Goal: Transaction & Acquisition: Purchase product/service

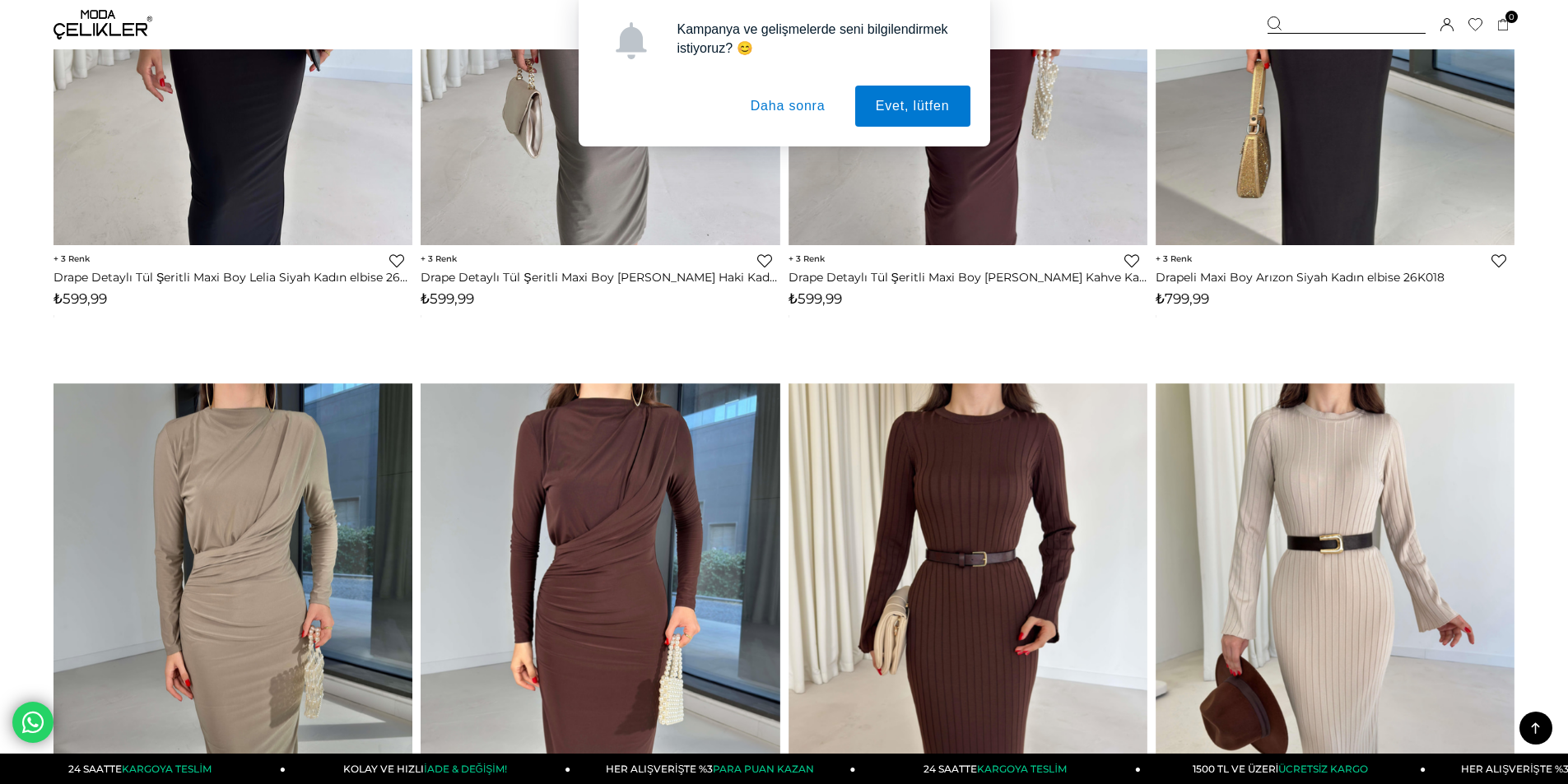
scroll to position [3538, 0]
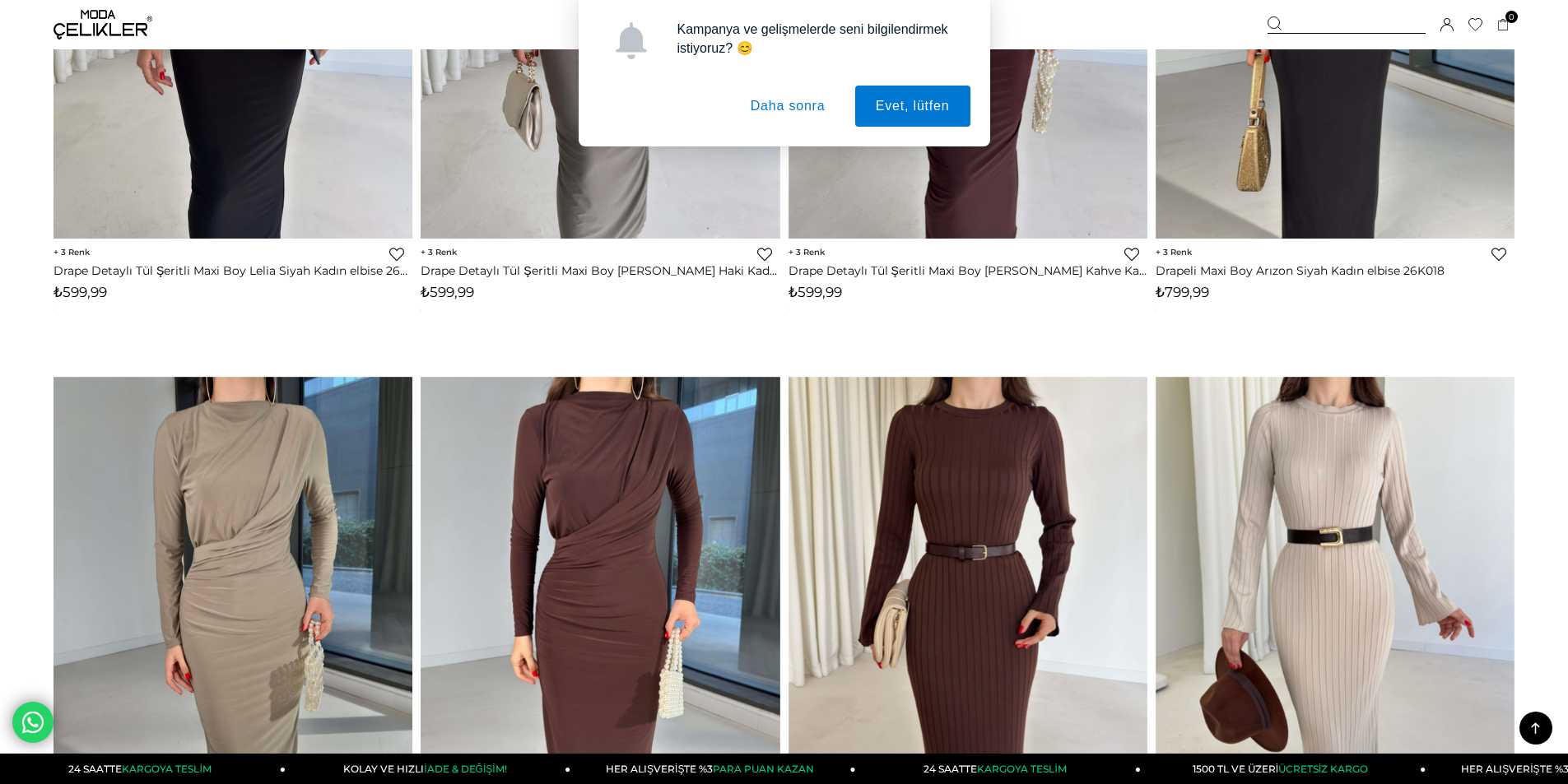
click at [776, 106] on button "Daha sonra" at bounding box center [788, 106] width 116 height 41
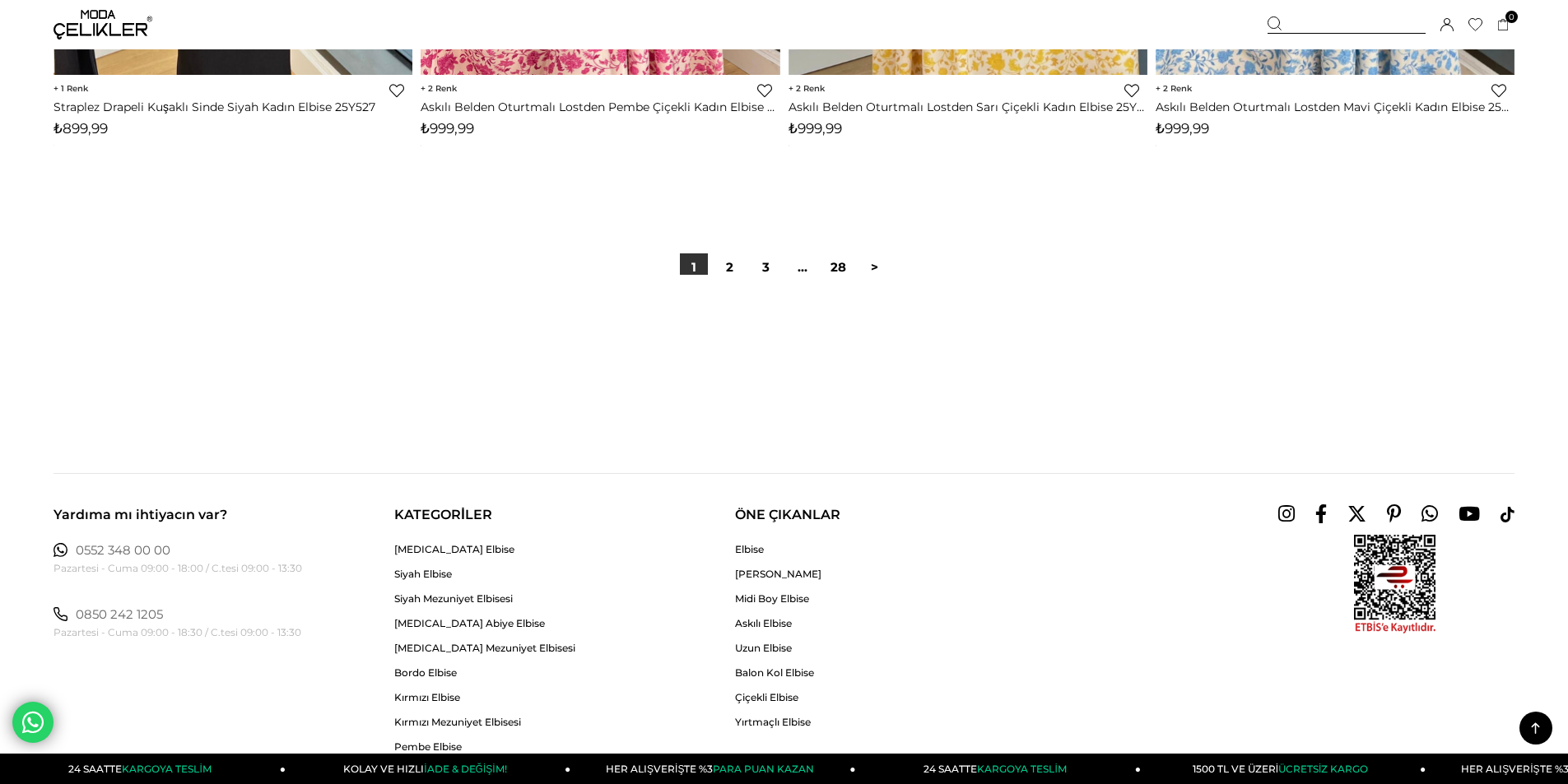
scroll to position [12340, 0]
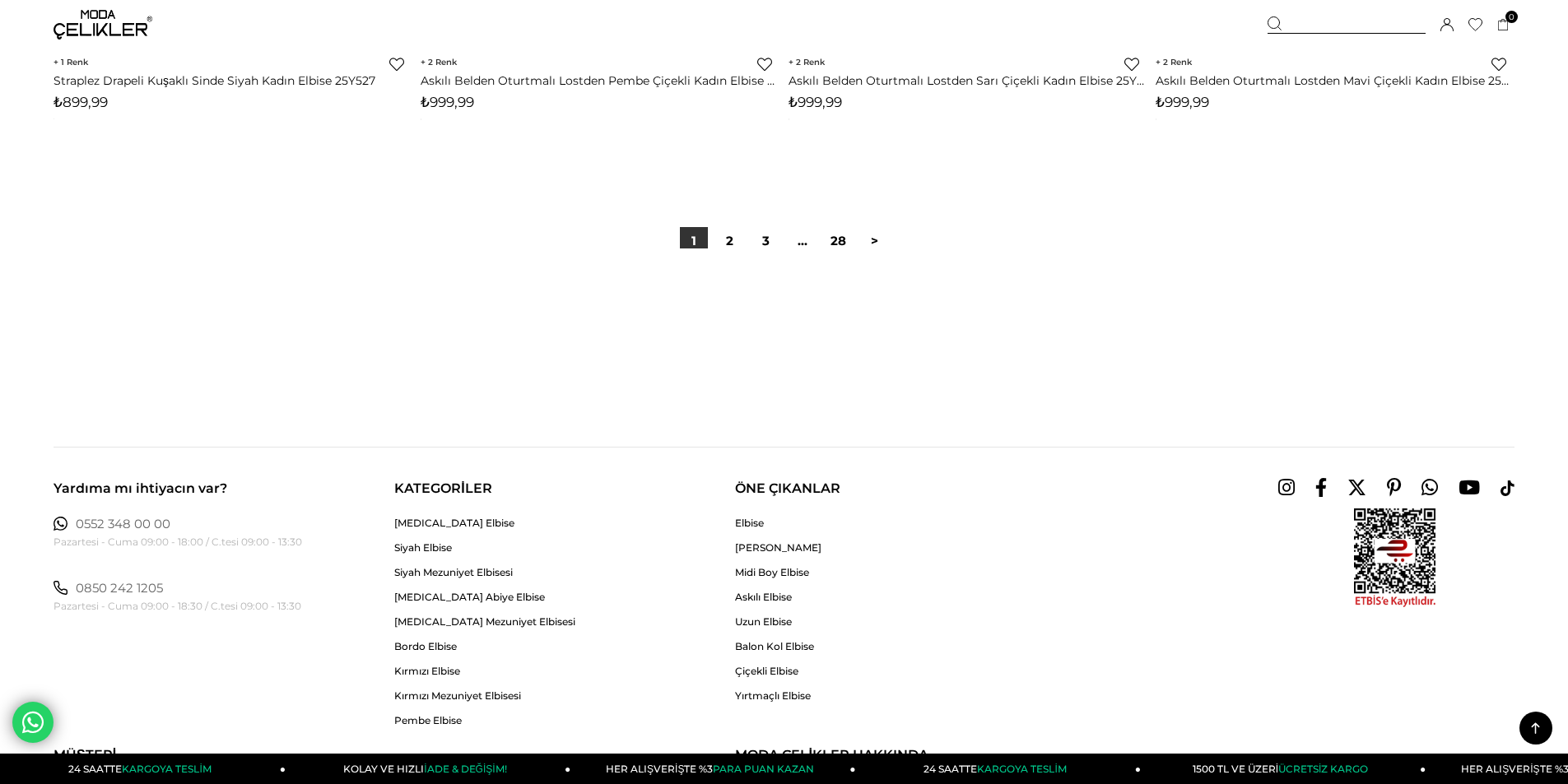
click at [729, 255] on div at bounding box center [784, 301] width 1461 height 105
click at [728, 240] on link "2" at bounding box center [730, 240] width 28 height 28
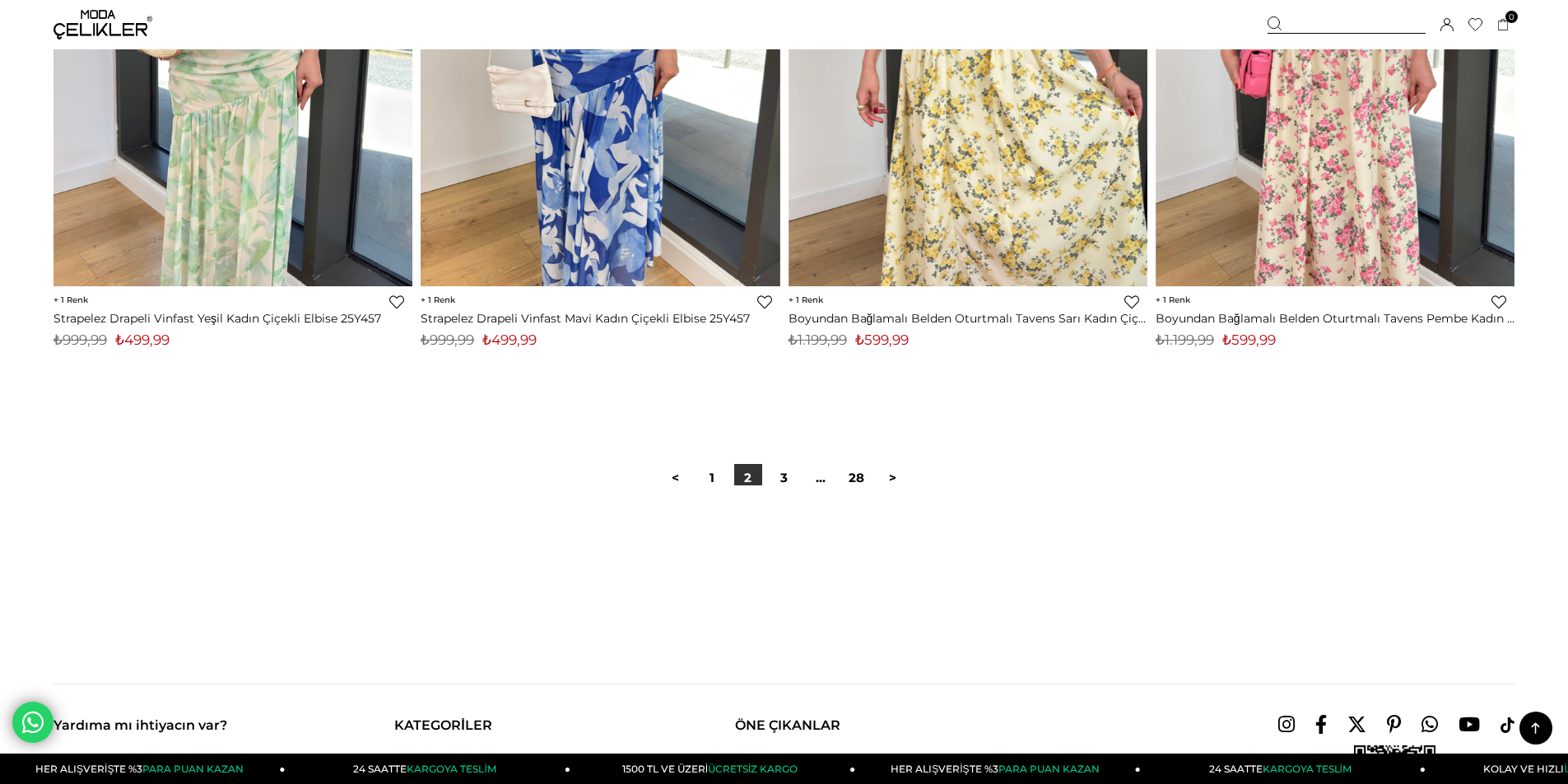
scroll to position [12200, 0]
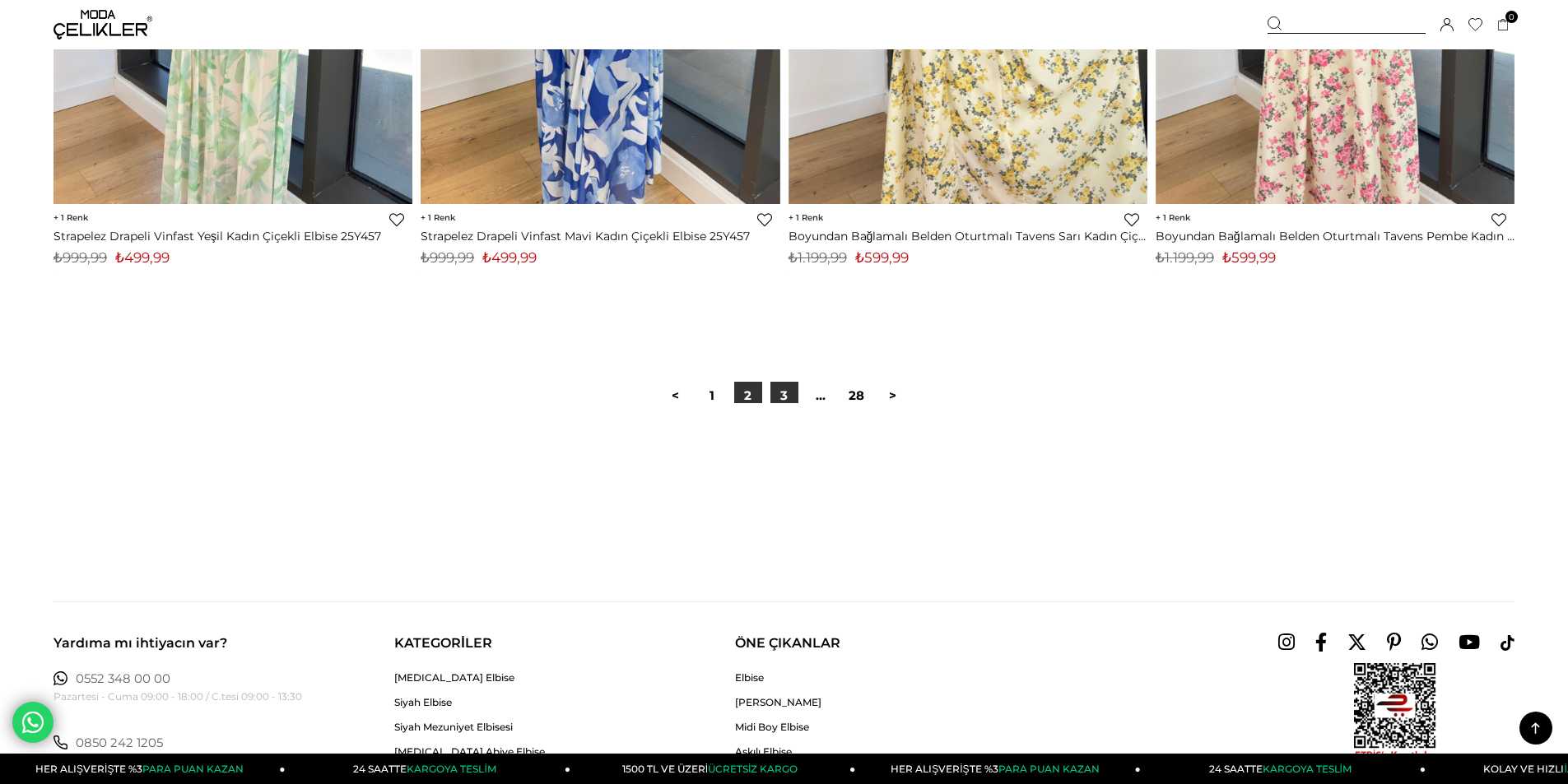
click at [776, 393] on link "3" at bounding box center [784, 395] width 28 height 28
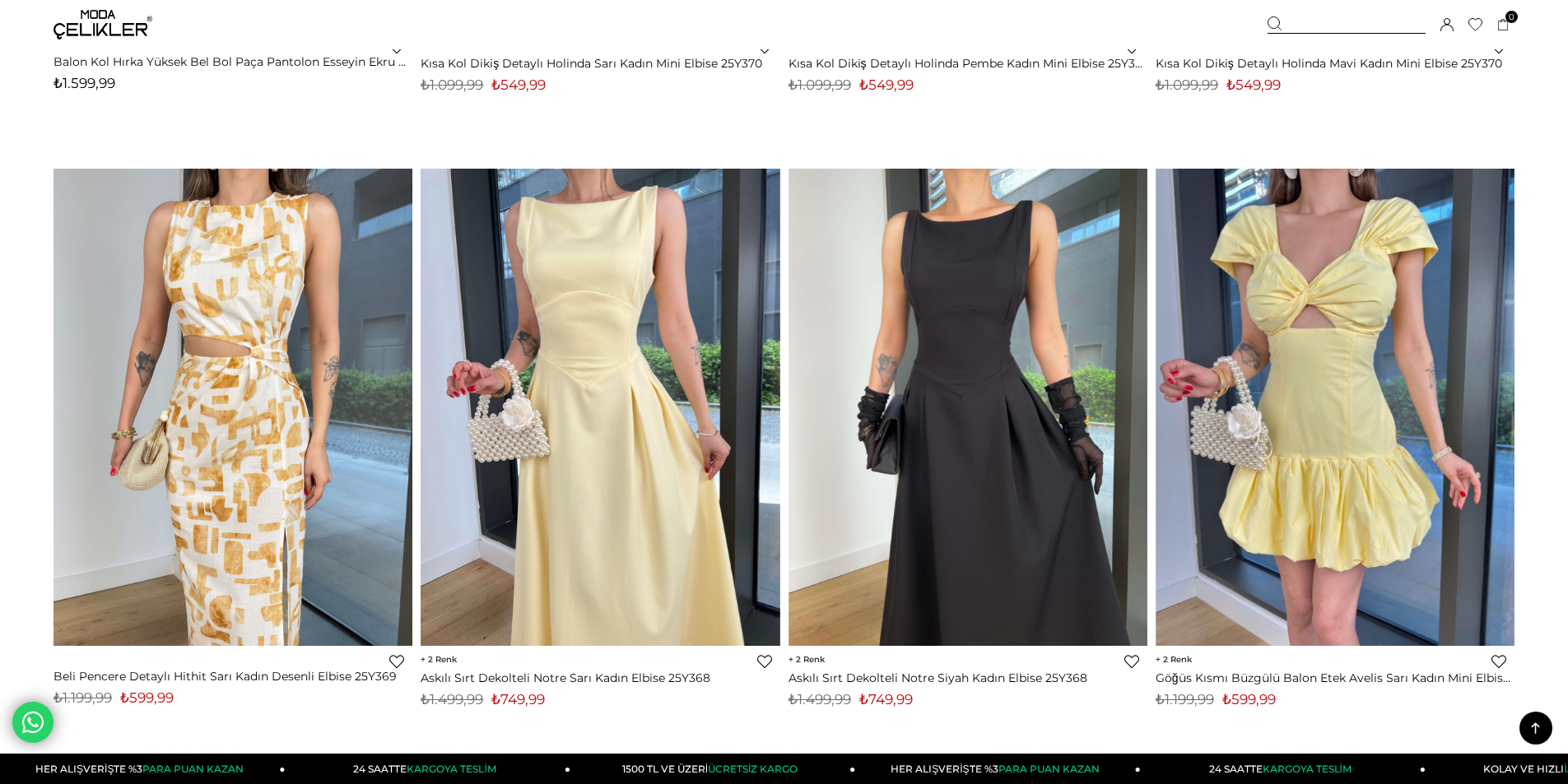
scroll to position [12258, 0]
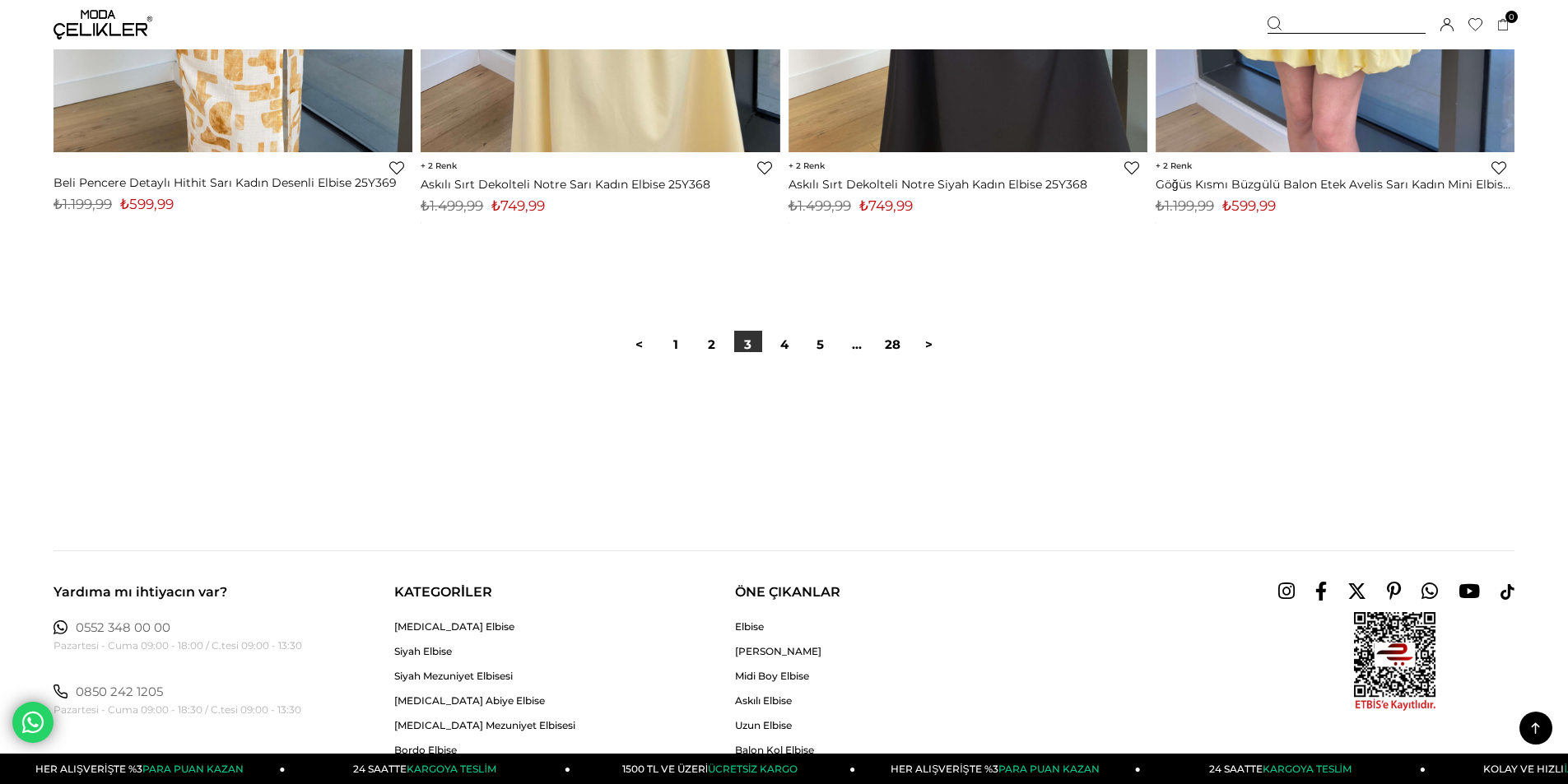
click at [788, 355] on div at bounding box center [784, 405] width 1461 height 105
click at [787, 355] on div at bounding box center [784, 405] width 1461 height 105
click at [784, 347] on link "4" at bounding box center [784, 344] width 28 height 28
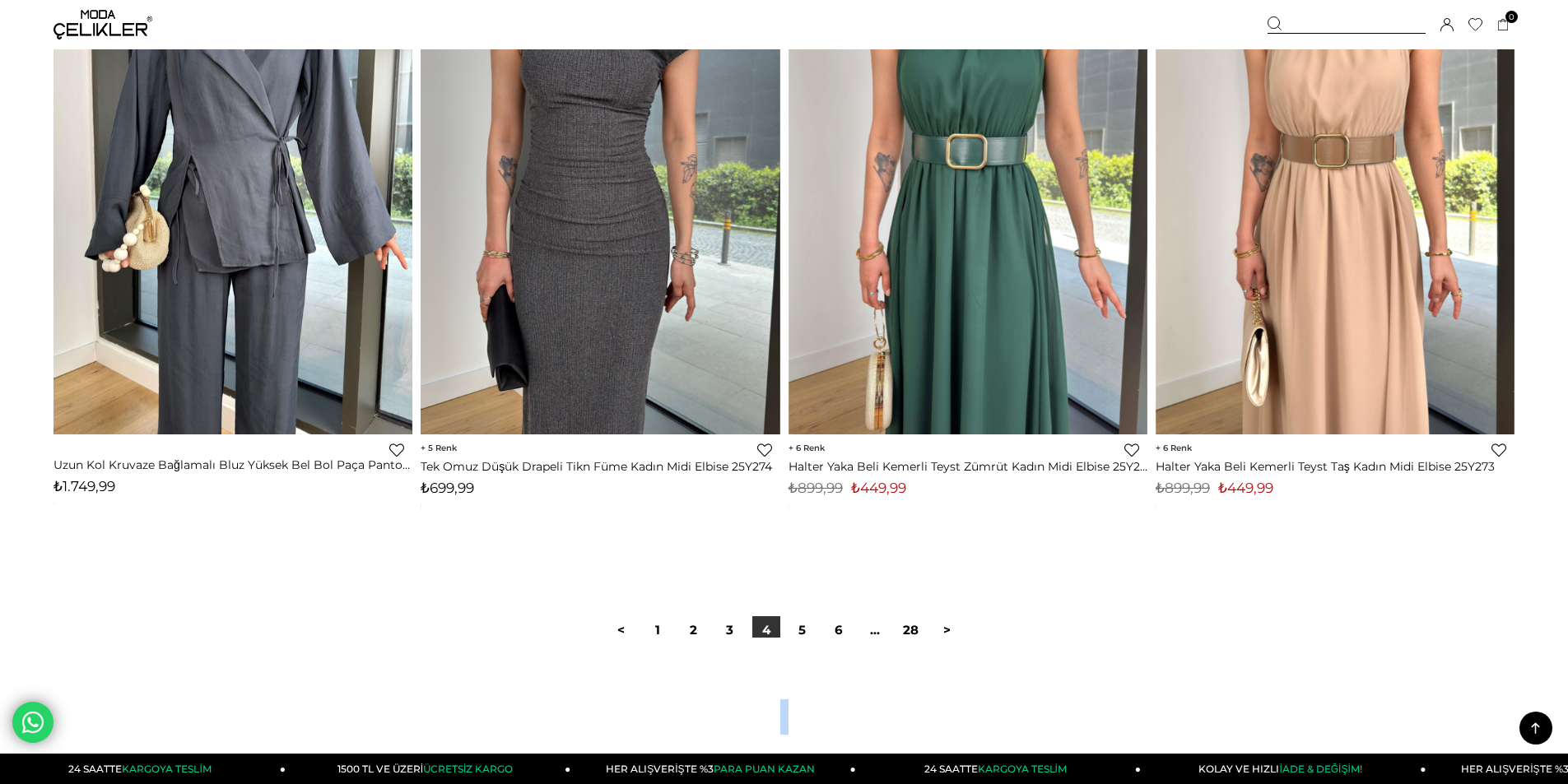
scroll to position [12011, 0]
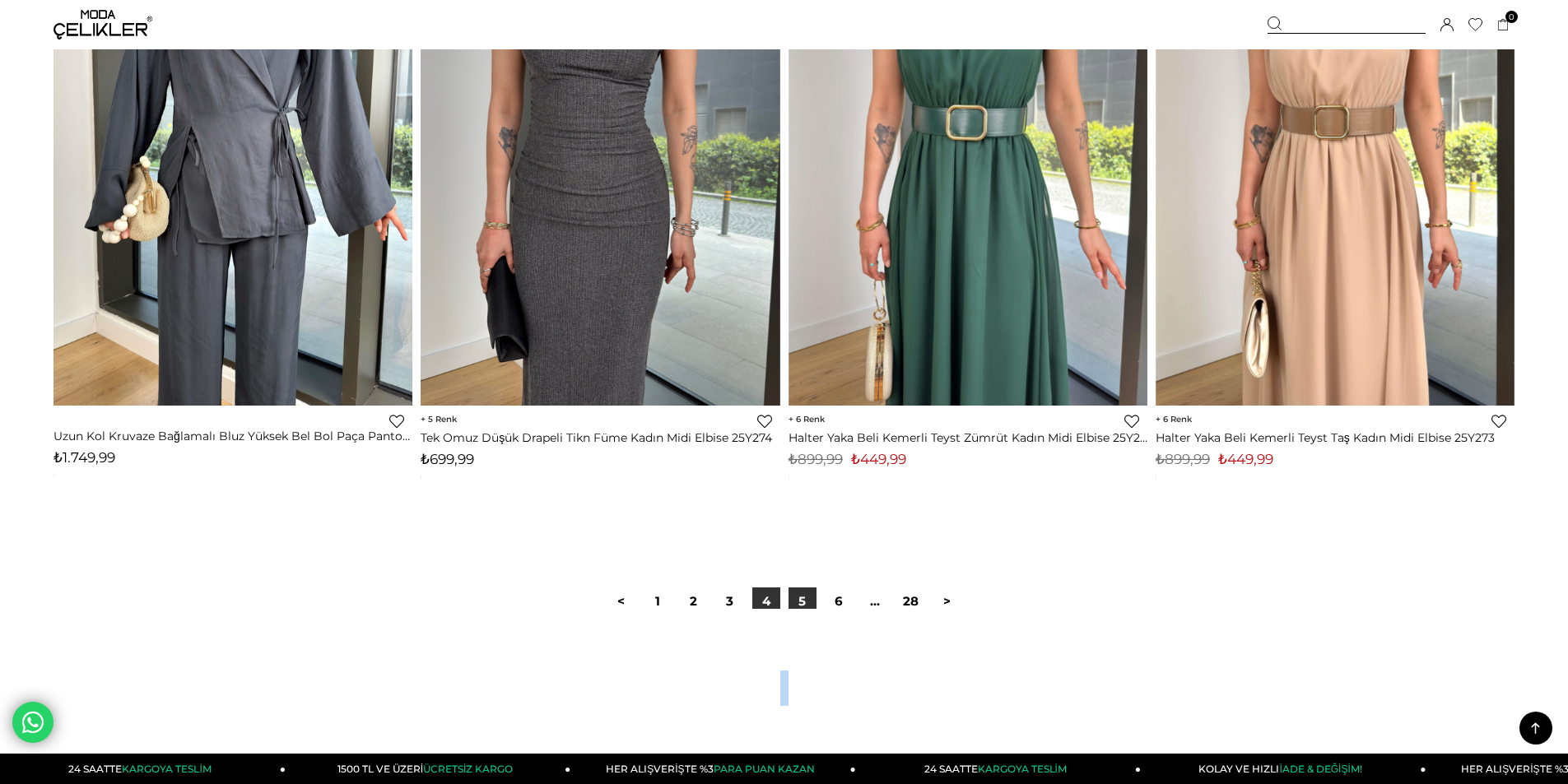
click at [792, 595] on link "5" at bounding box center [802, 601] width 28 height 28
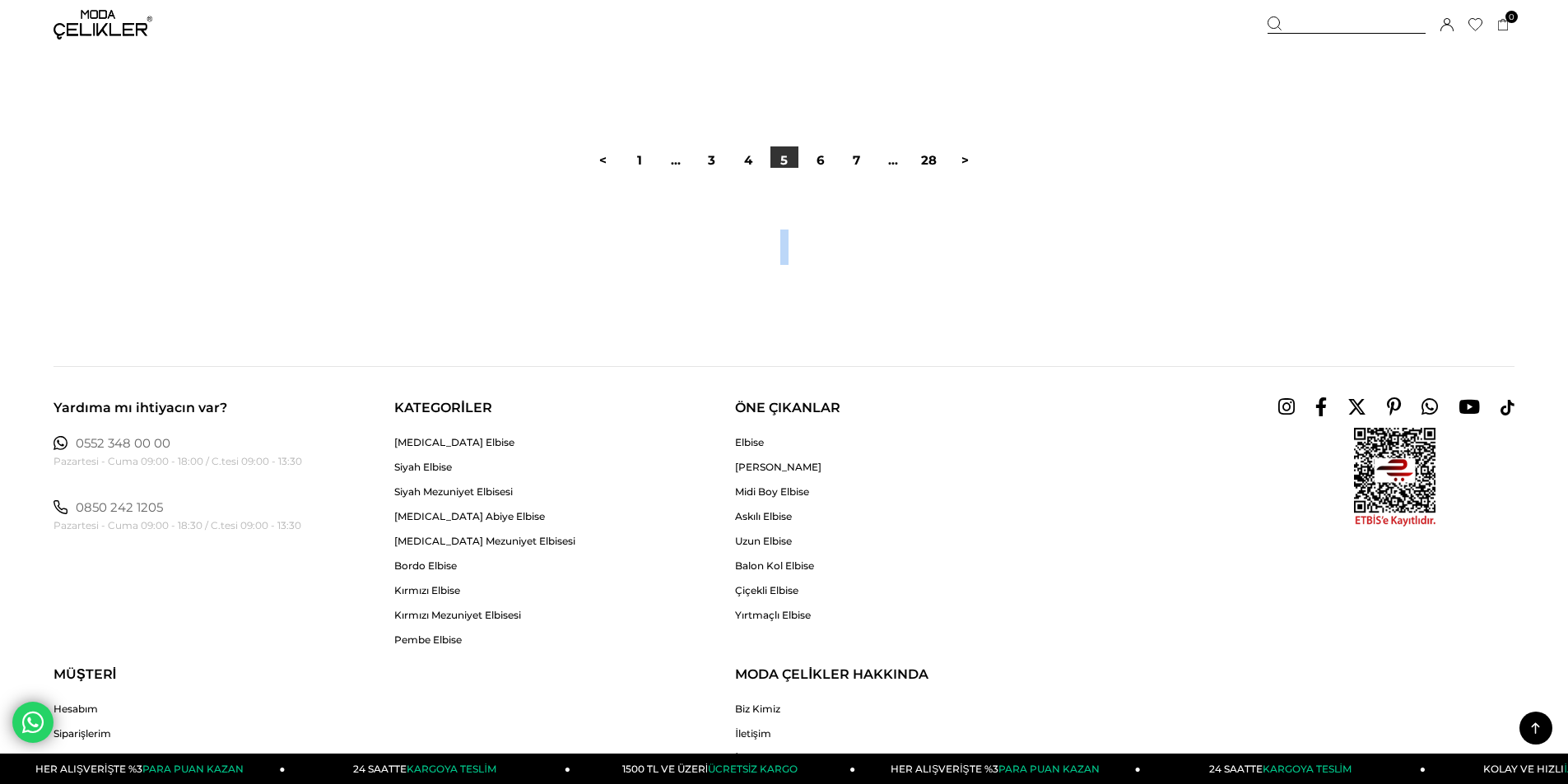
scroll to position [12504, 0]
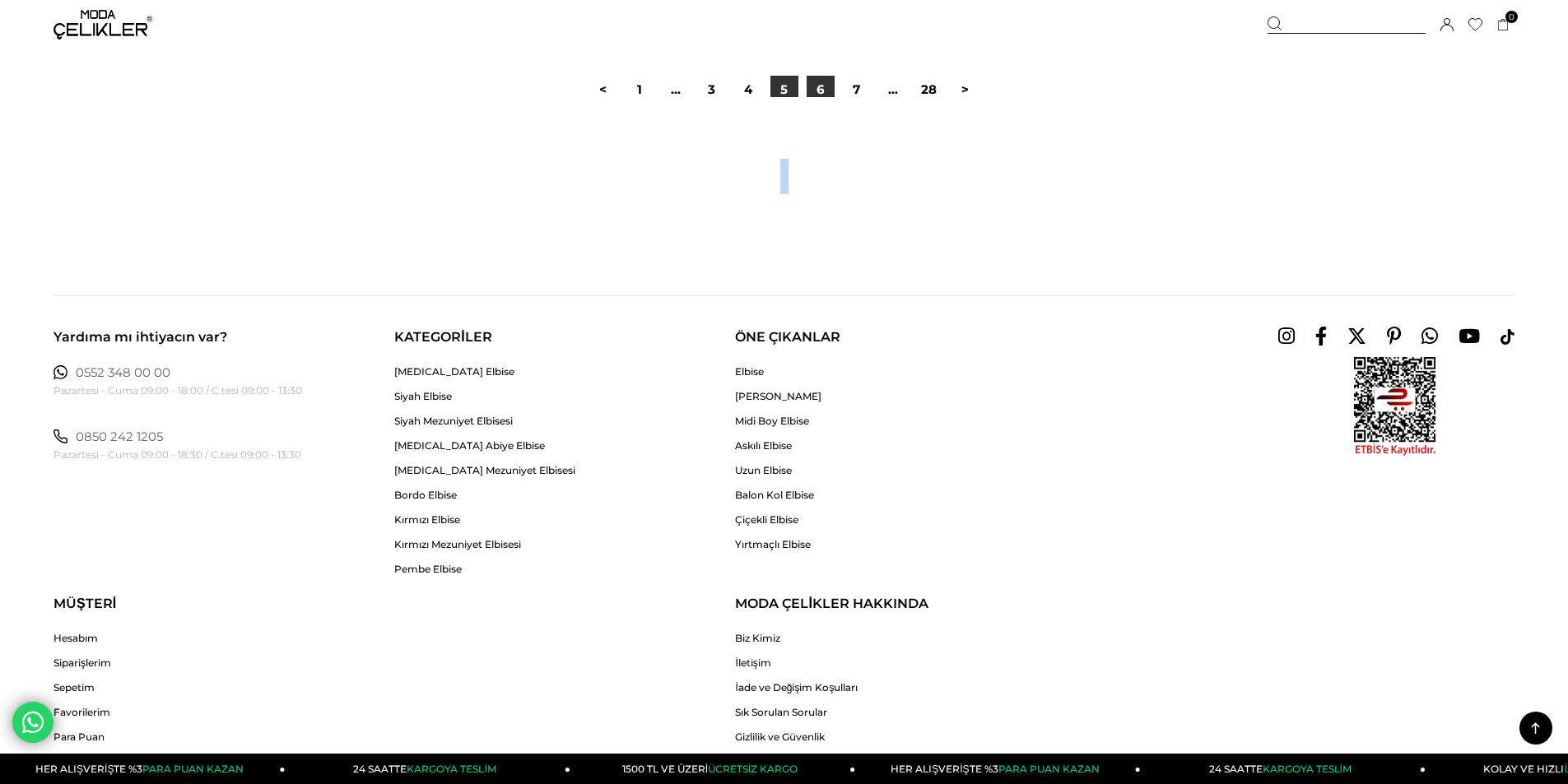
click at [813, 94] on link "6" at bounding box center [820, 89] width 28 height 28
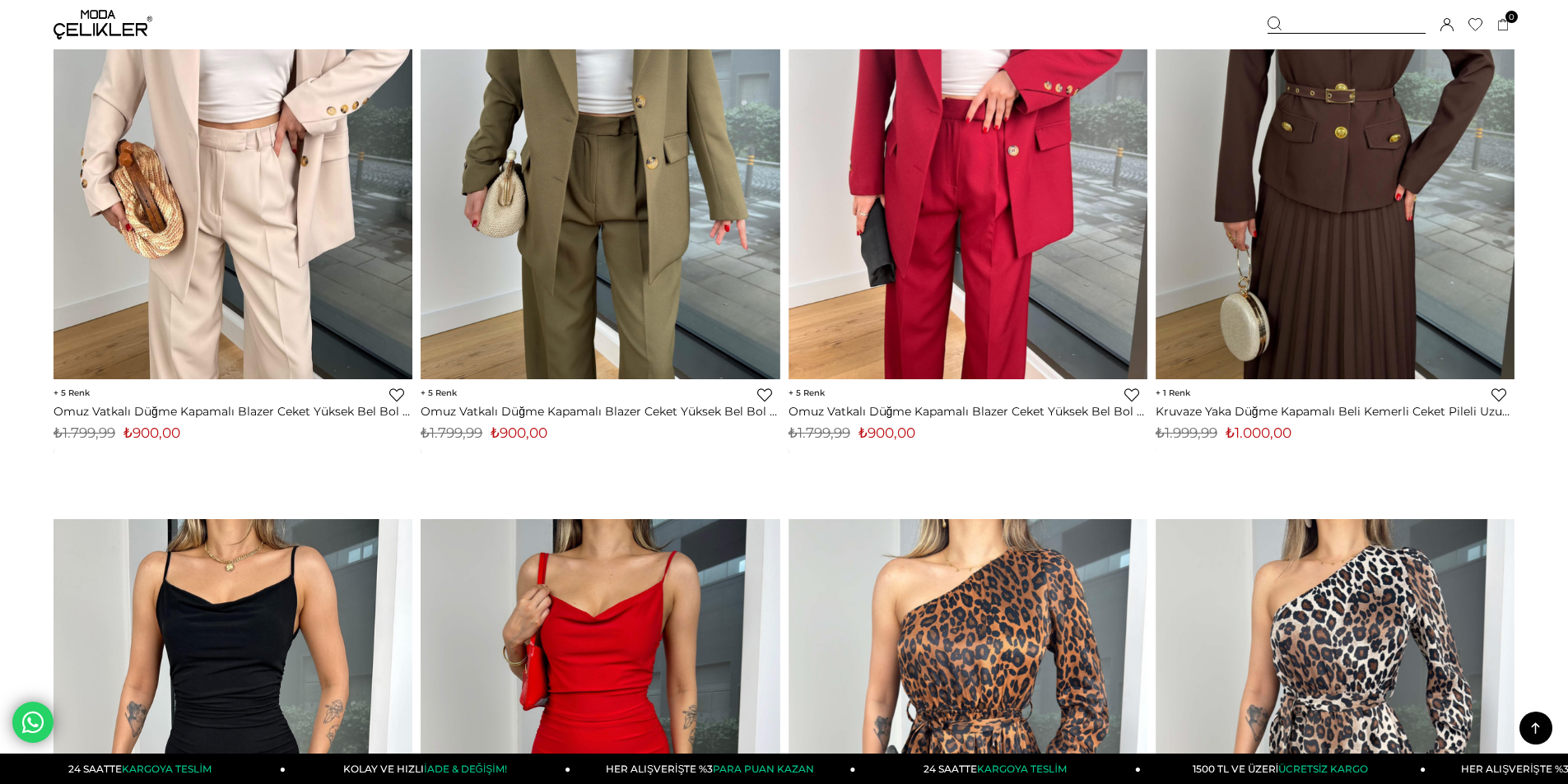
scroll to position [9461, 0]
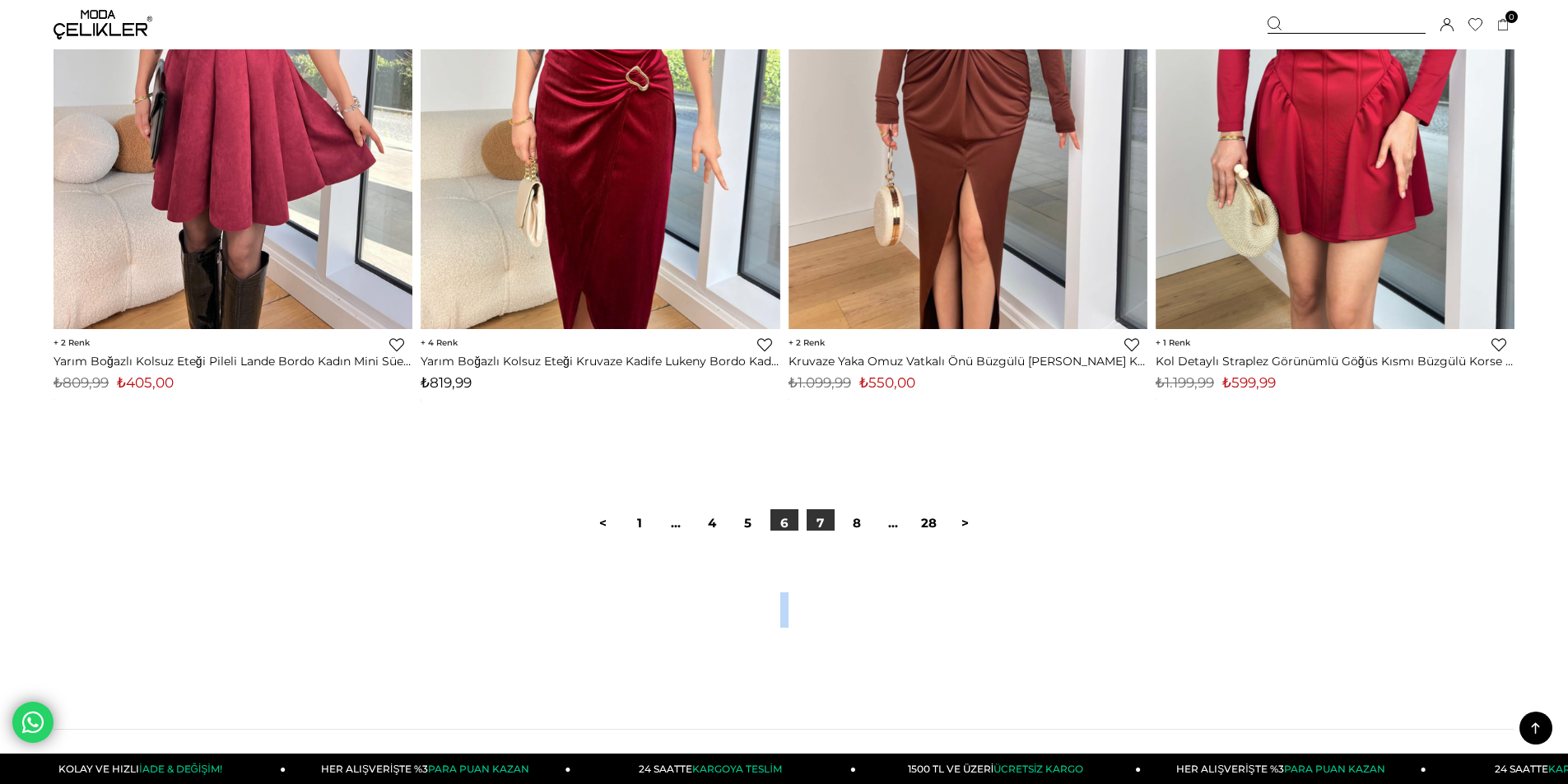
click at [829, 528] on link "7" at bounding box center [820, 523] width 28 height 28
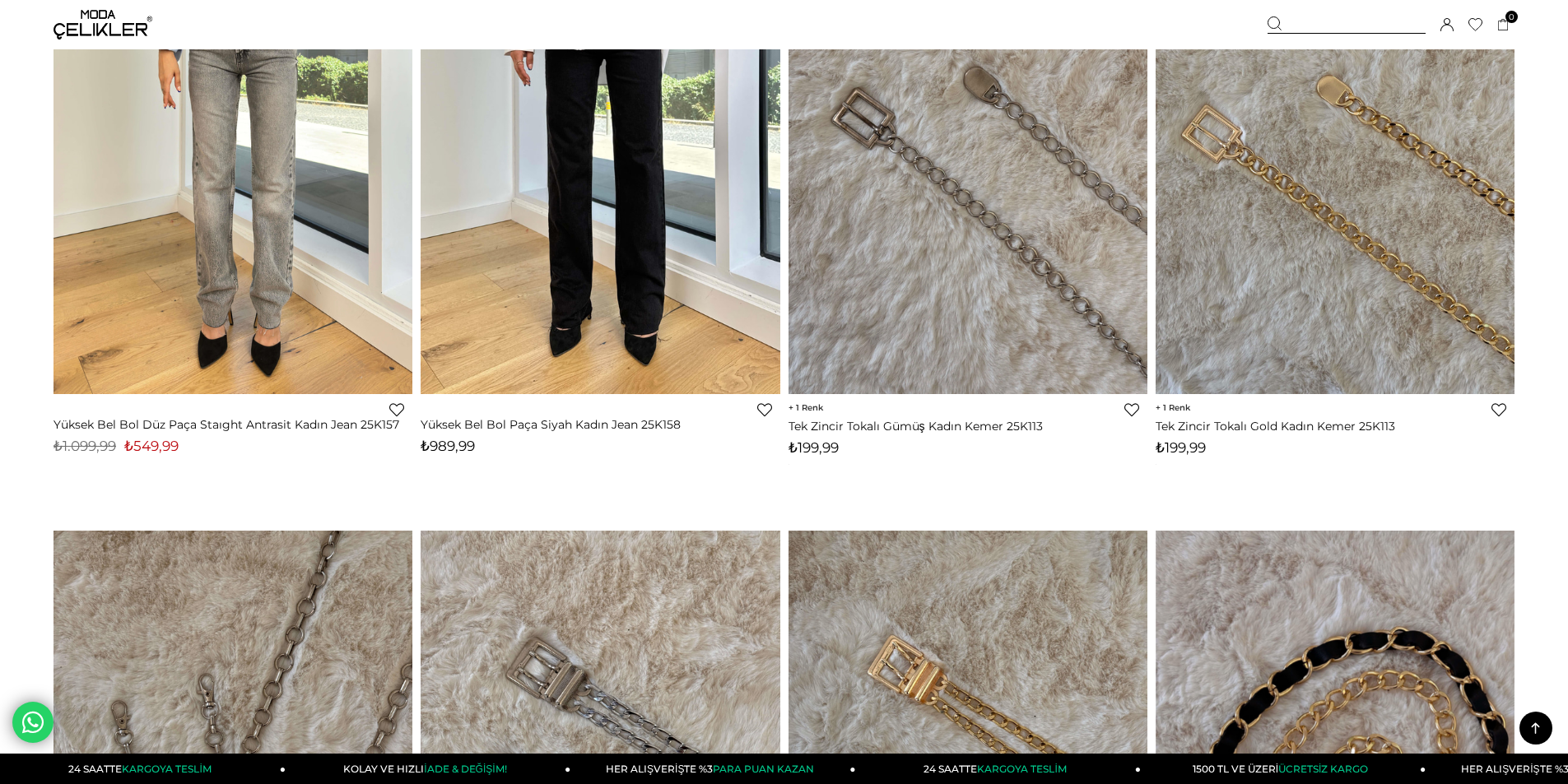
scroll to position [9872, 0]
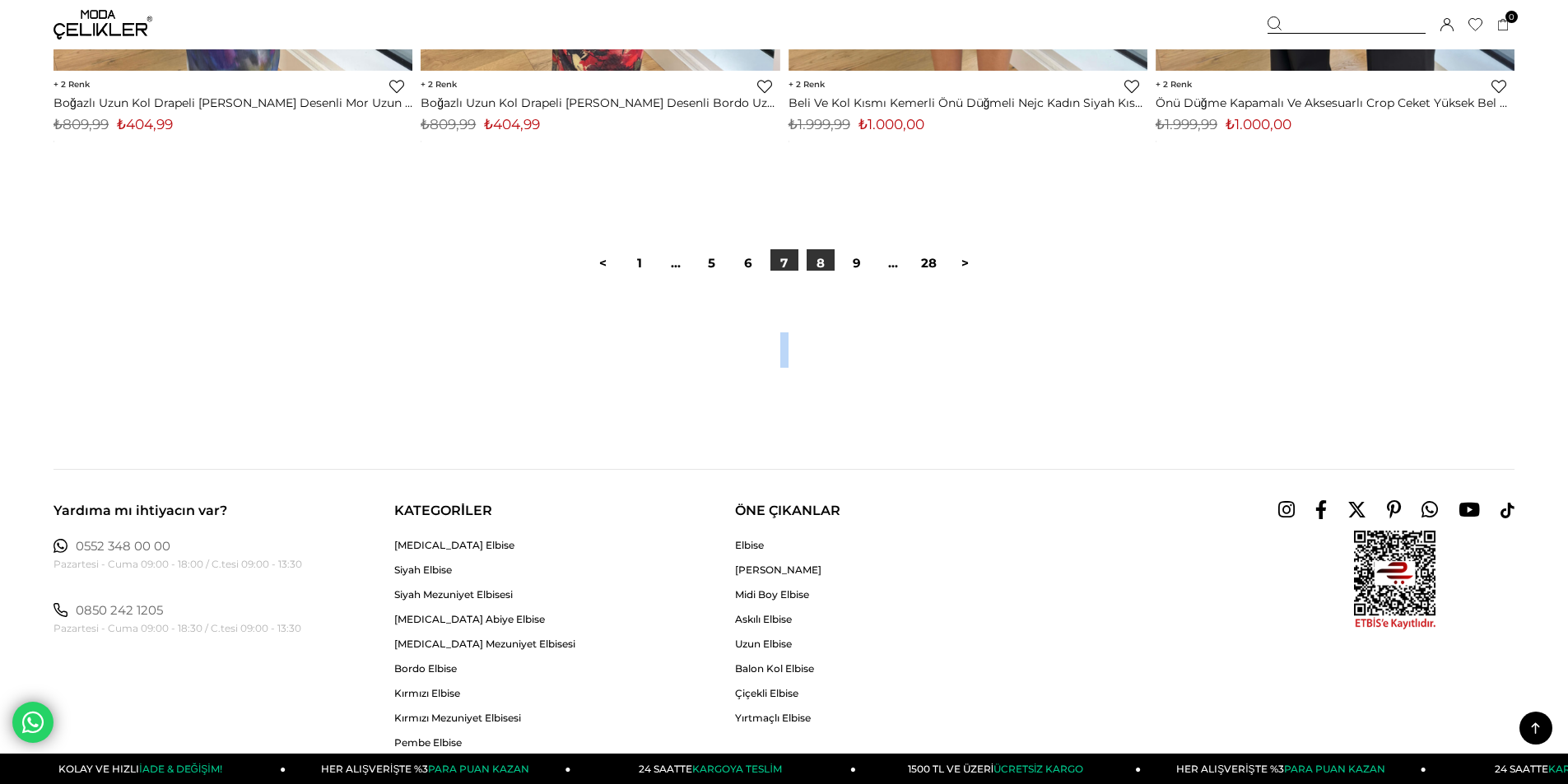
click at [826, 268] on link "8" at bounding box center [820, 262] width 28 height 28
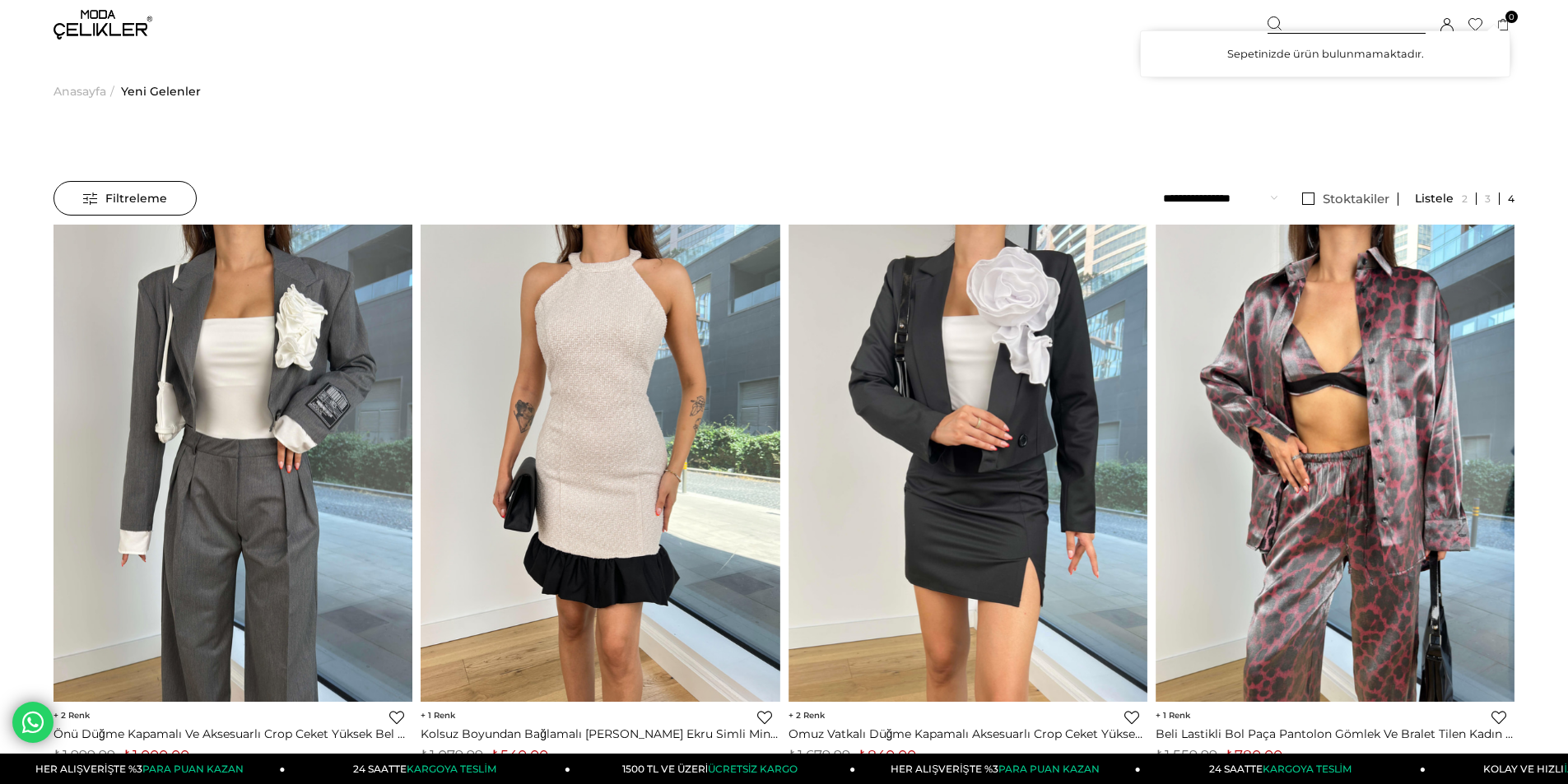
click at [1503, 19] on icon at bounding box center [1503, 25] width 13 height 13
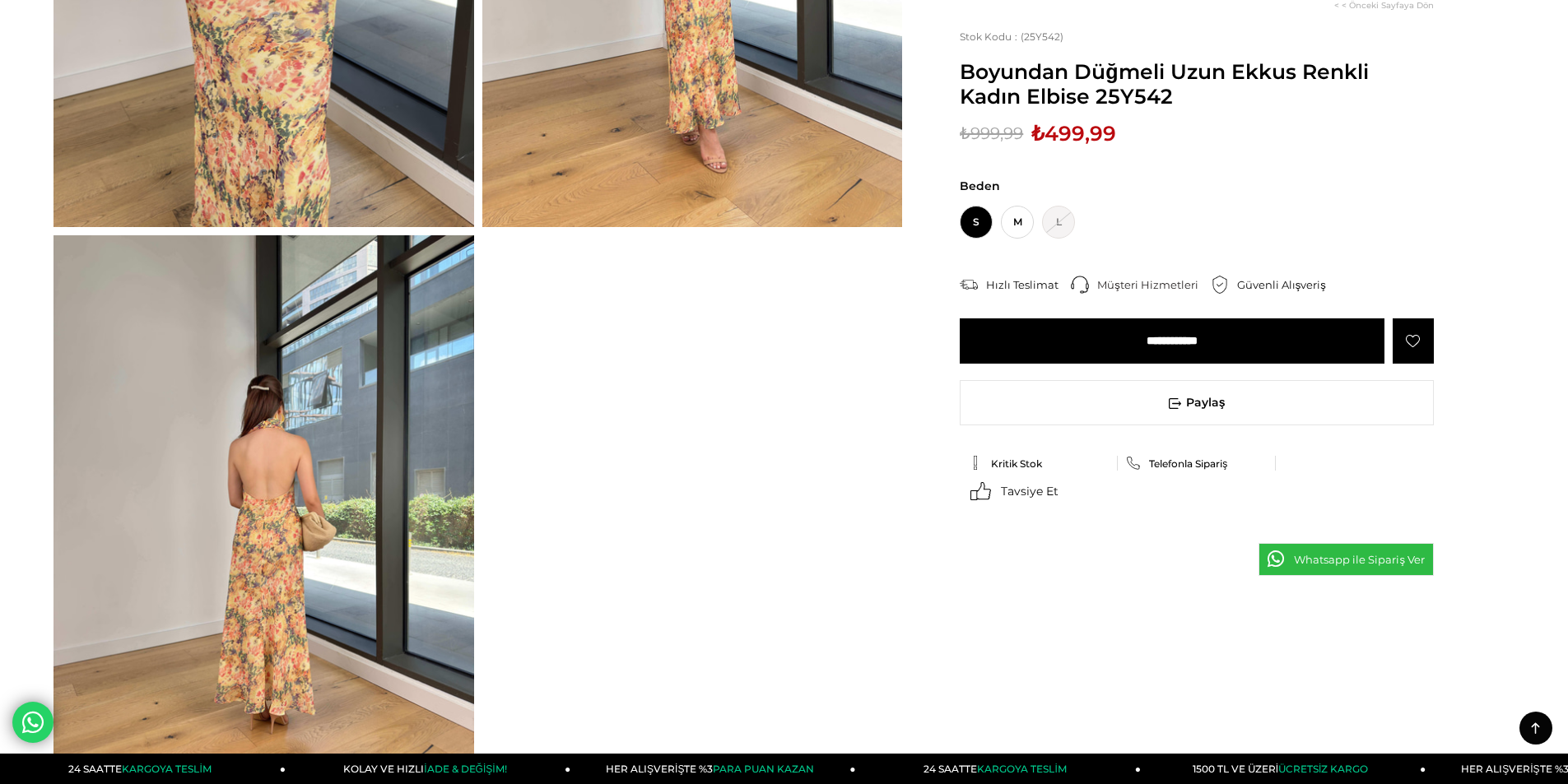
scroll to position [494, 0]
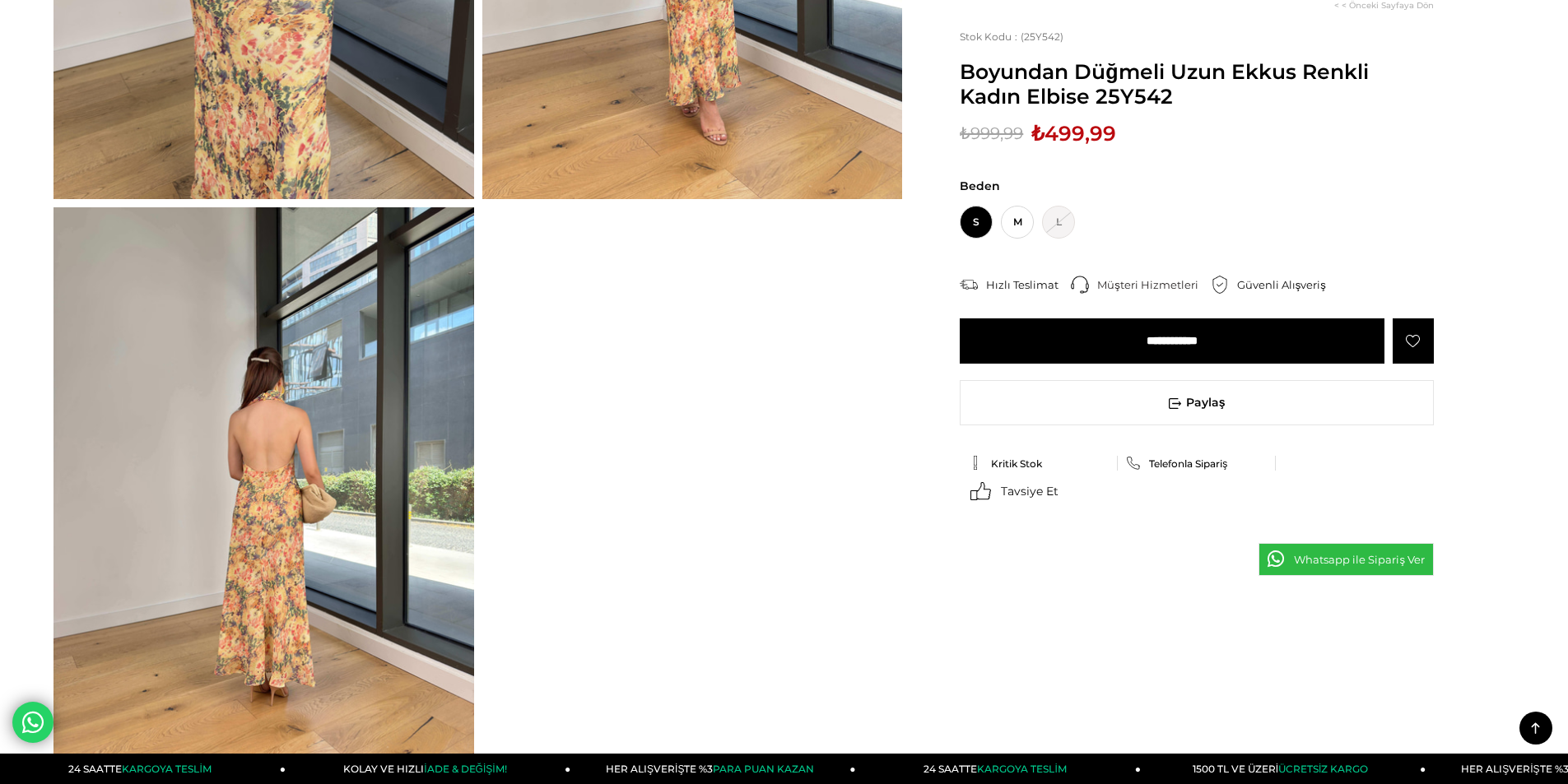
click at [314, 394] on img at bounding box center [263, 487] width 421 height 560
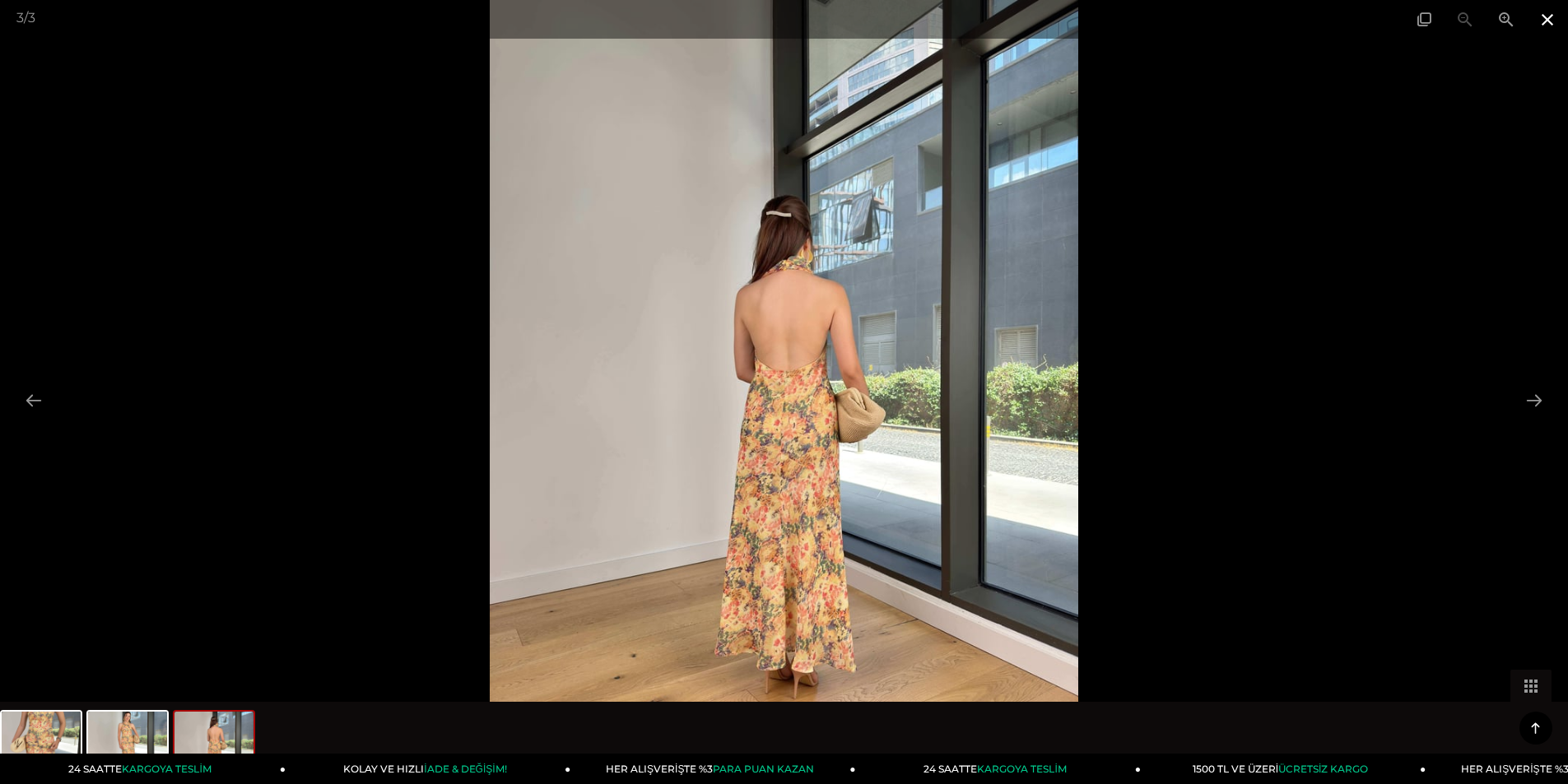
click at [1549, 15] on span at bounding box center [1548, 20] width 41 height 39
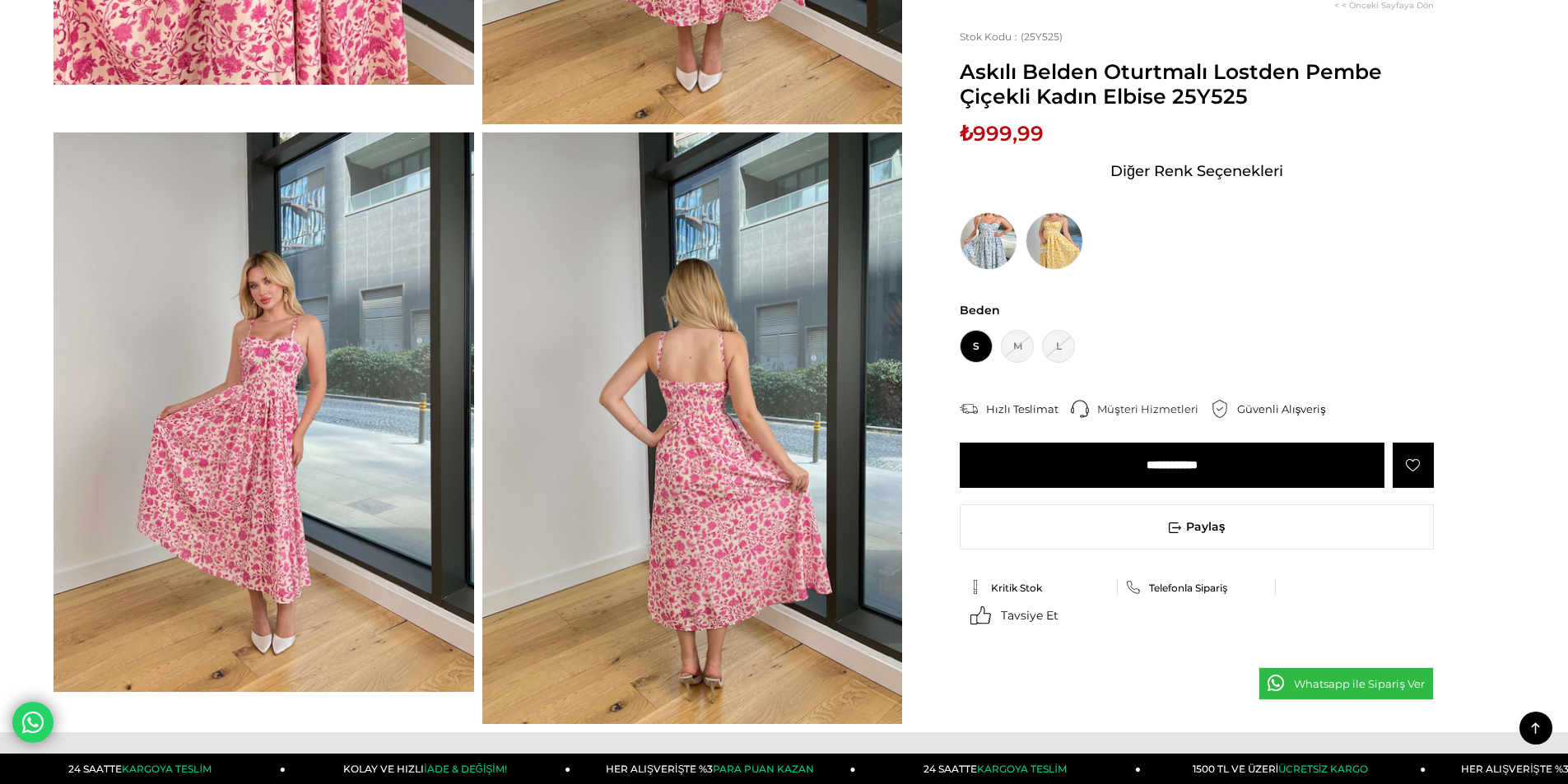
scroll to position [658, 0]
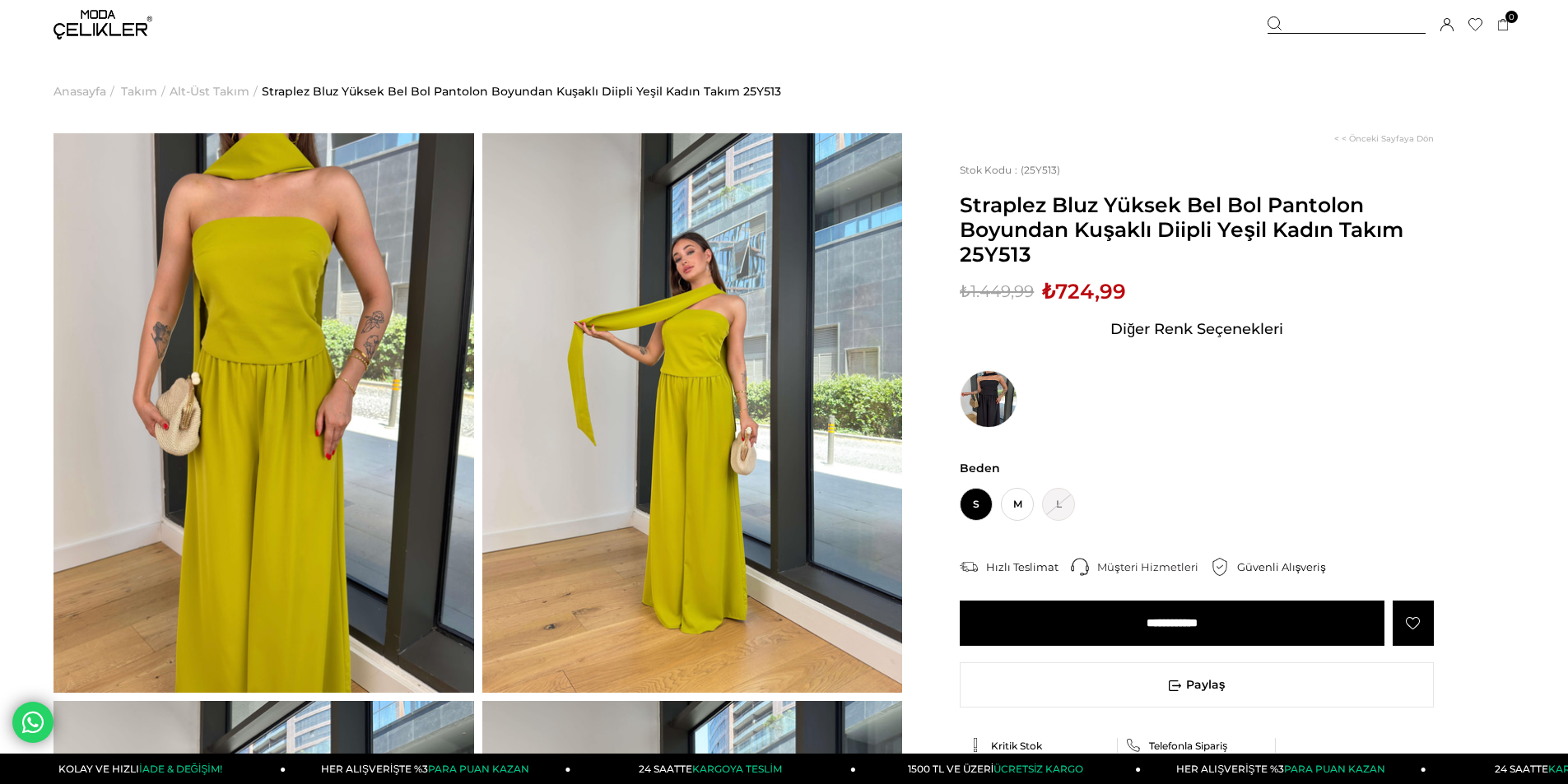
click at [416, 403] on img at bounding box center [263, 413] width 421 height 560
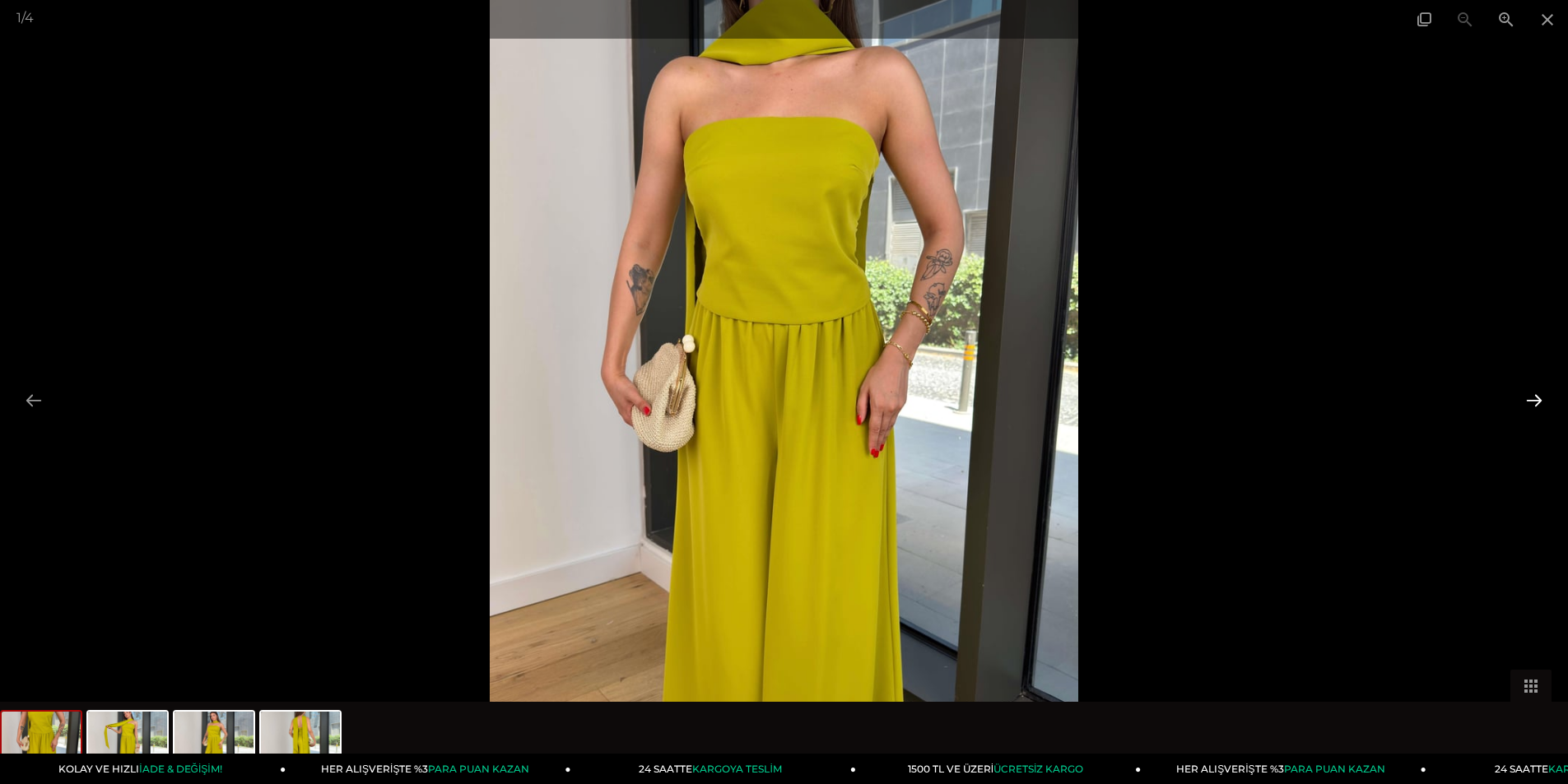
click at [1527, 392] on button at bounding box center [1534, 400] width 35 height 32
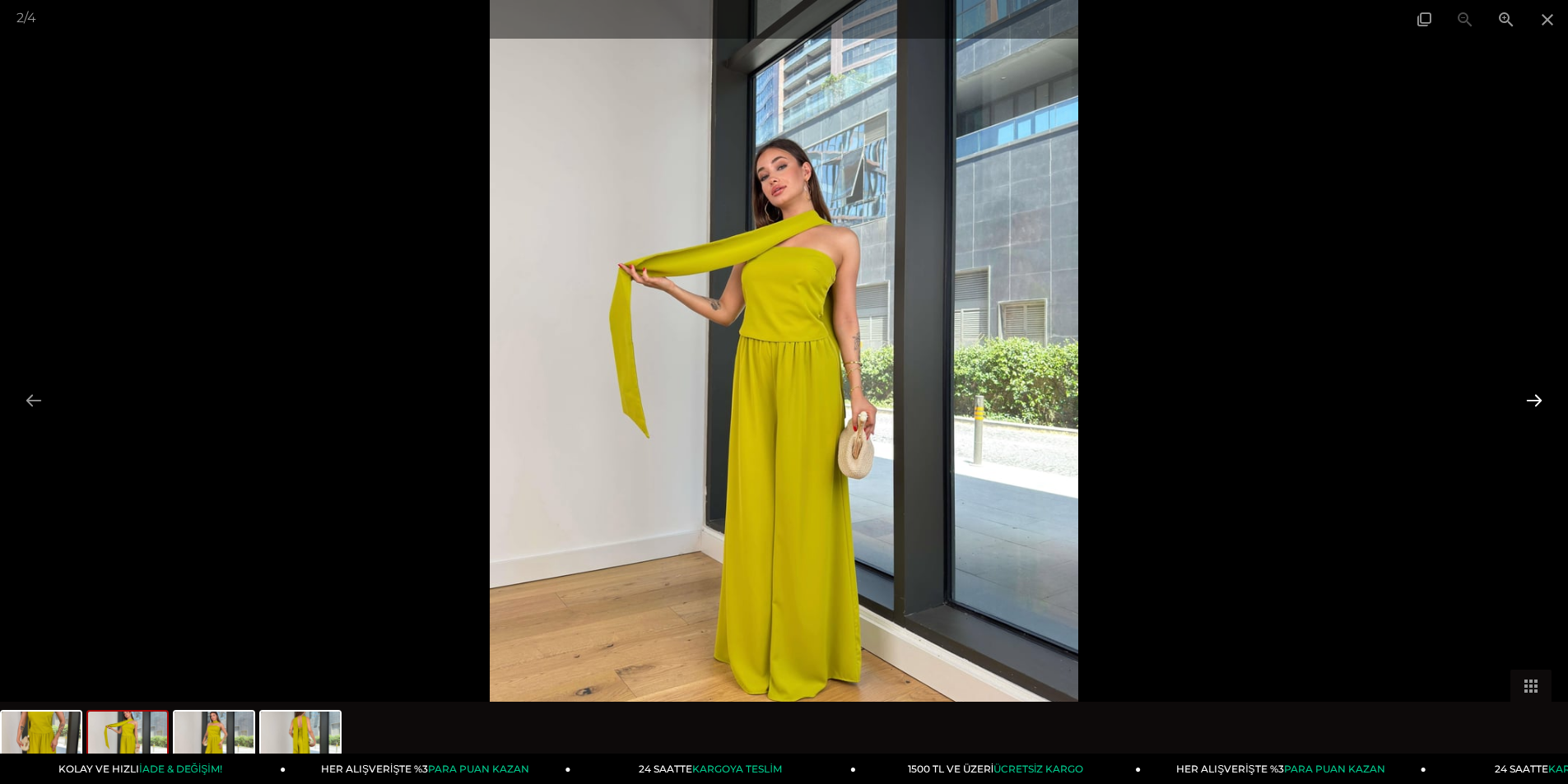
click at [1528, 399] on button at bounding box center [1534, 400] width 35 height 32
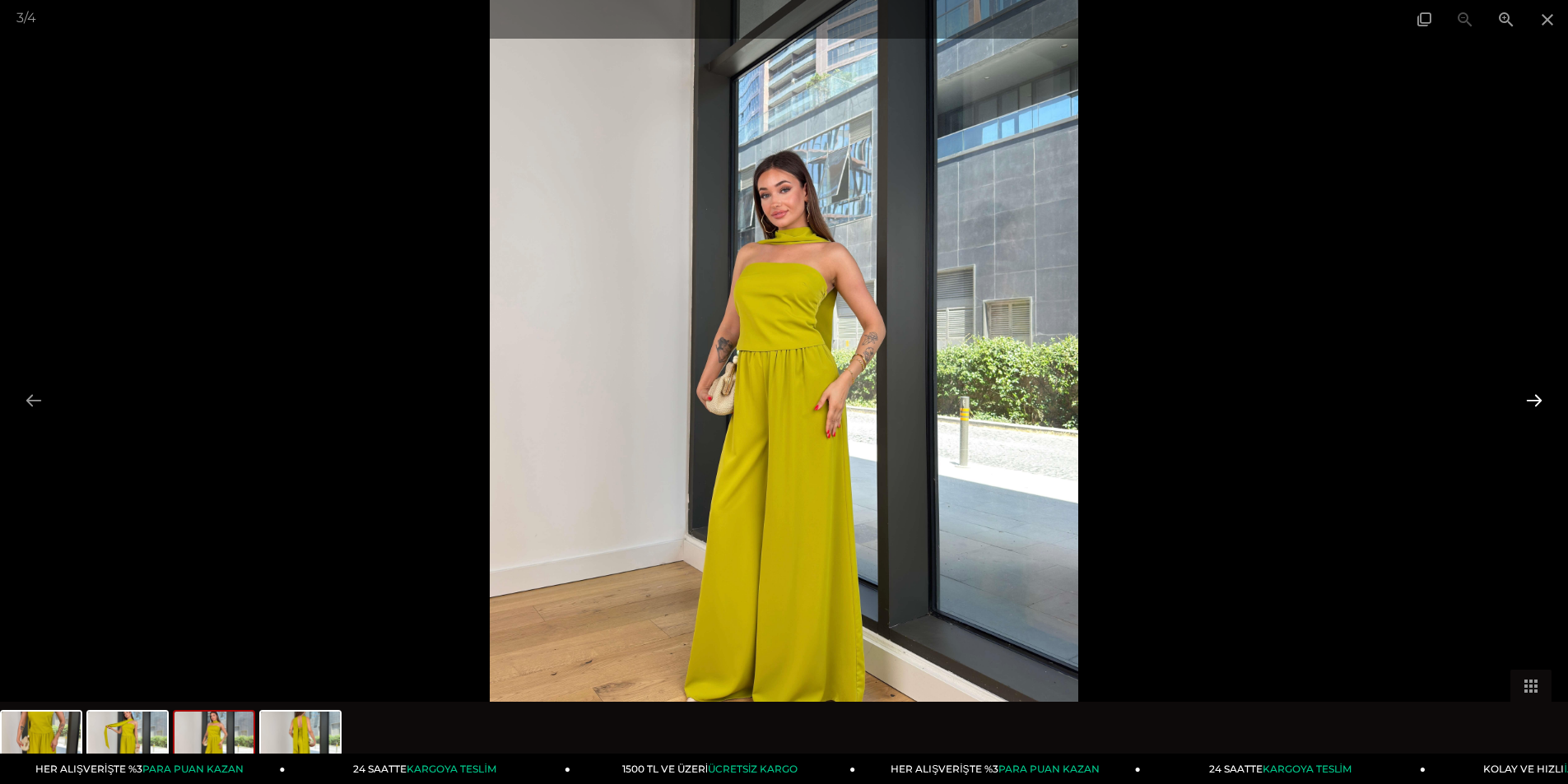
click at [1531, 398] on button at bounding box center [1534, 400] width 35 height 32
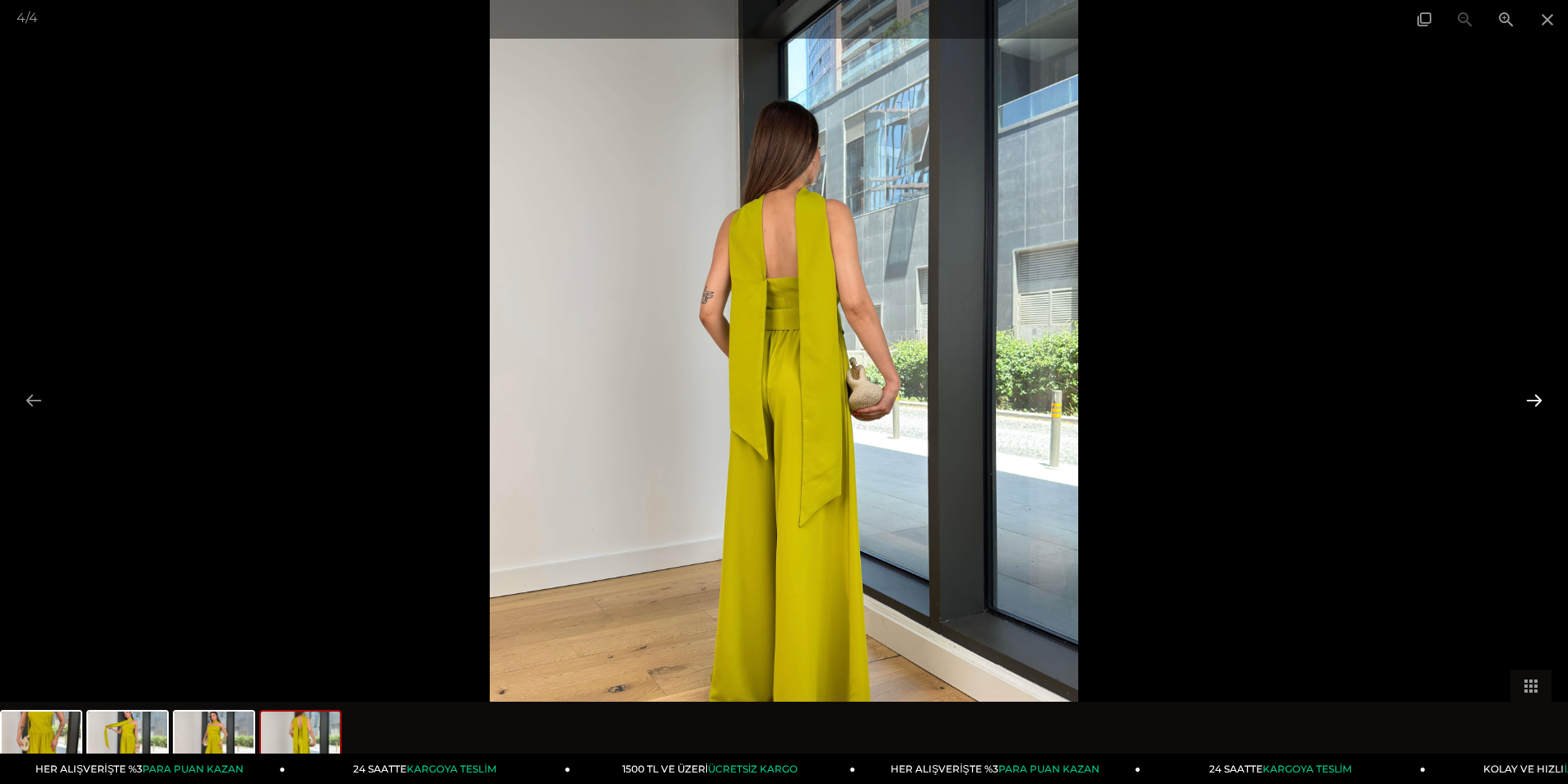
click at [1530, 398] on button at bounding box center [1534, 400] width 35 height 32
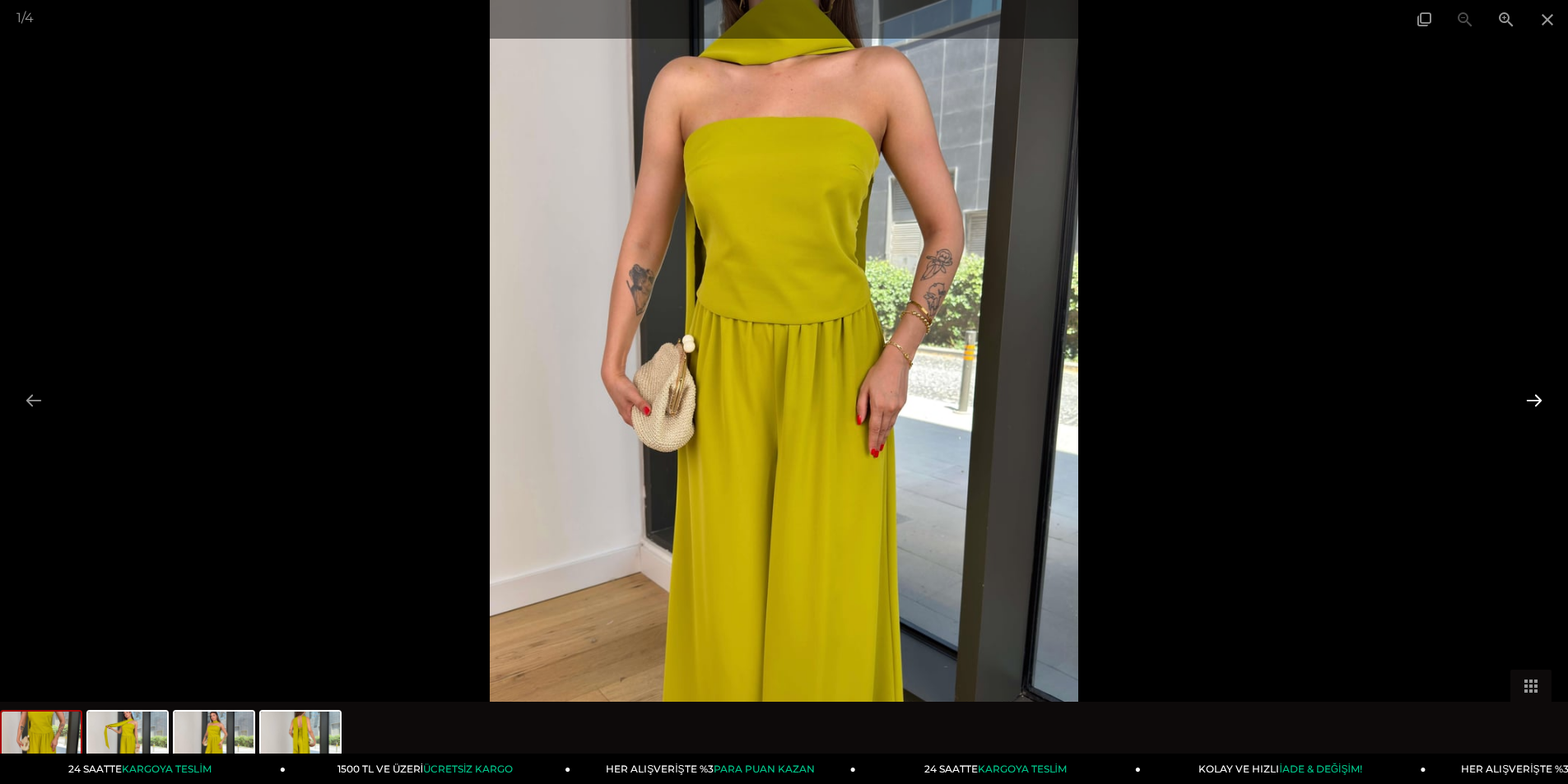
click at [1530, 397] on button at bounding box center [1534, 400] width 35 height 32
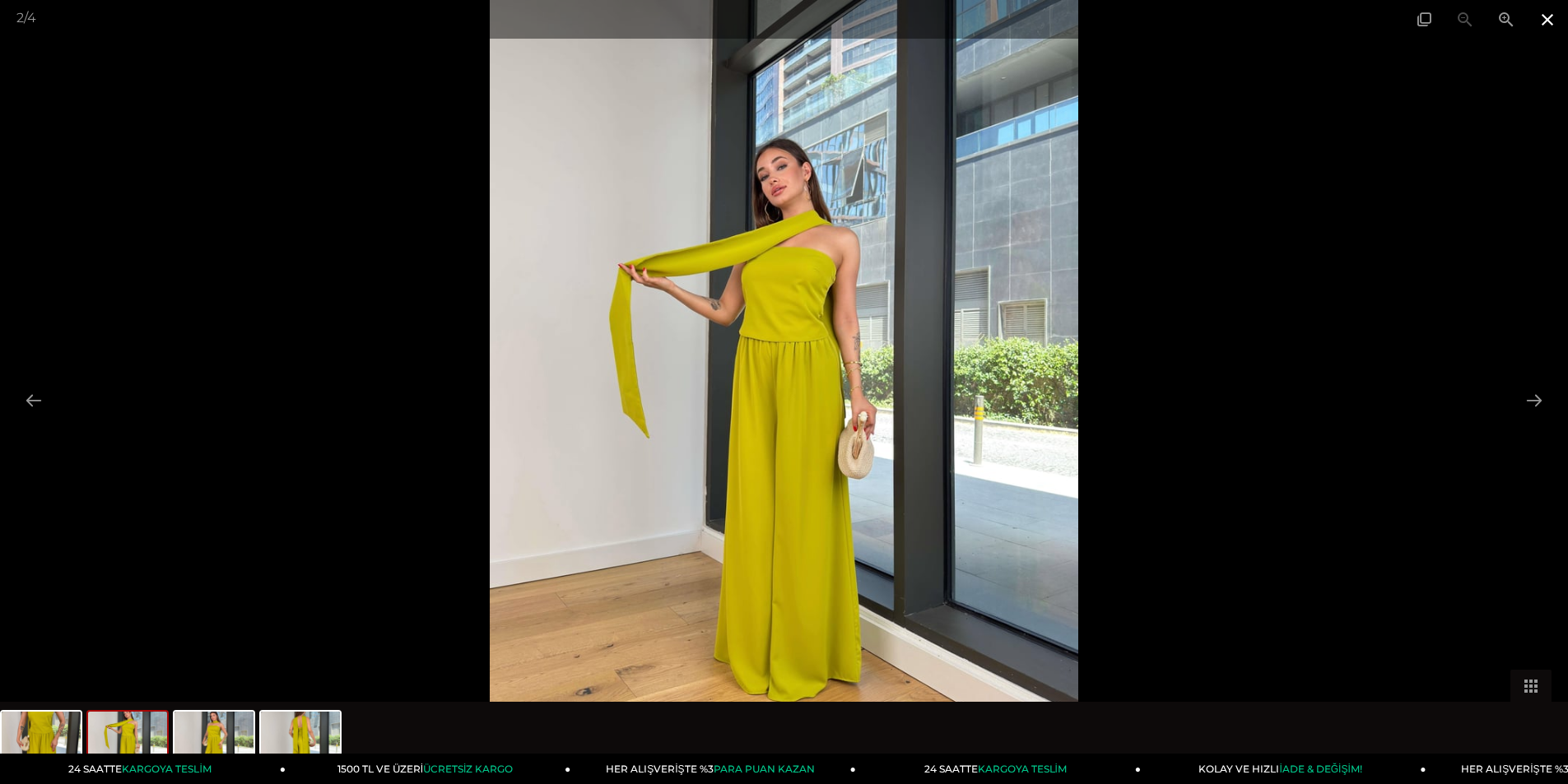
click at [1553, 23] on span at bounding box center [1548, 20] width 41 height 39
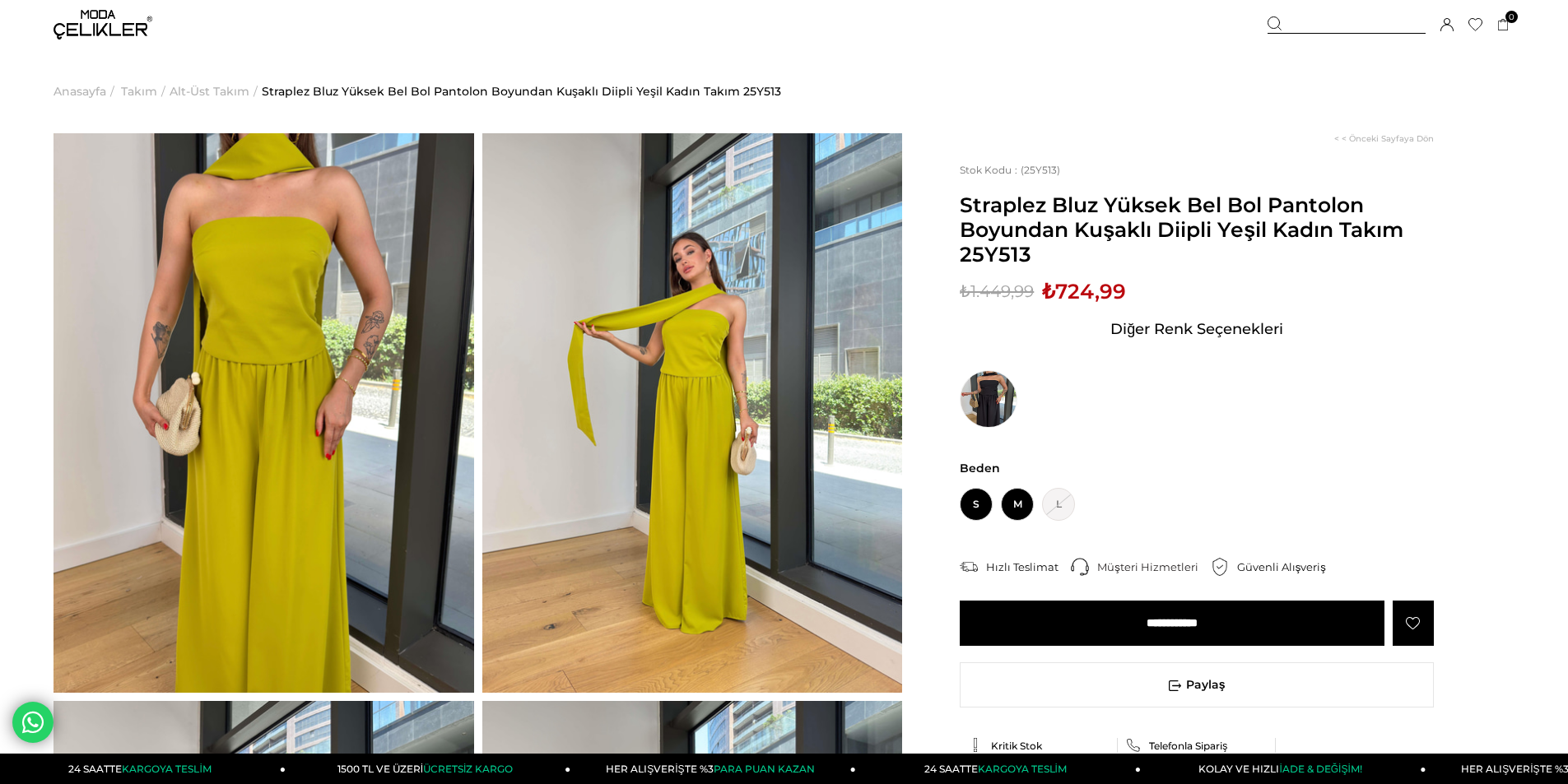
click at [1017, 505] on span "M" at bounding box center [1017, 504] width 33 height 33
click at [1084, 613] on input "**********" at bounding box center [1172, 623] width 425 height 45
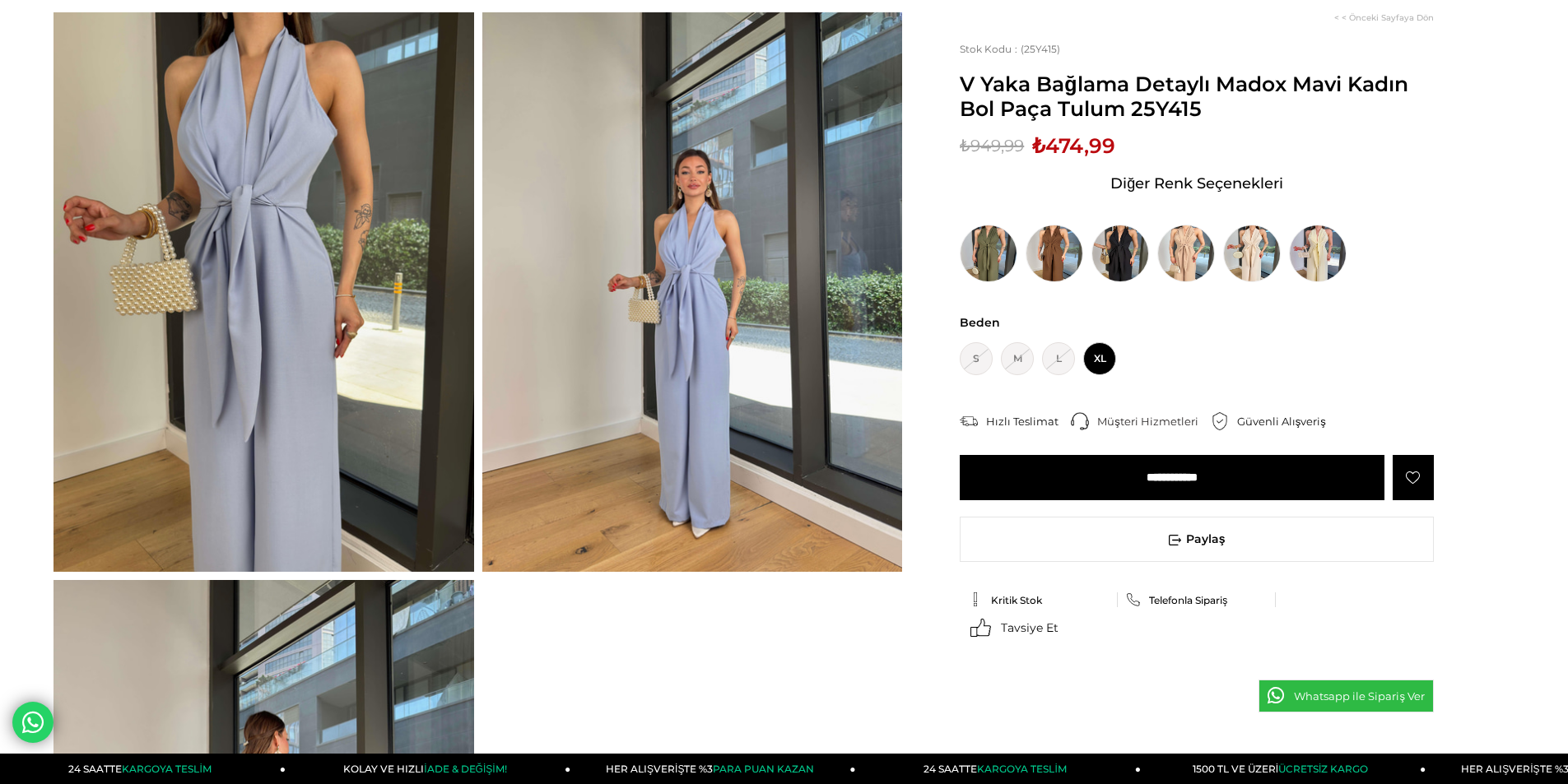
scroll to position [329, 0]
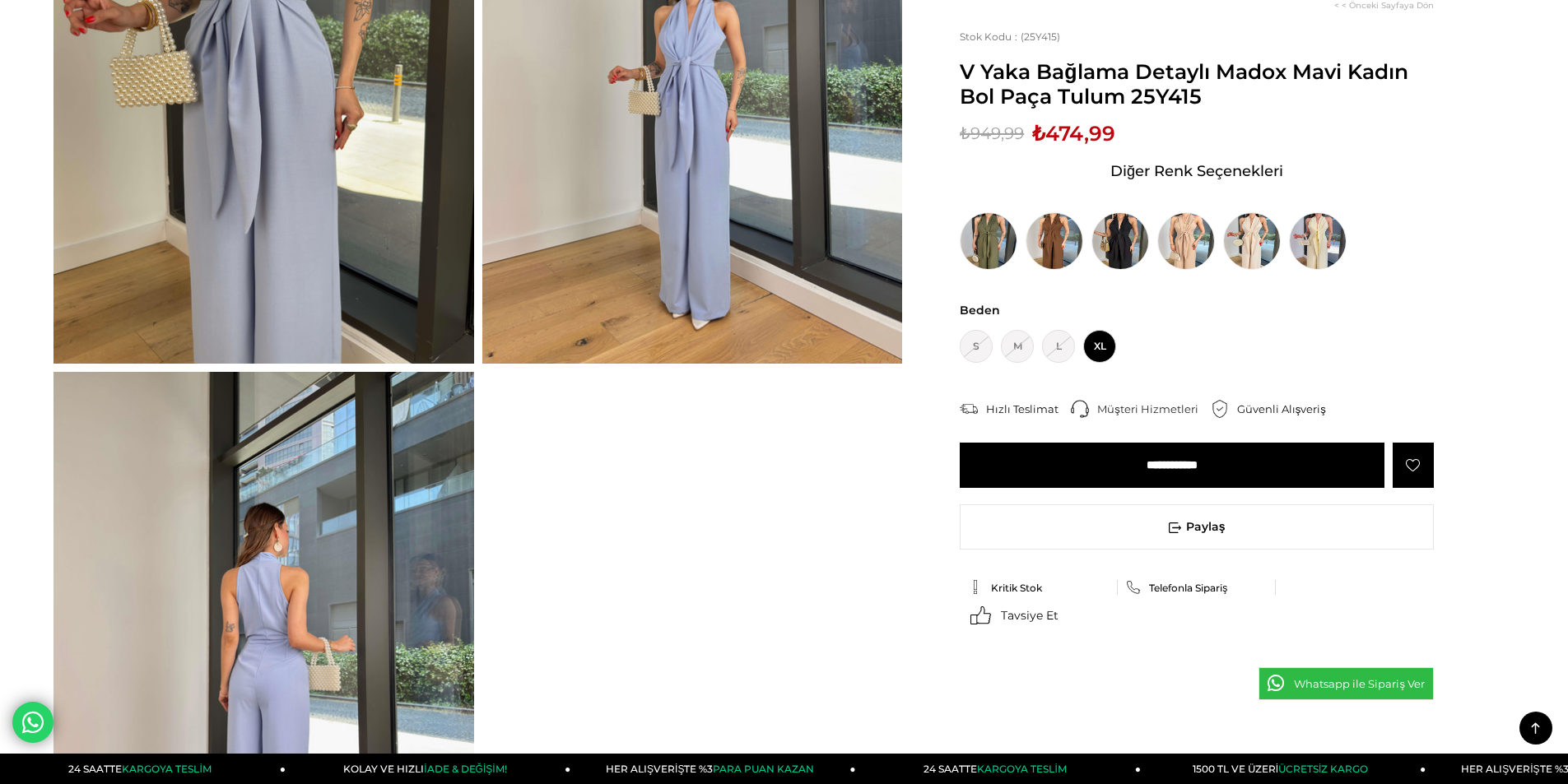
click at [251, 601] on img at bounding box center [263, 655] width 421 height 567
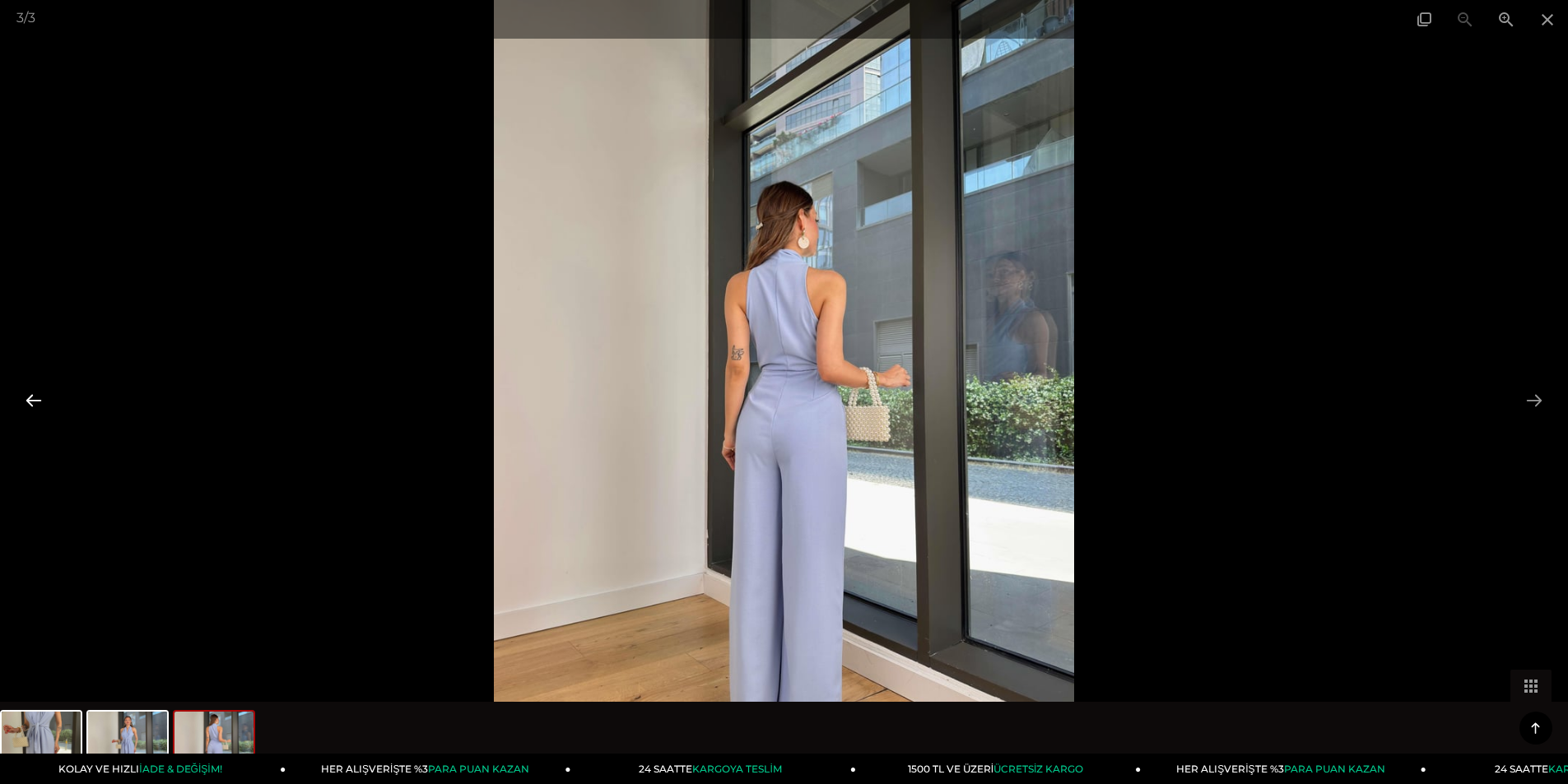
click at [32, 397] on button at bounding box center [33, 400] width 35 height 32
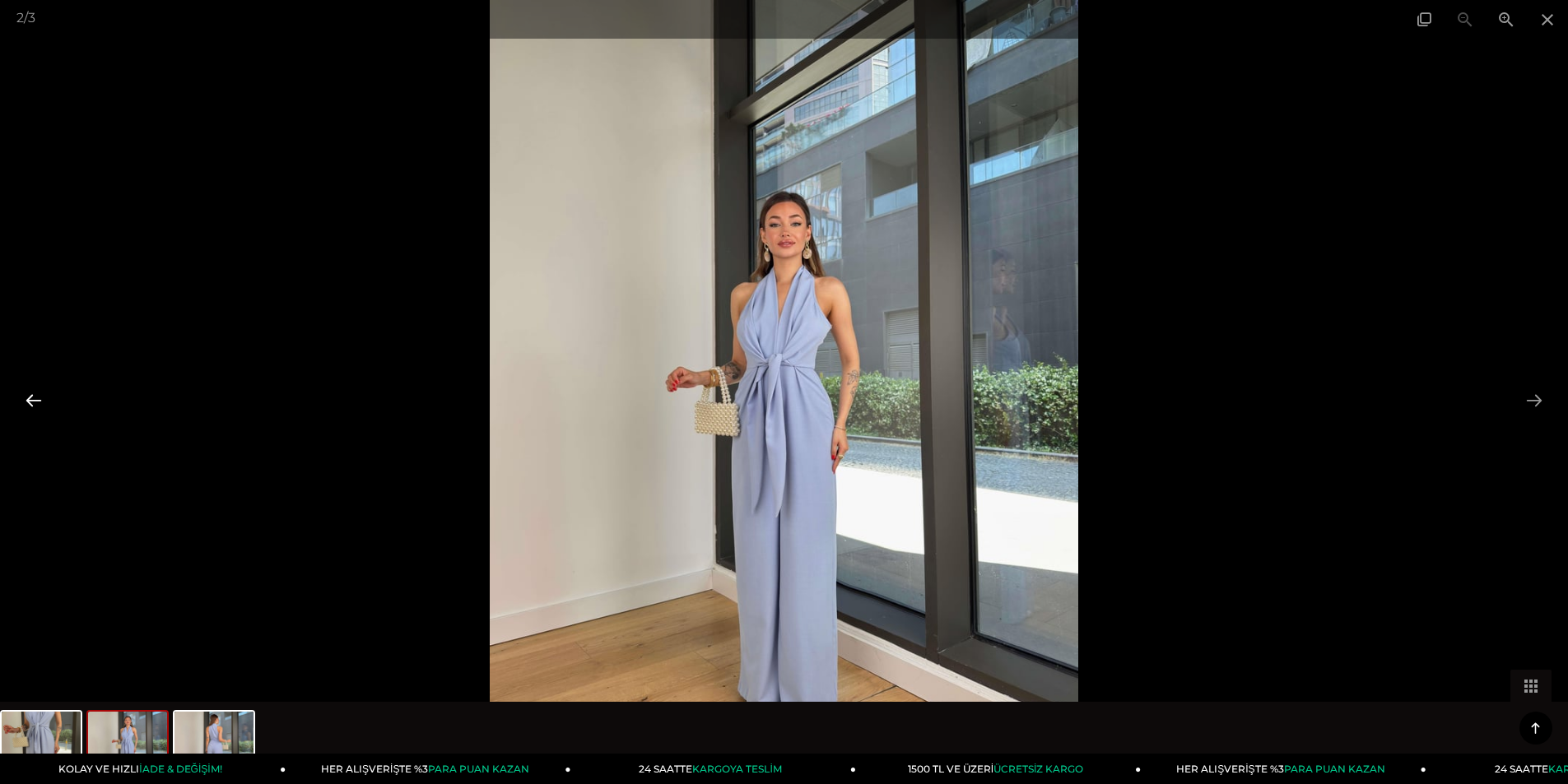
click at [32, 397] on button at bounding box center [33, 400] width 35 height 32
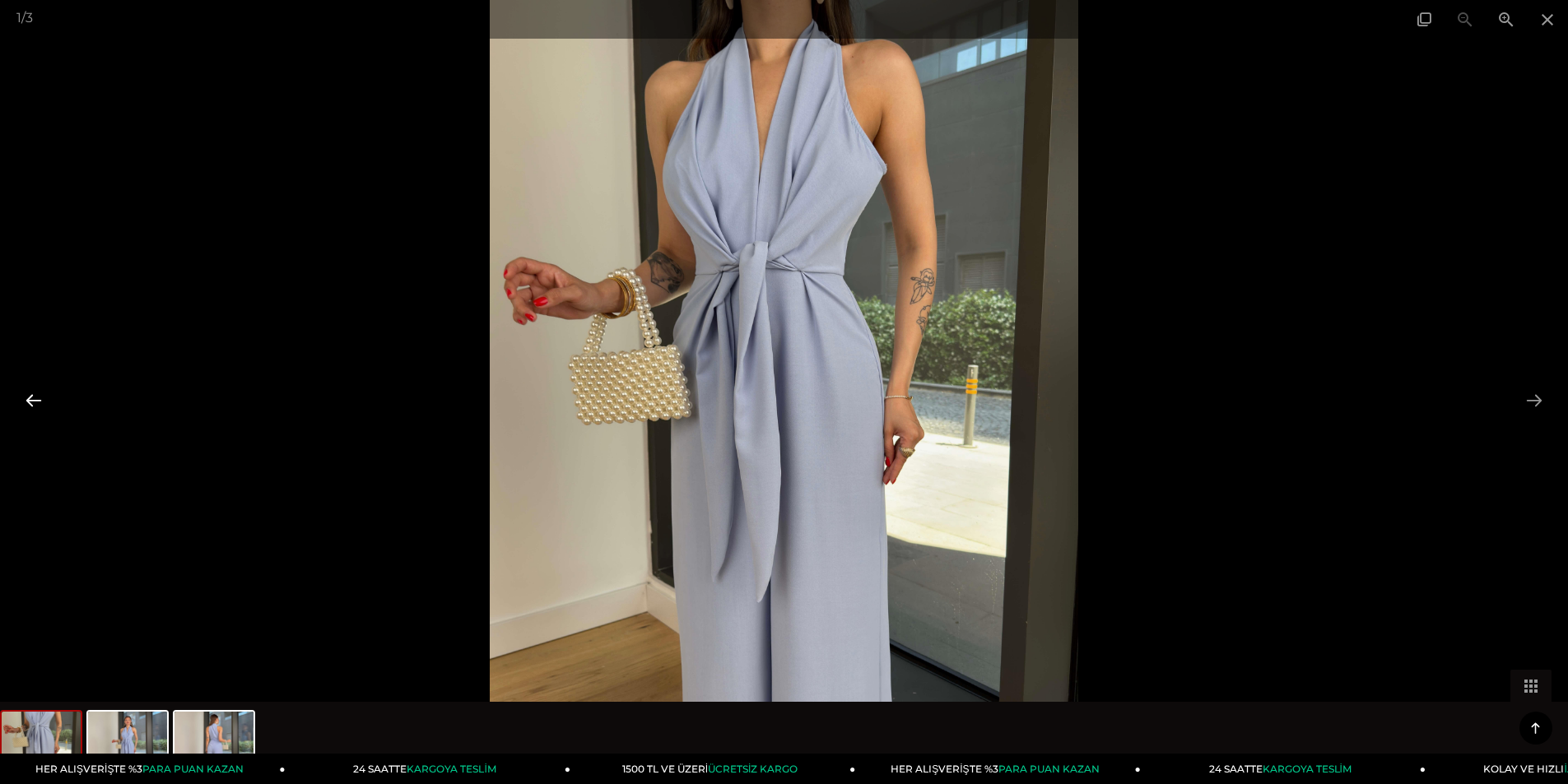
click at [32, 397] on button at bounding box center [33, 400] width 35 height 32
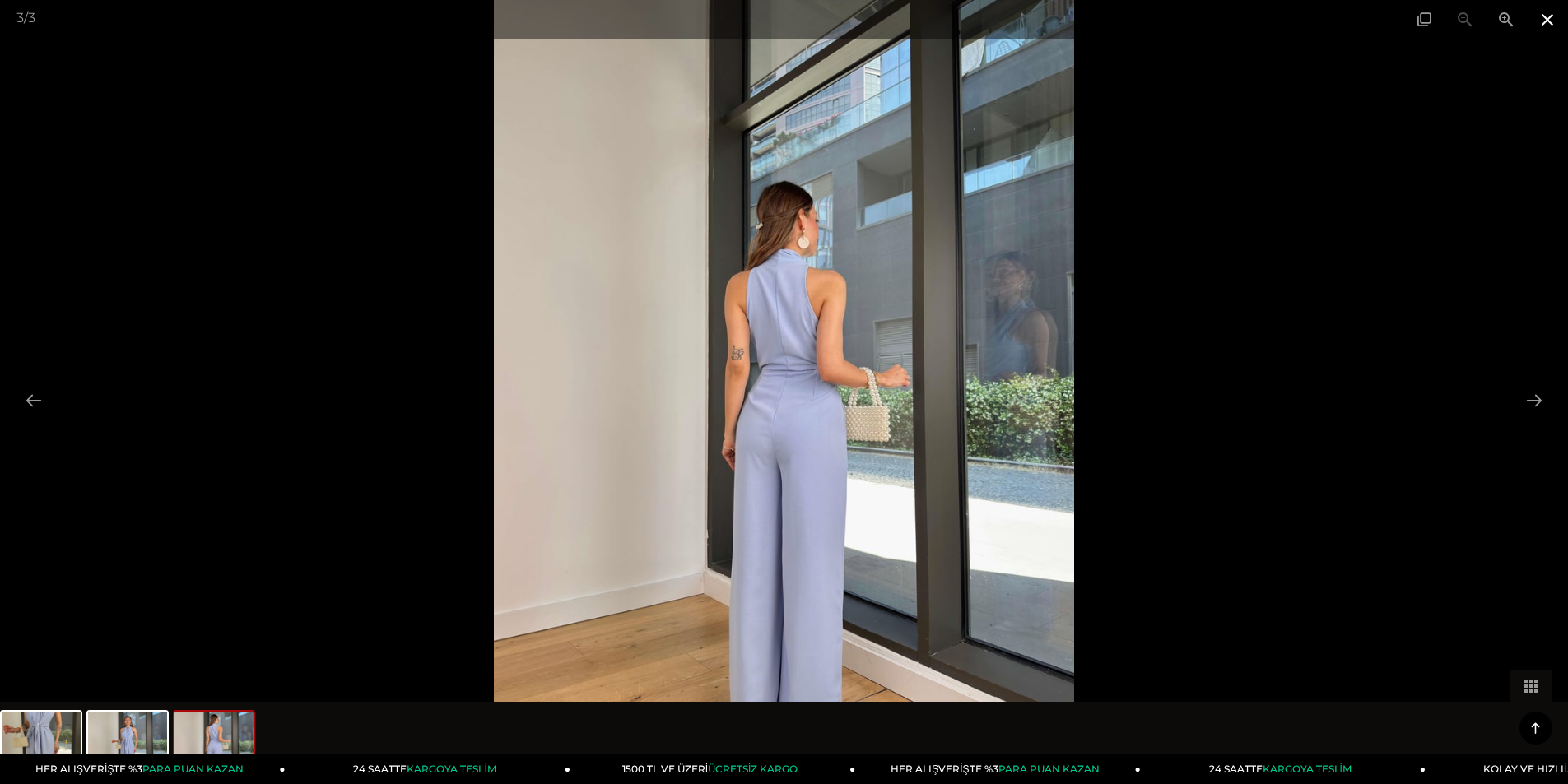
click at [1550, 18] on span at bounding box center [1548, 20] width 41 height 39
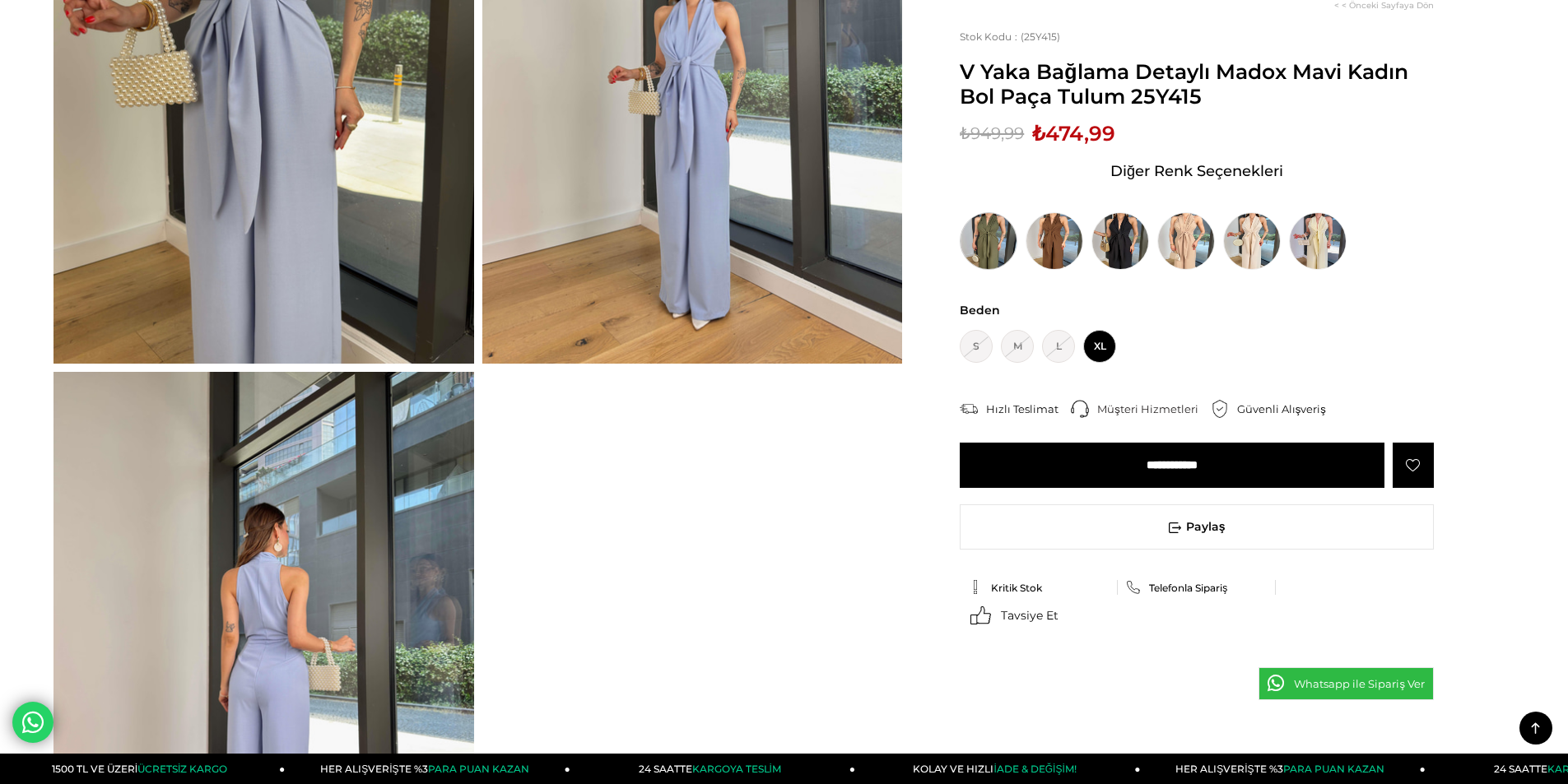
click at [993, 249] on img at bounding box center [988, 241] width 58 height 58
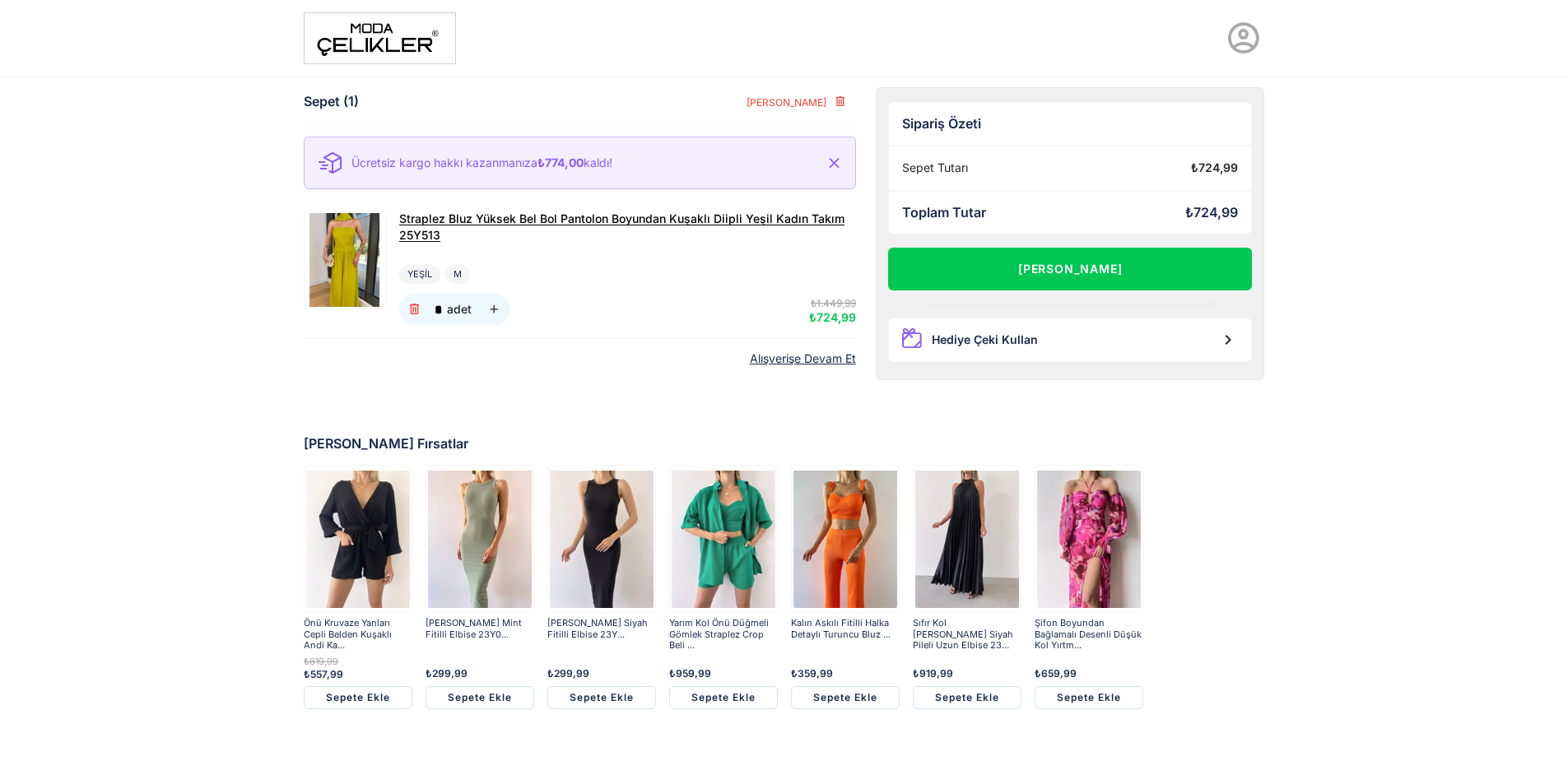
click at [479, 215] on span "Straplez Bluz Yüksek Bel Bol Pantolon Boyundan Kuşaklı Diipli Yeşil Kadın Takım…" at bounding box center [622, 227] width 445 height 31
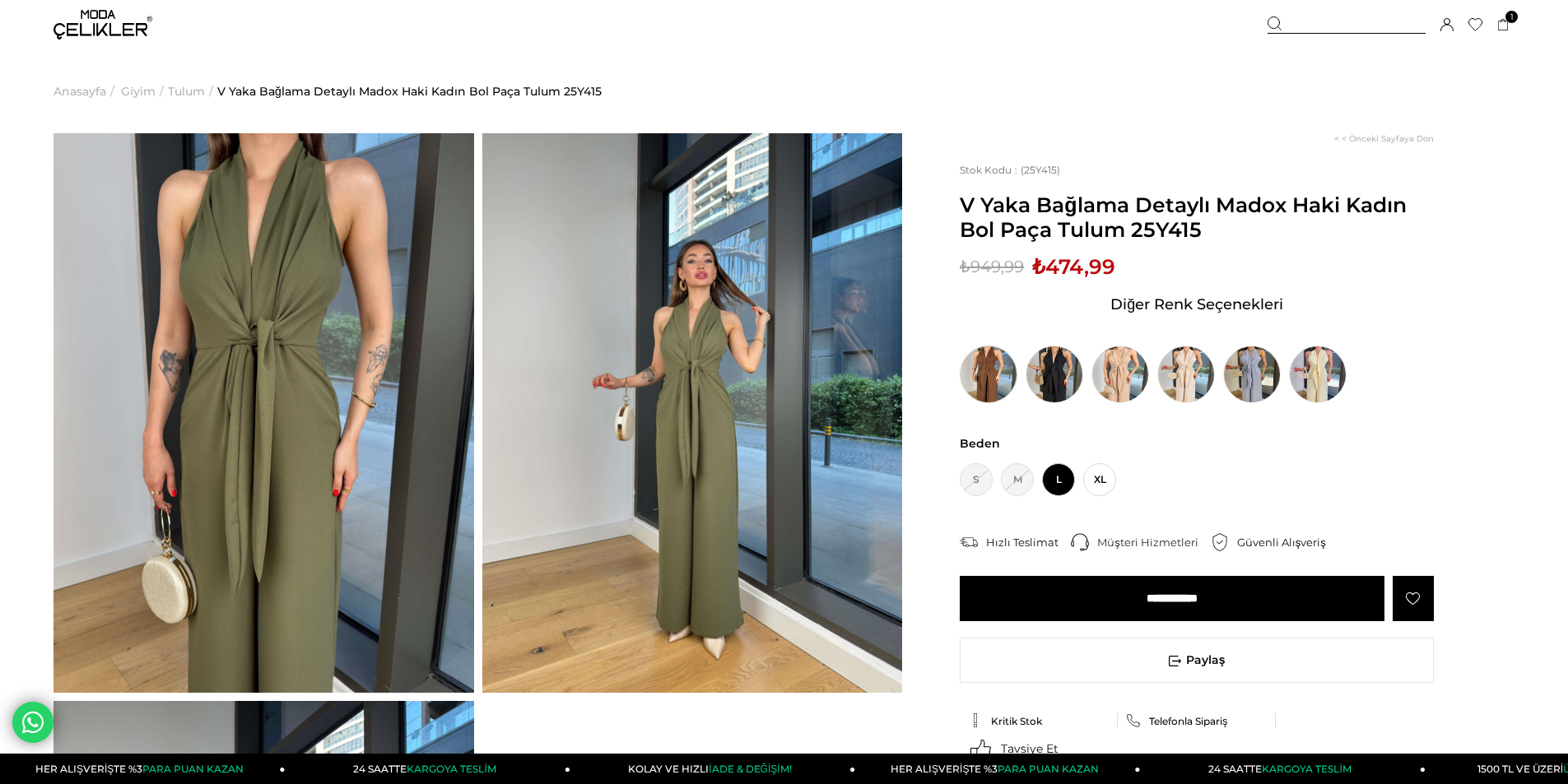
click at [991, 368] on img at bounding box center [988, 375] width 58 height 58
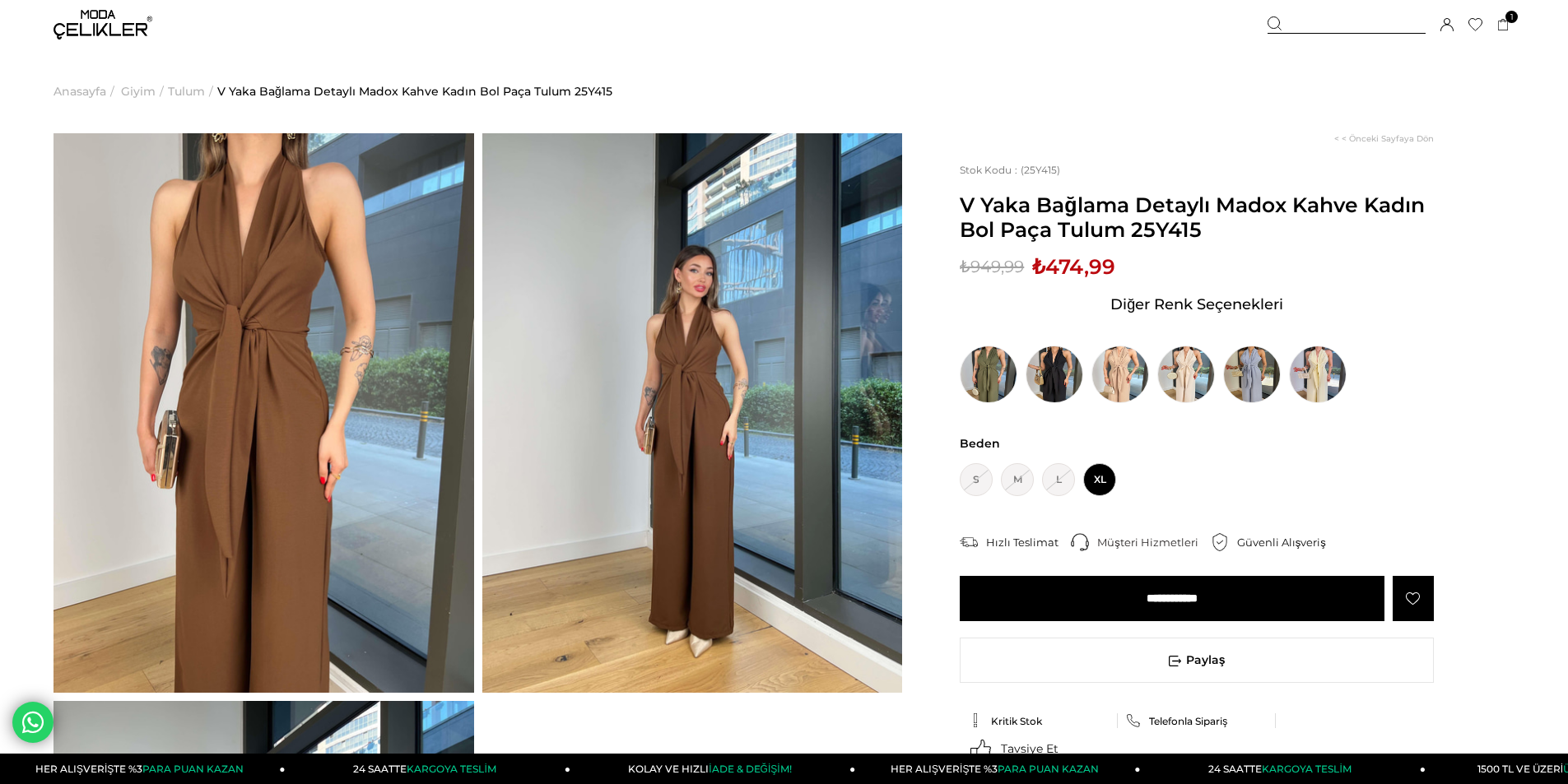
click at [283, 248] on img at bounding box center [263, 413] width 421 height 560
click at [250, 361] on img at bounding box center [263, 413] width 421 height 560
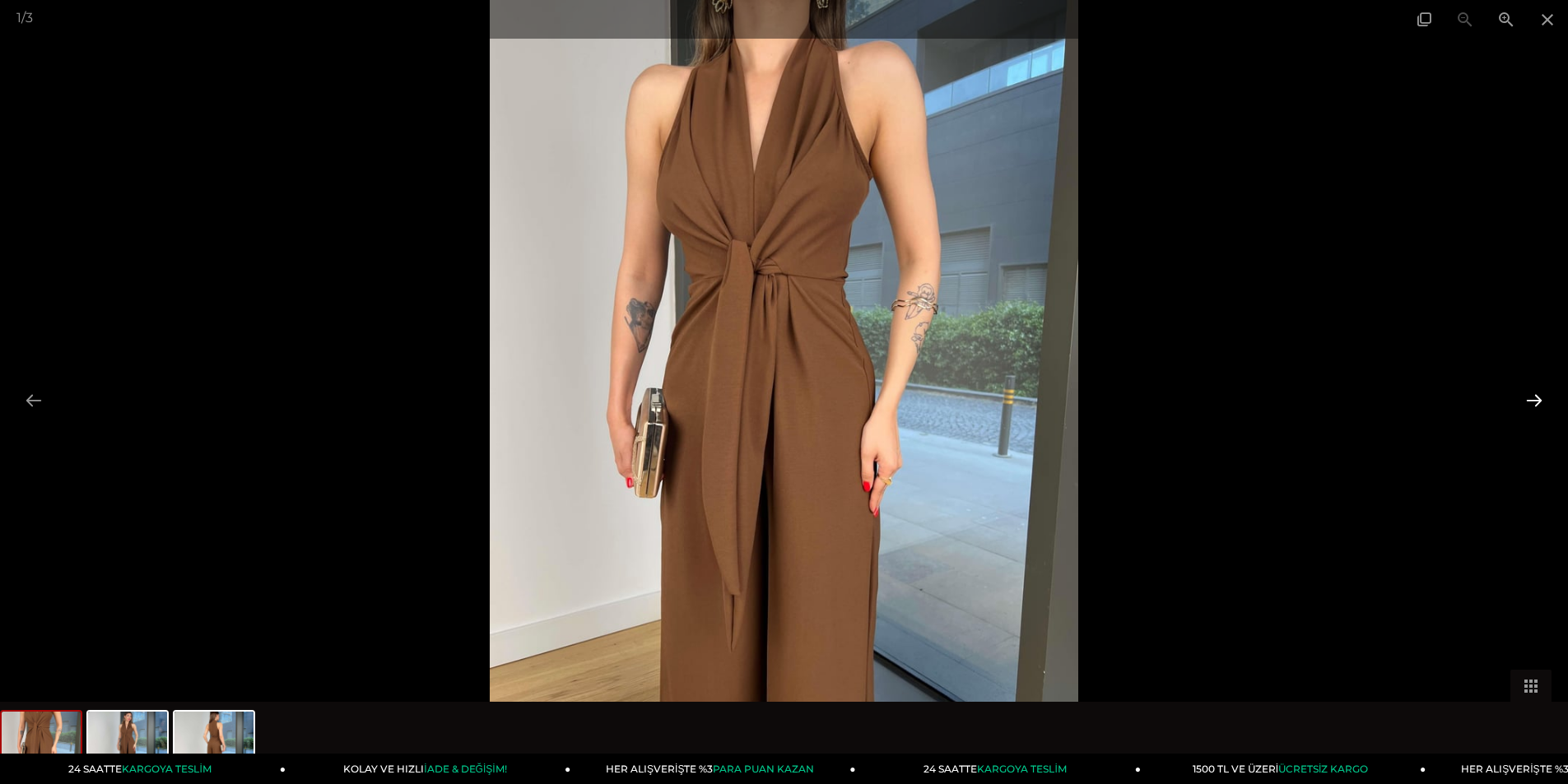
click at [1531, 398] on button at bounding box center [1534, 400] width 35 height 32
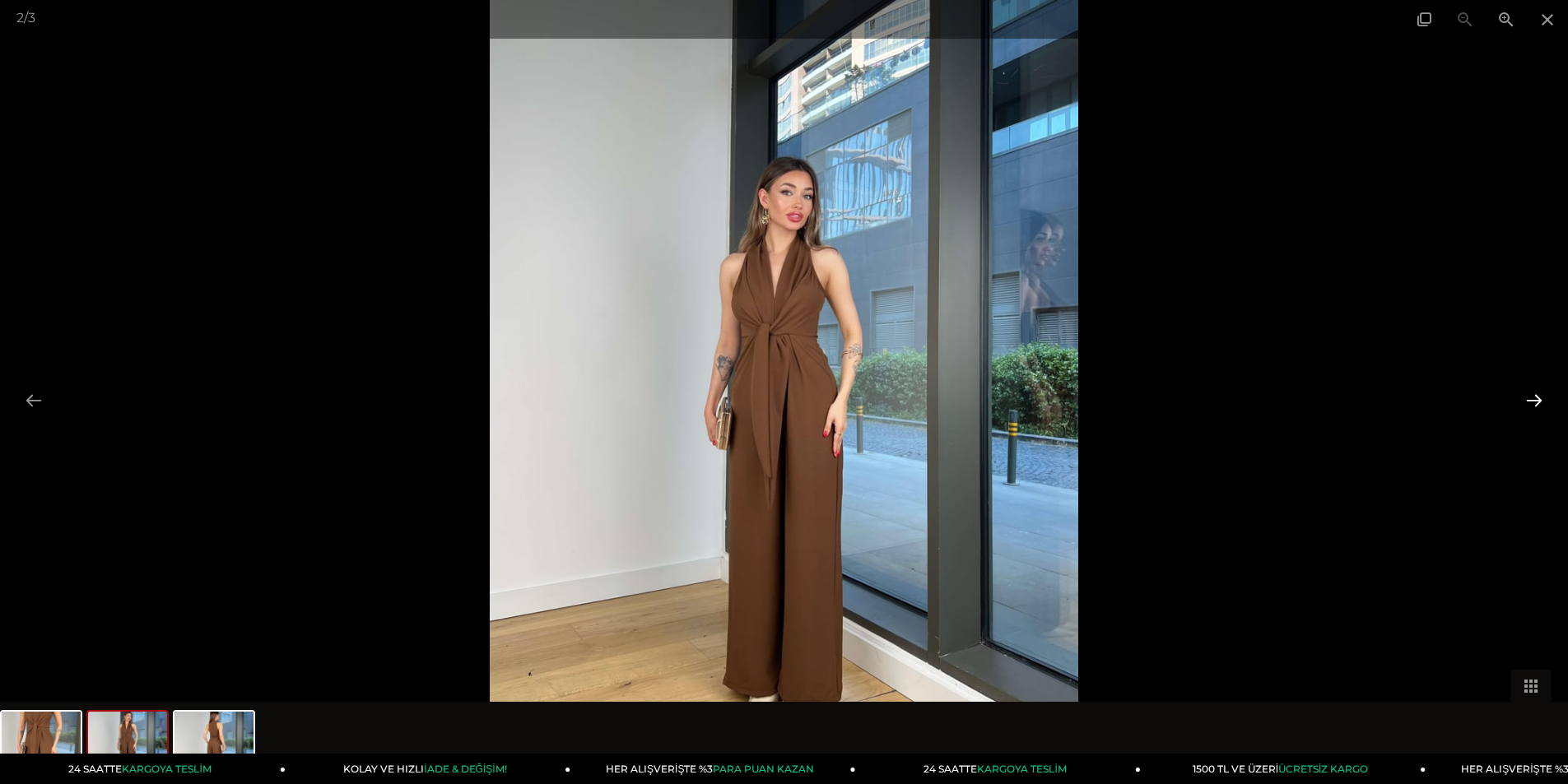
click at [1531, 398] on button at bounding box center [1534, 400] width 35 height 32
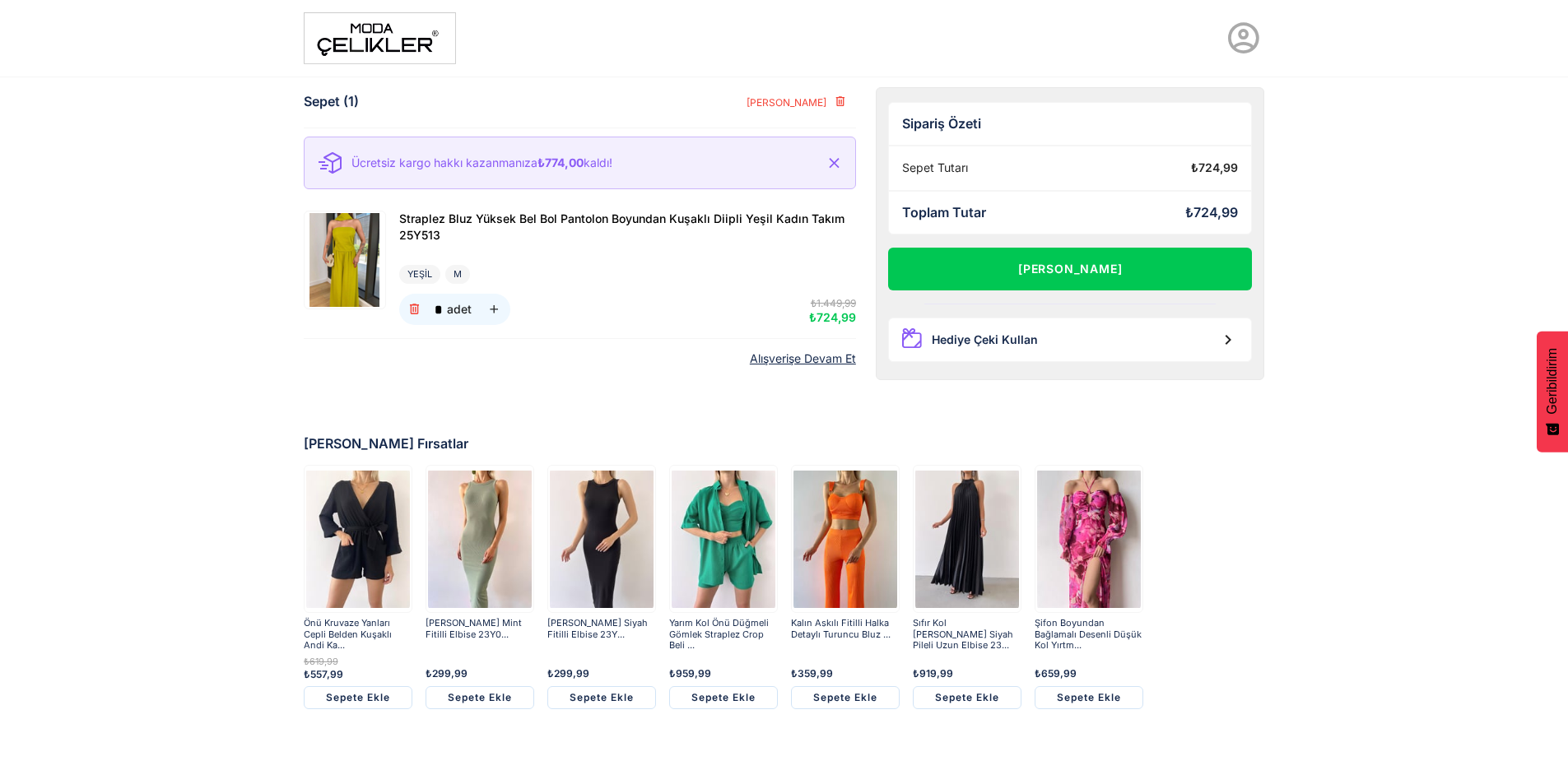
click at [554, 205] on div "Straplez Bluz Yüksek Bel Bol Pantolon Boyundan Kuşaklı Diipli Yeşil Kadın Takım…" at bounding box center [580, 268] width 552 height 142
click at [552, 219] on span "Straplez Bluz Yüksek Bel Bol Pantolon Boyundan Kuşaklı Diipli Yeşil Kadın Takım…" at bounding box center [622, 227] width 445 height 31
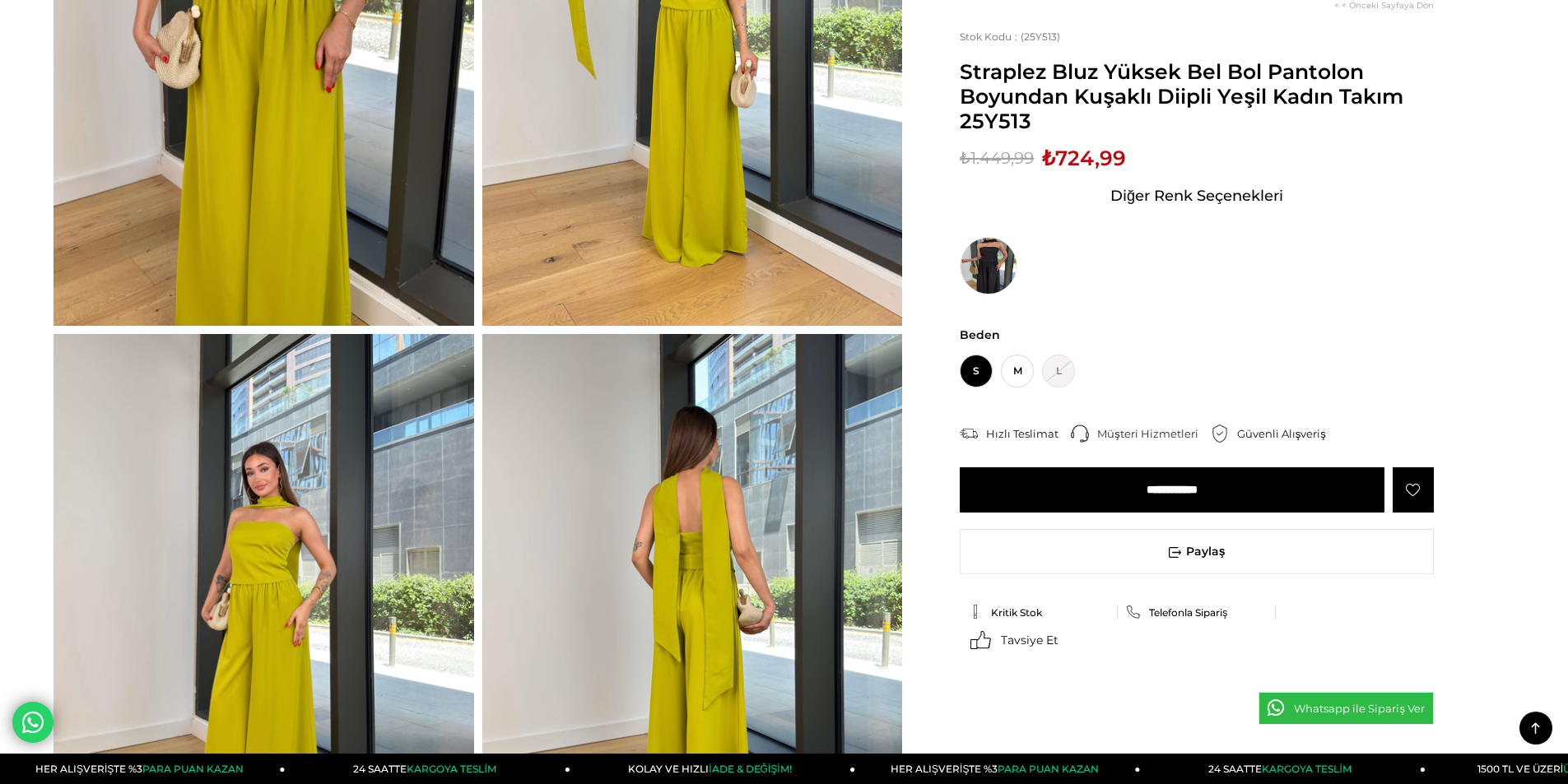
scroll to position [411, 0]
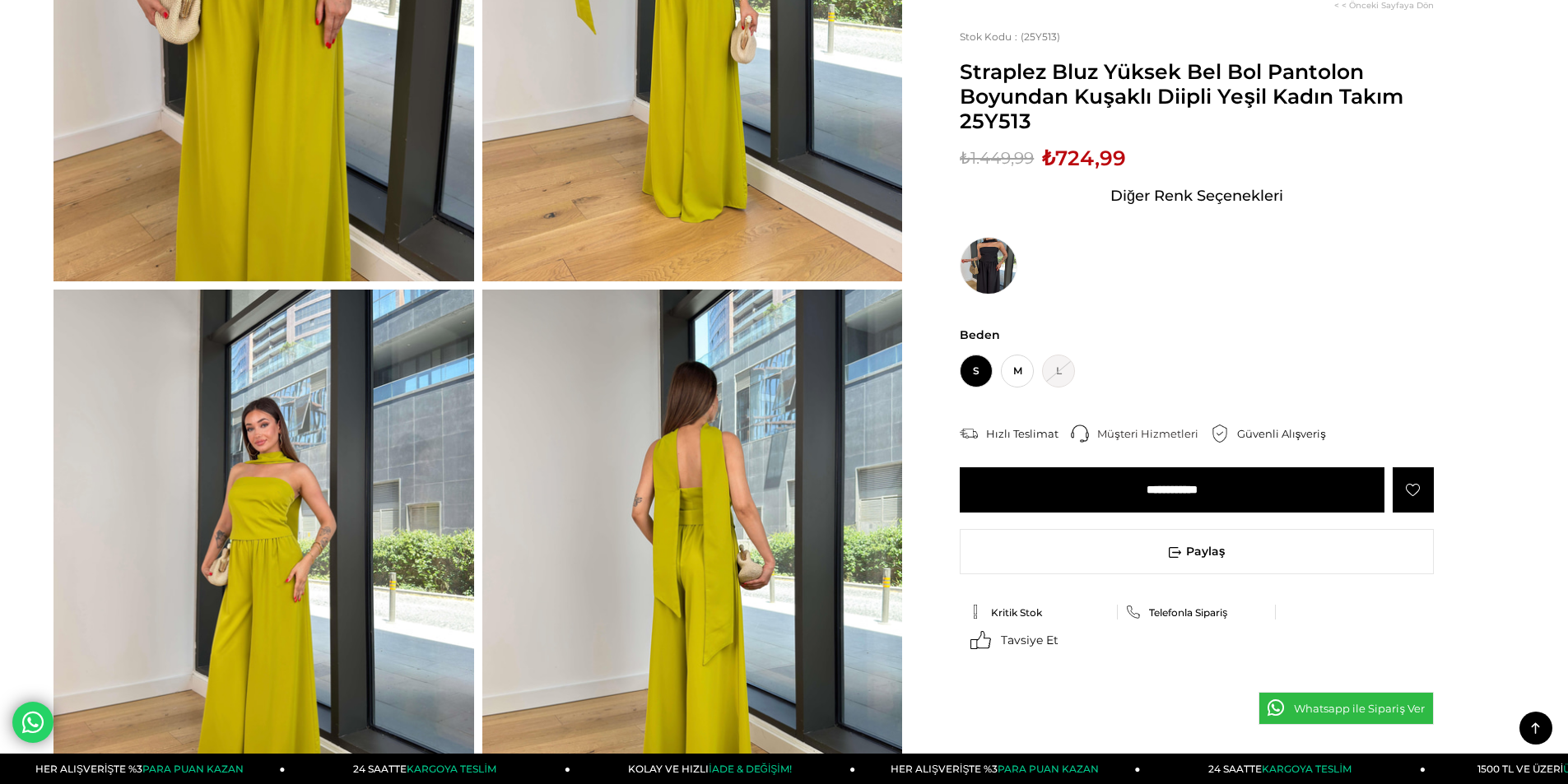
click at [681, 480] on img at bounding box center [693, 569] width 421 height 560
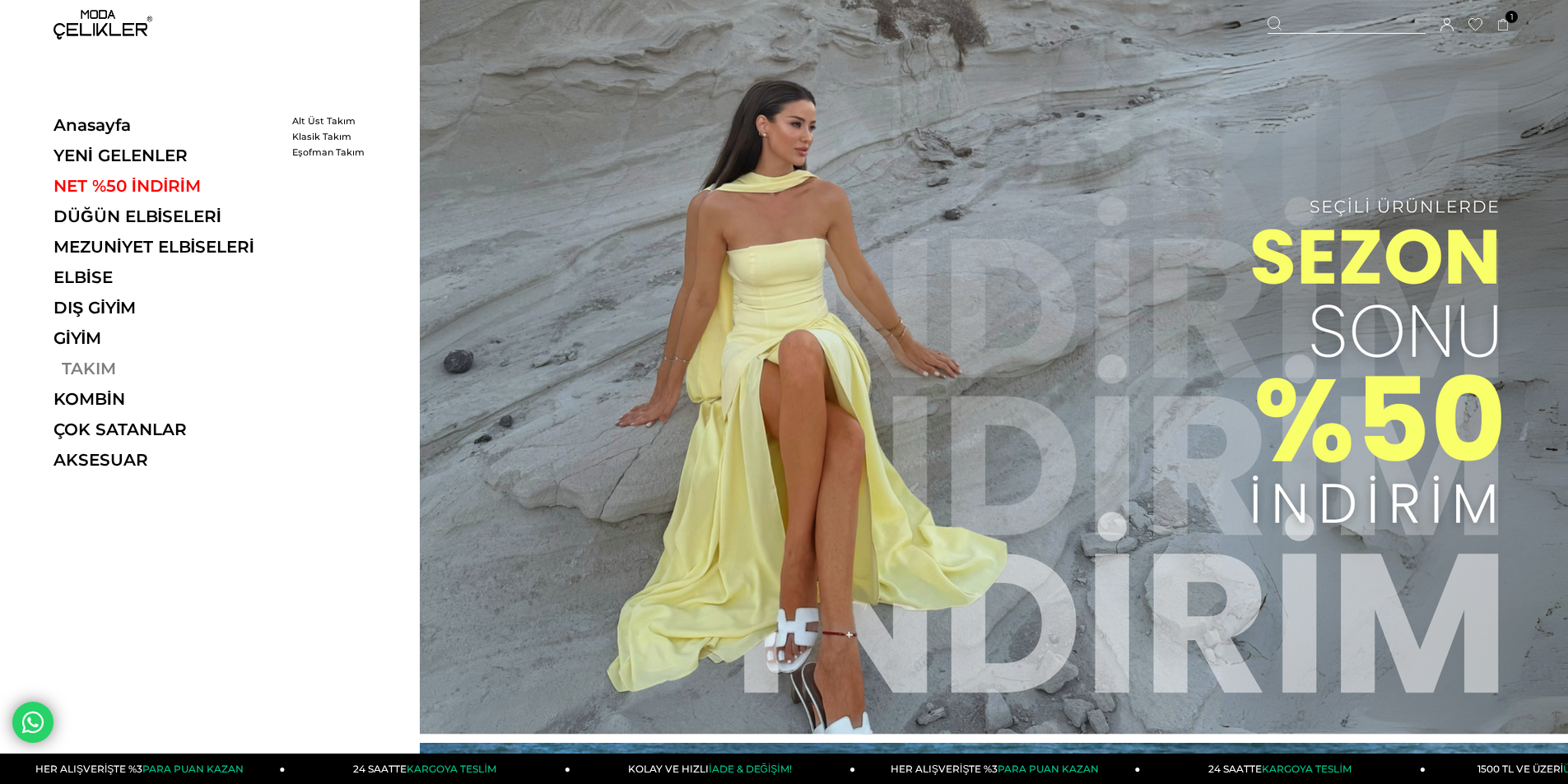
click at [75, 364] on link "TAKIM" at bounding box center [167, 368] width 226 height 20
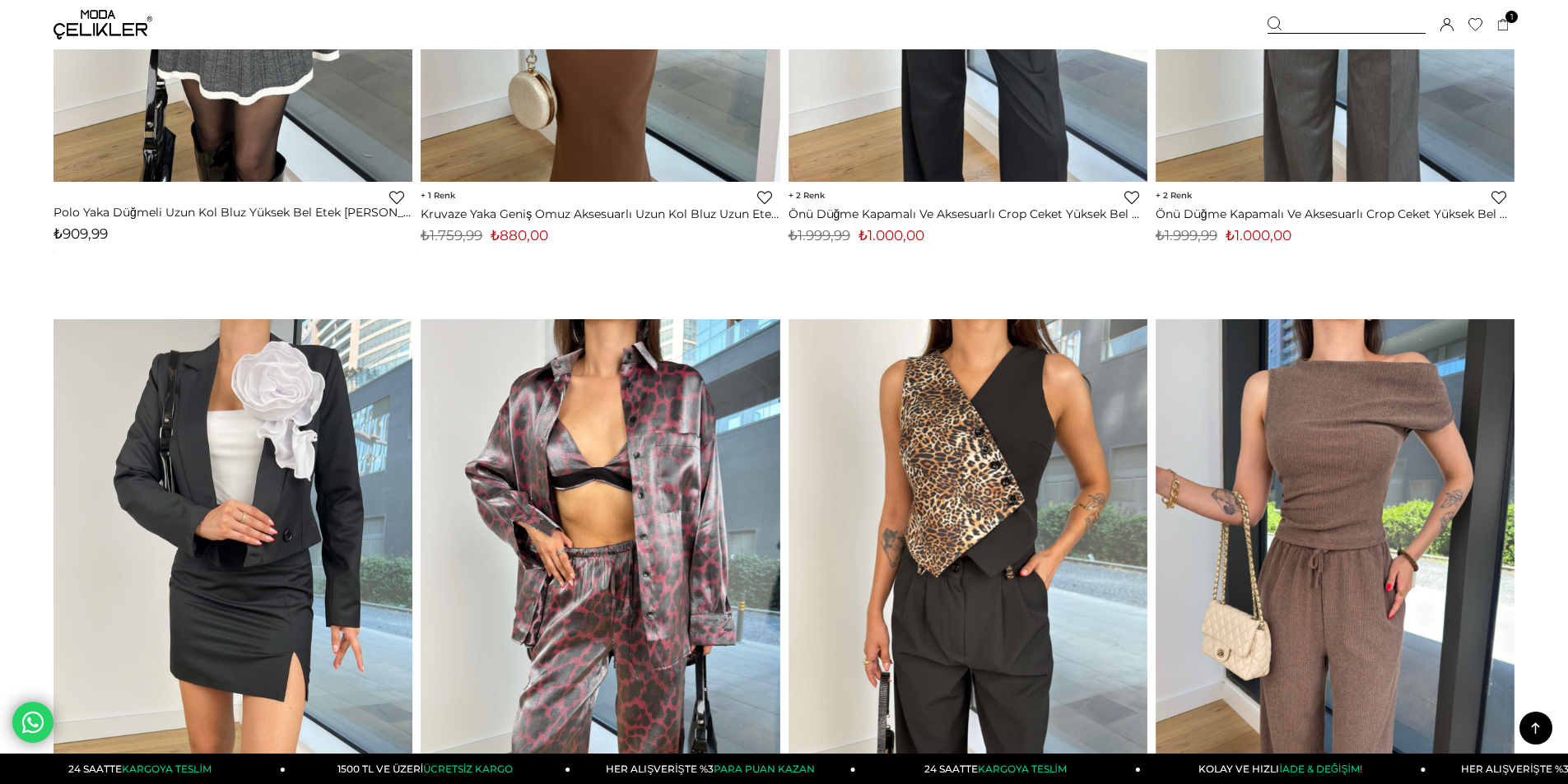
scroll to position [12010, 0]
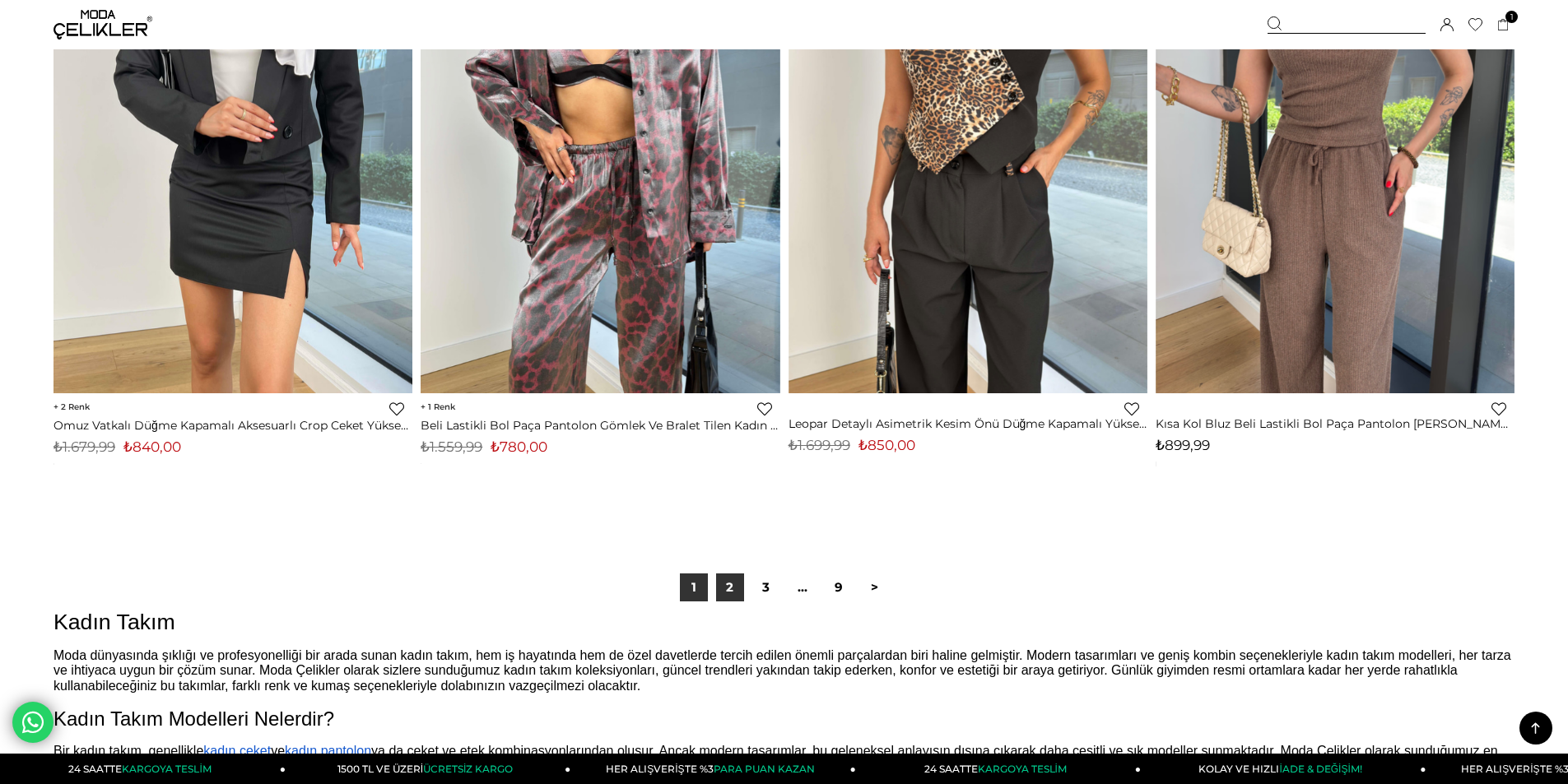
click at [739, 578] on link "2" at bounding box center [730, 587] width 28 height 28
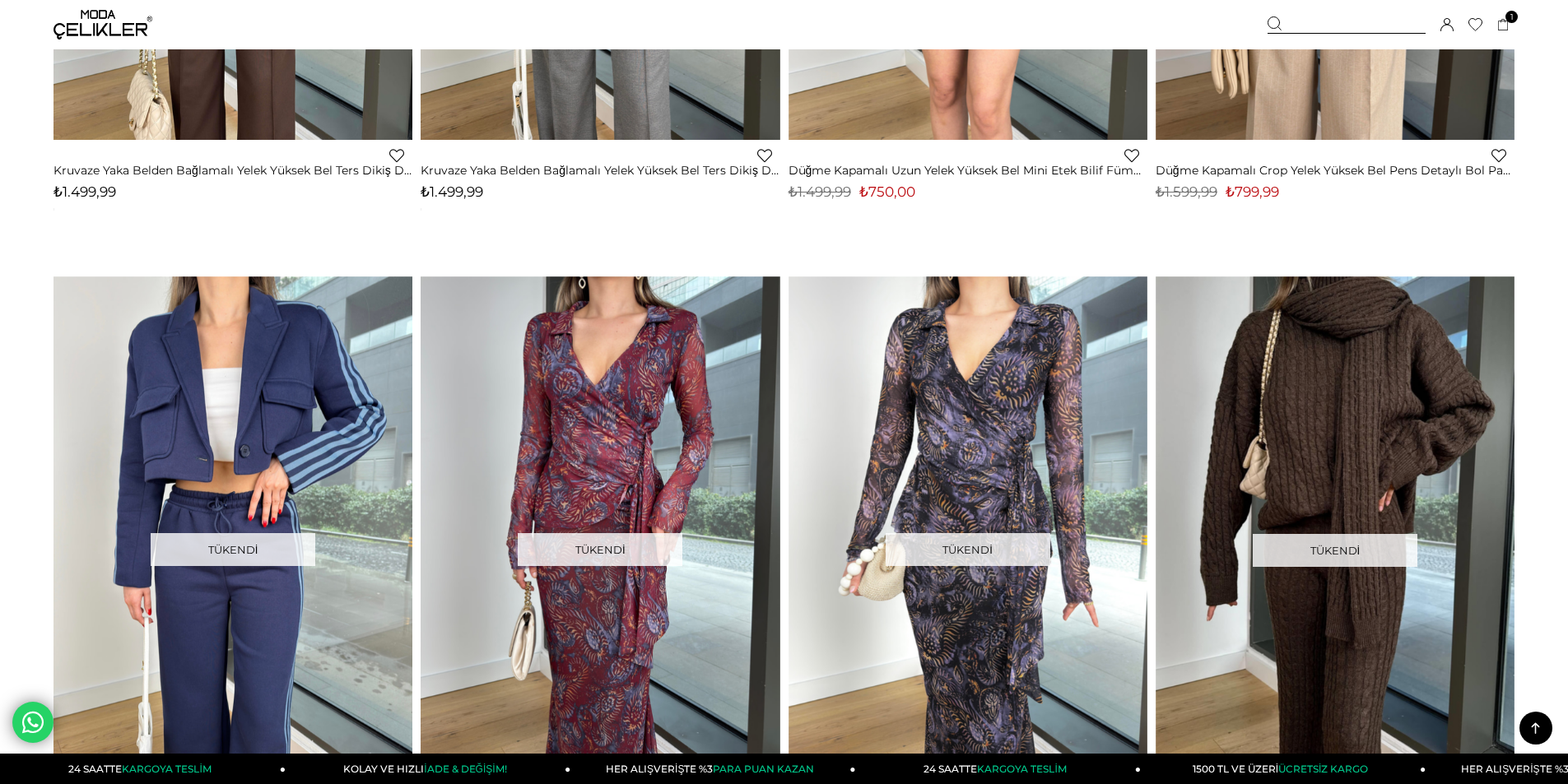
scroll to position [7322, 0]
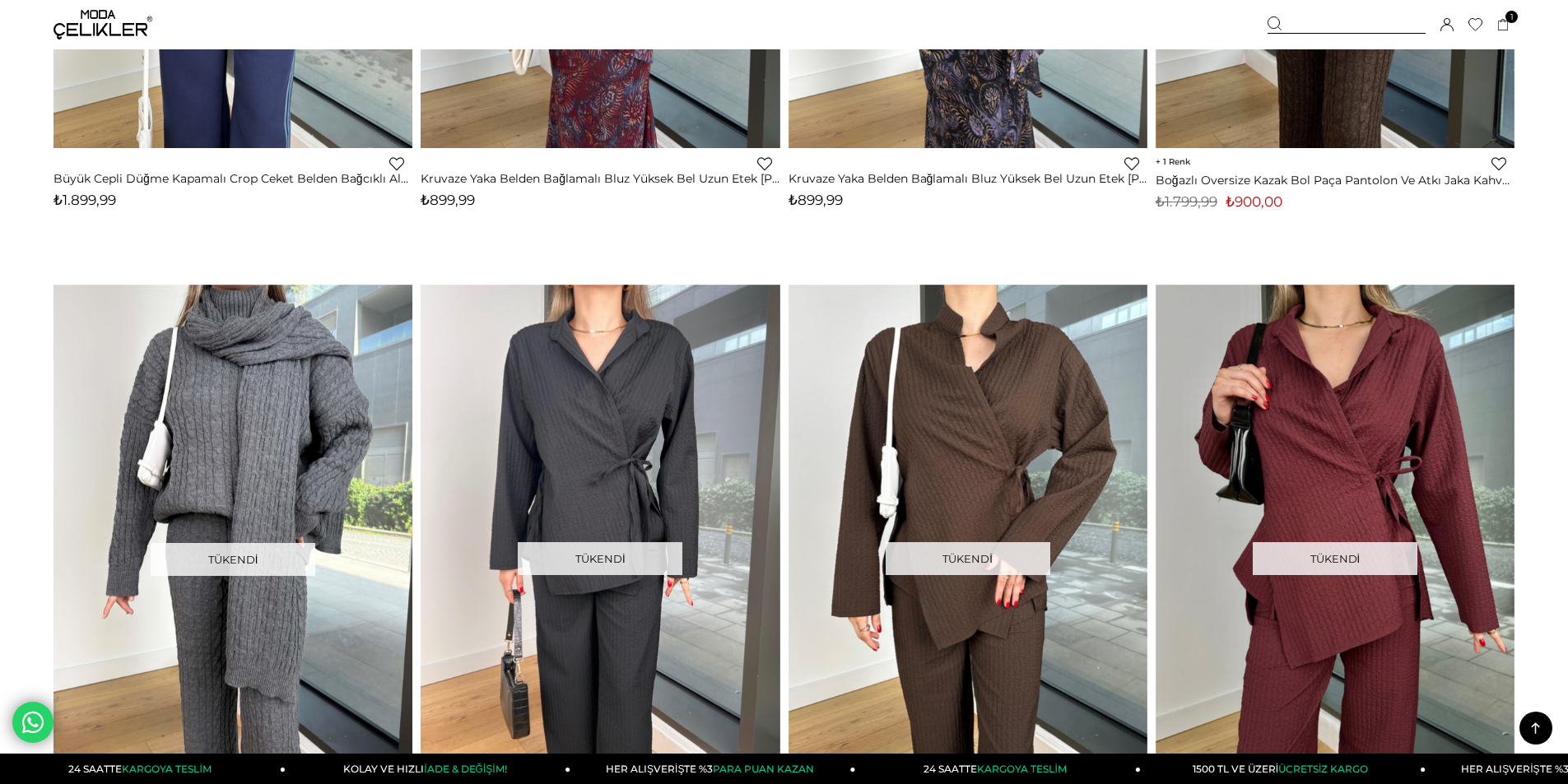
click at [1536, 732] on icon at bounding box center [1536, 728] width 8 height 12
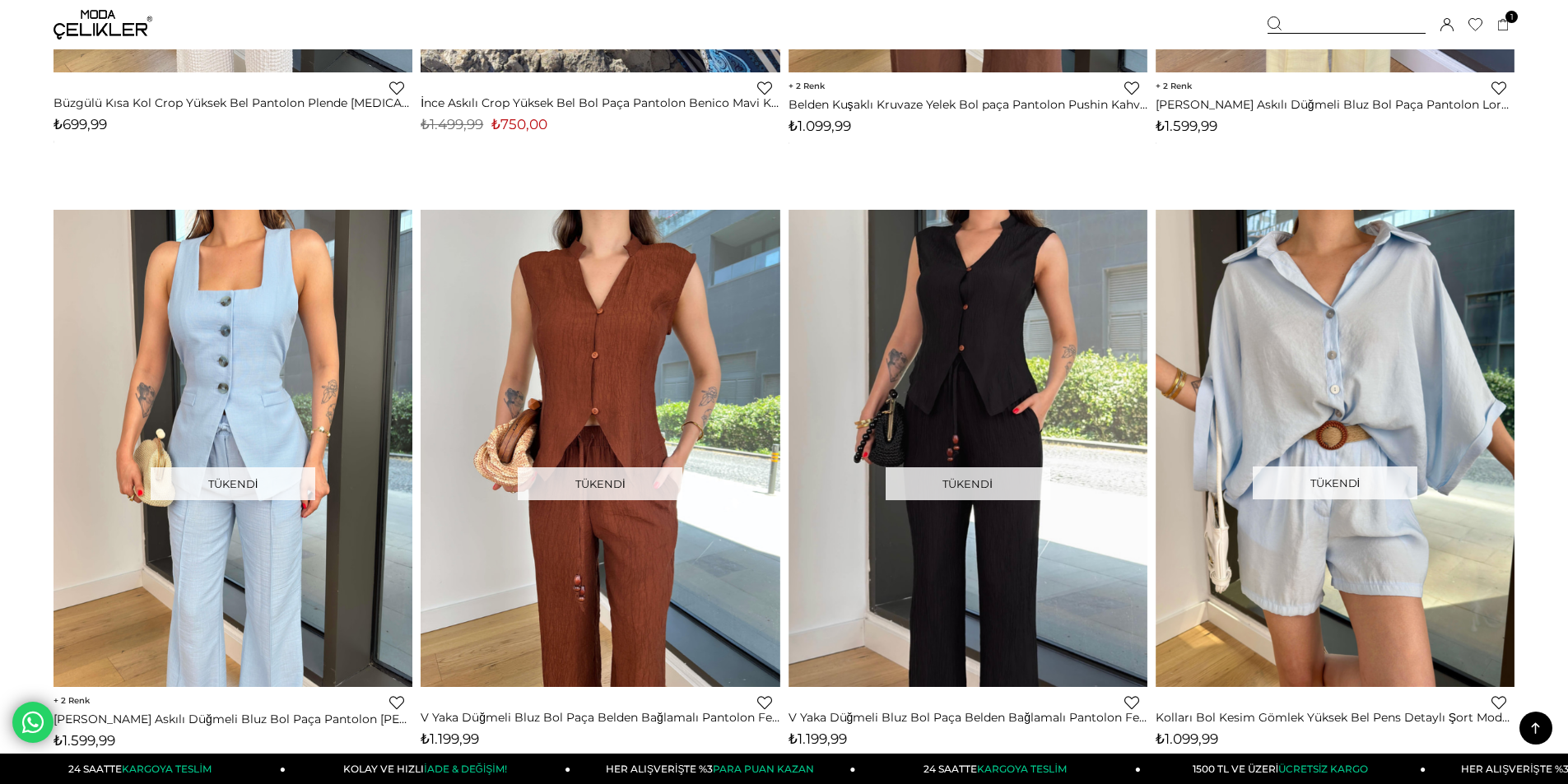
scroll to position [0, 0]
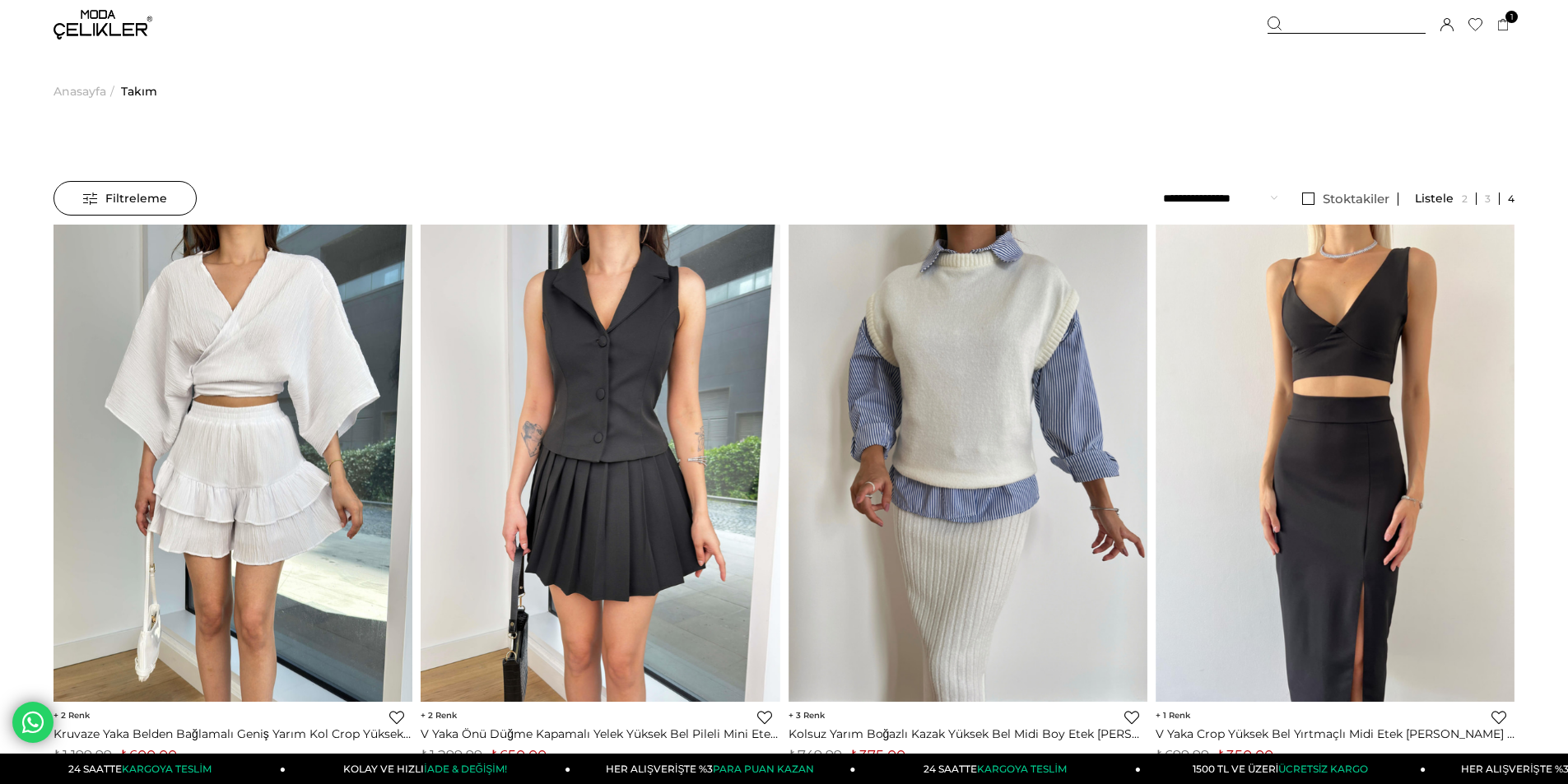
click at [98, 25] on img at bounding box center [103, 25] width 99 height 30
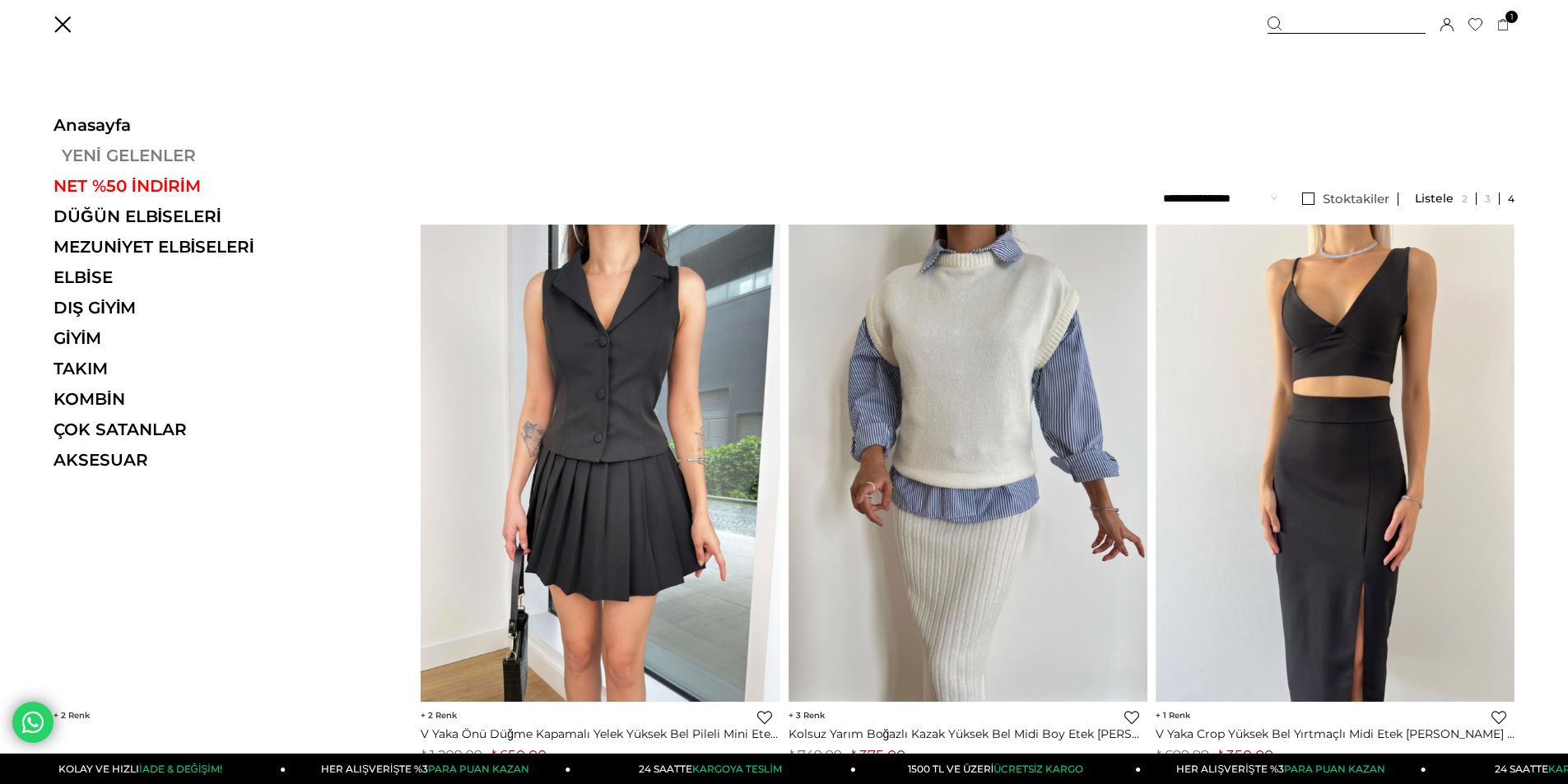
click at [94, 148] on link "YENİ GELENLER" at bounding box center [167, 155] width 226 height 20
click at [99, 155] on link "YENİ GELENLER" at bounding box center [167, 155] width 226 height 20
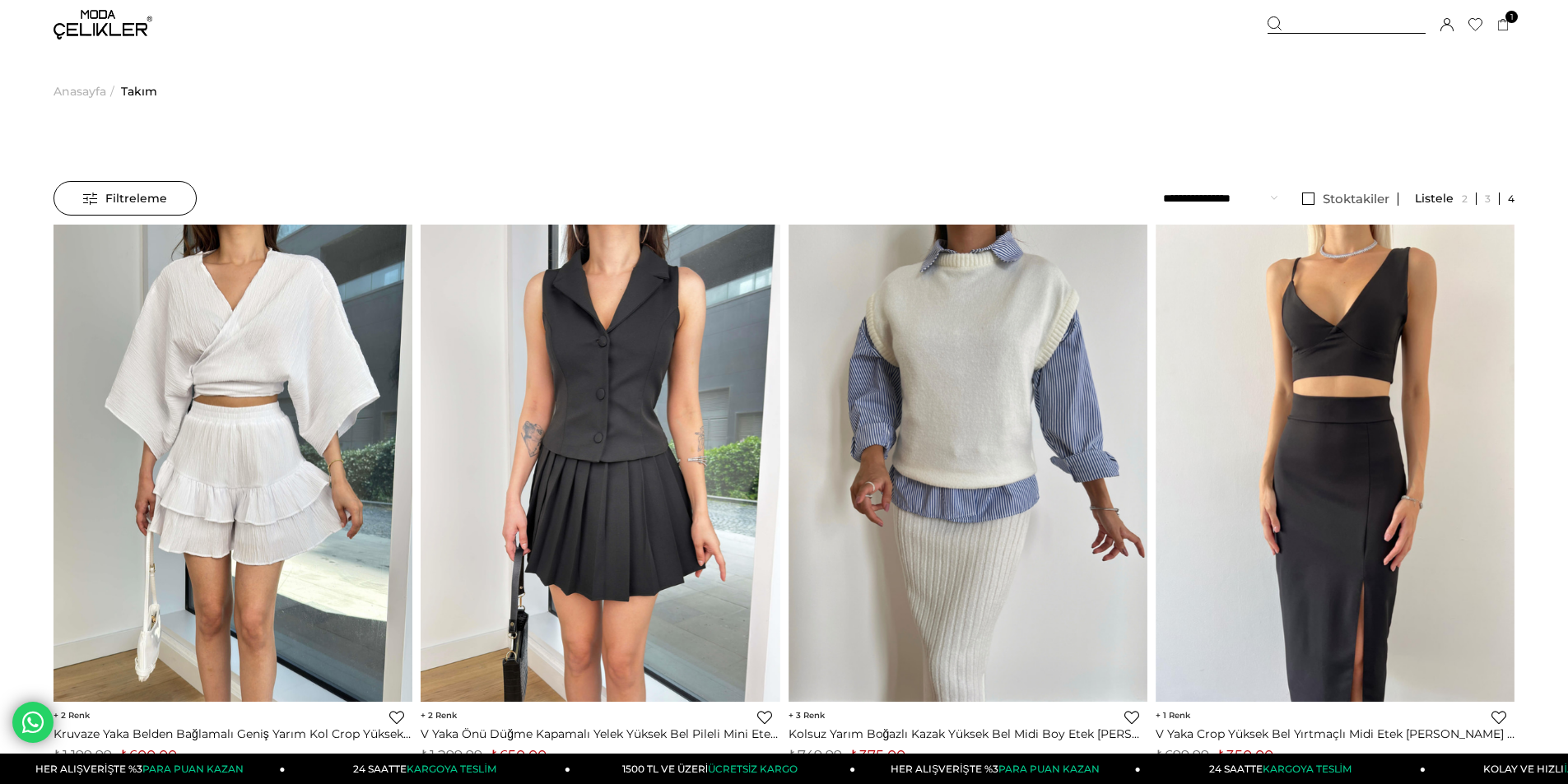
click at [123, 205] on span "Filtreleme" at bounding box center [125, 198] width 84 height 33
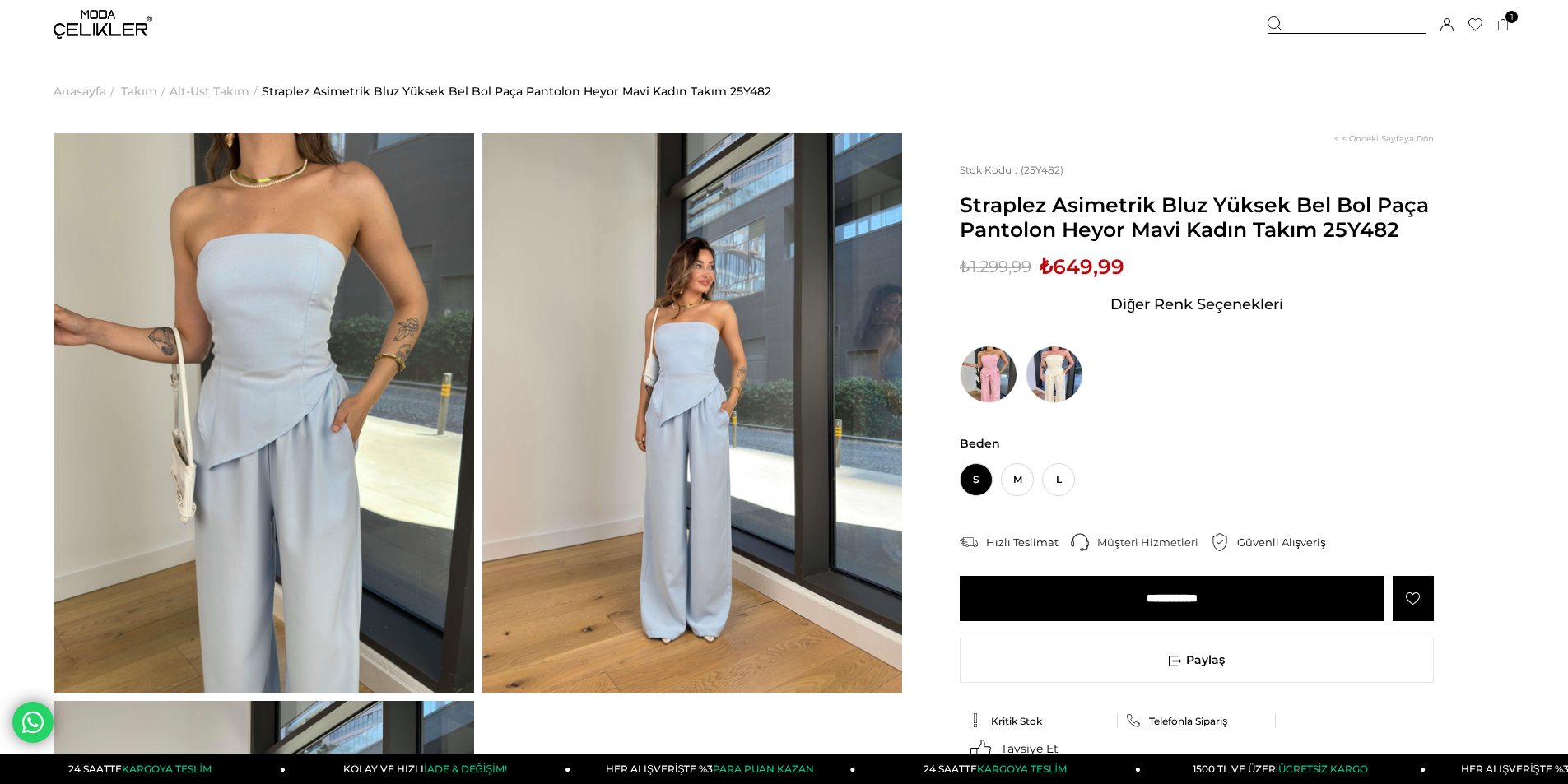
click at [337, 458] on img at bounding box center [263, 413] width 421 height 560
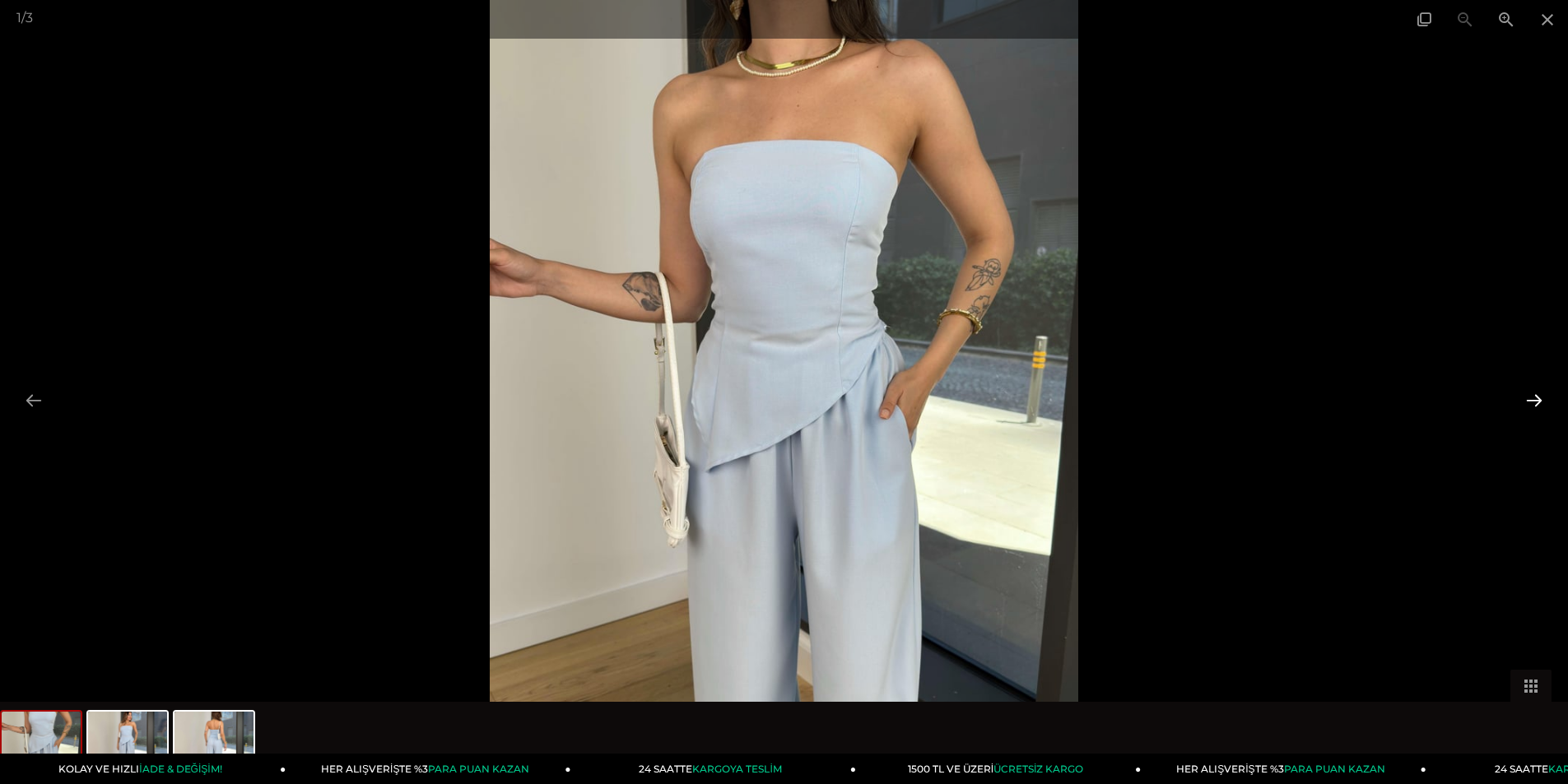
click at [1536, 401] on button at bounding box center [1534, 400] width 35 height 32
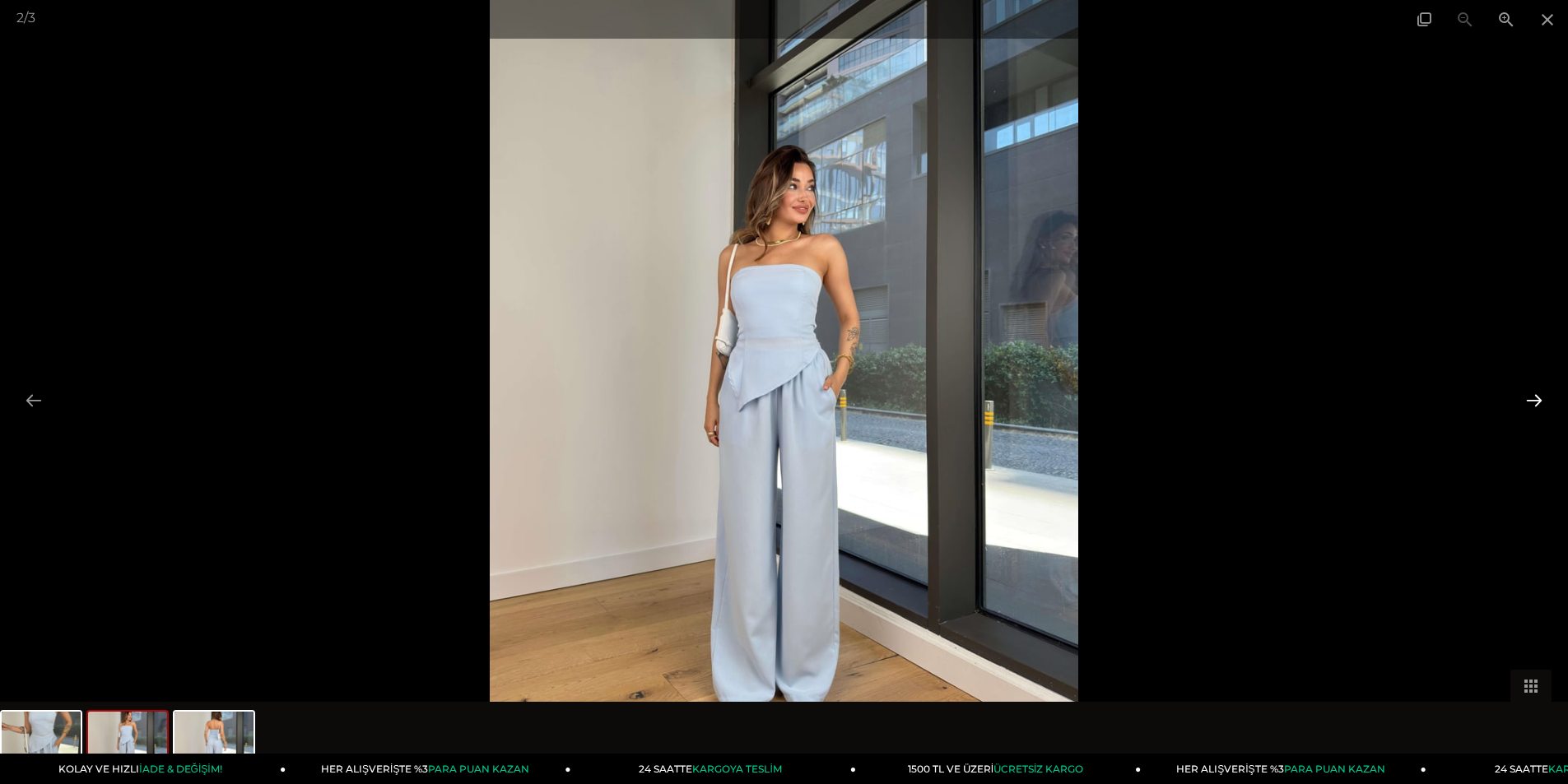
click at [1536, 401] on button at bounding box center [1534, 400] width 35 height 32
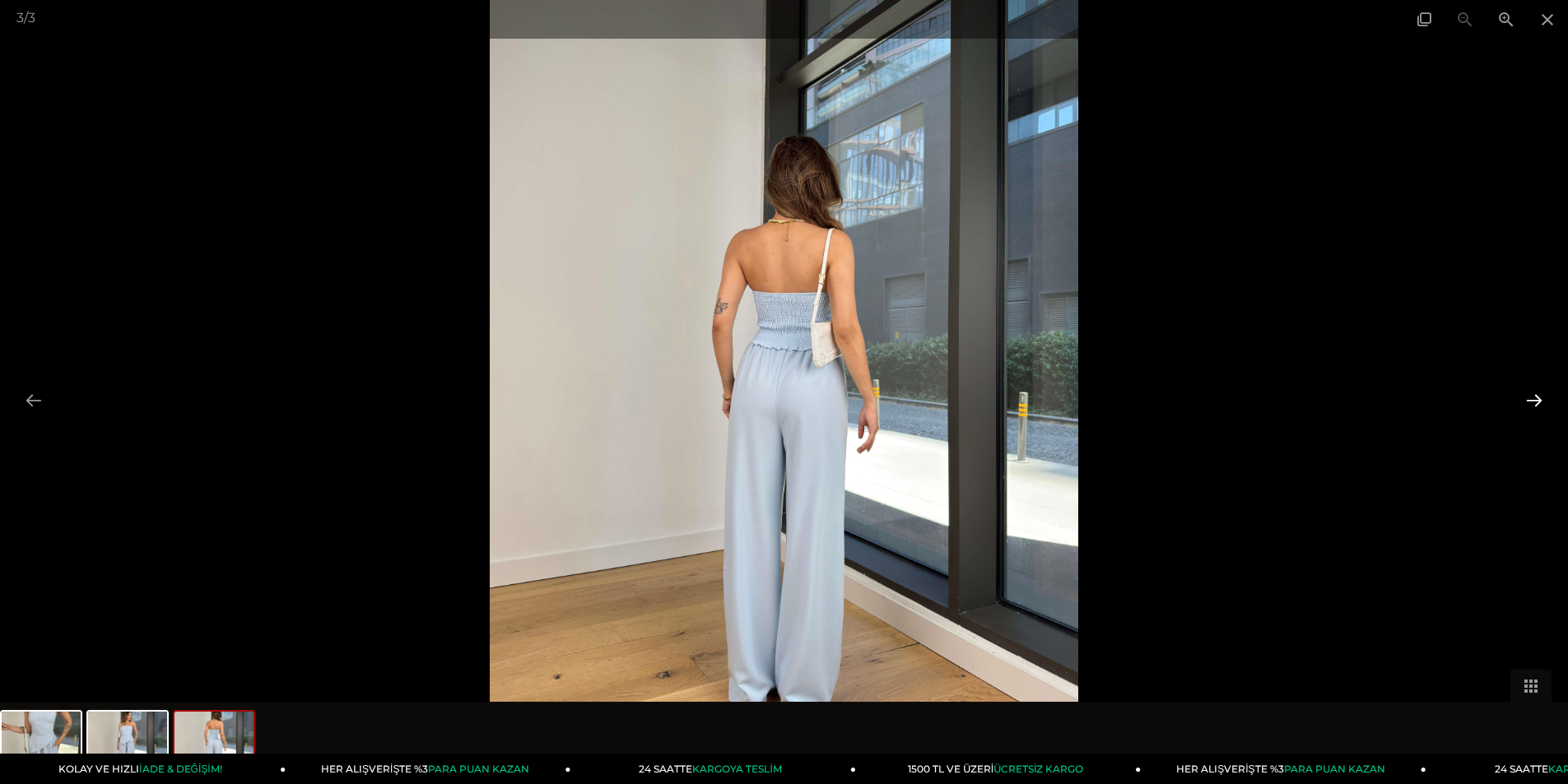
click at [1536, 401] on button at bounding box center [1534, 400] width 35 height 32
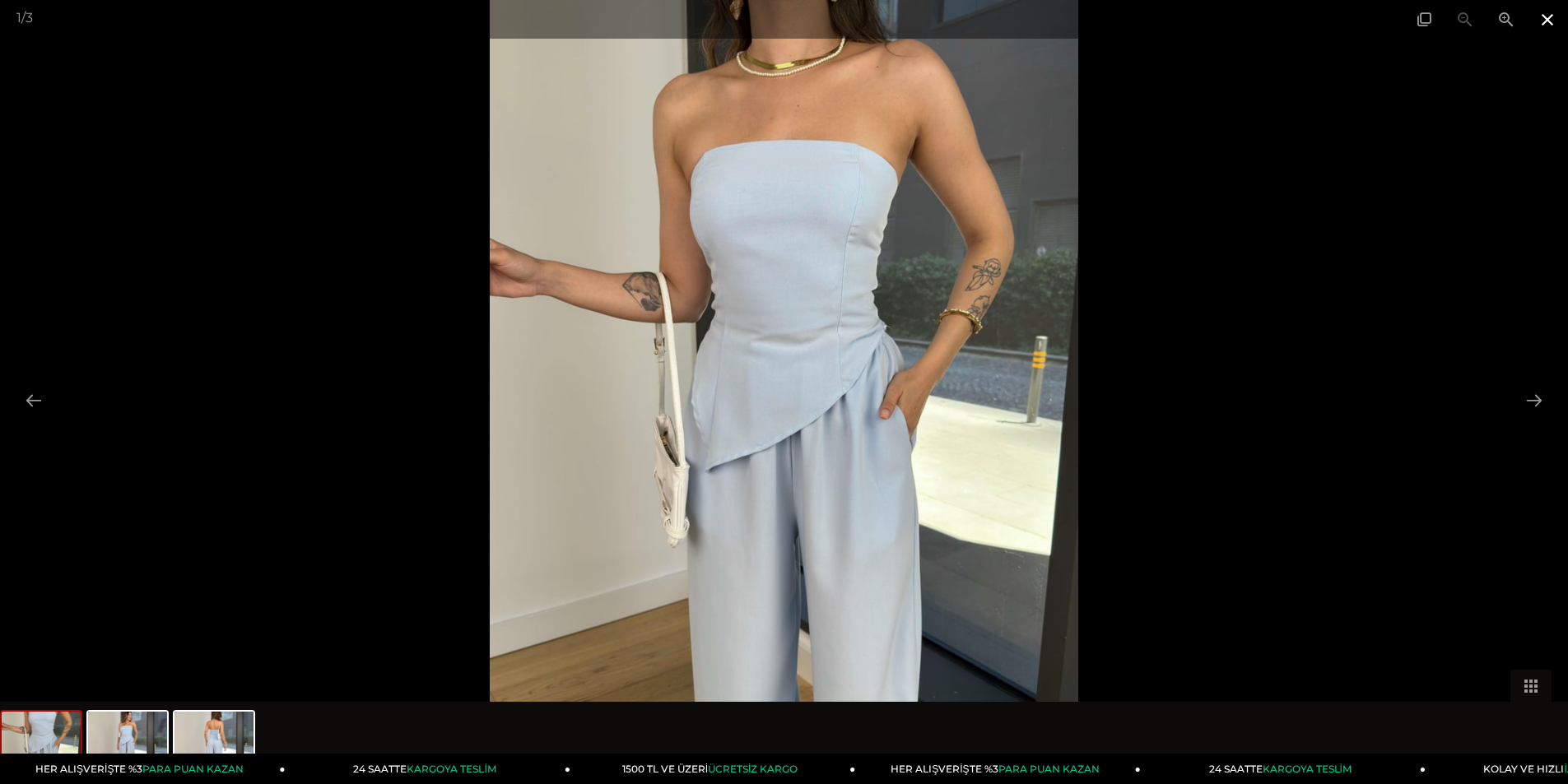
click at [1551, 19] on span at bounding box center [1548, 20] width 41 height 39
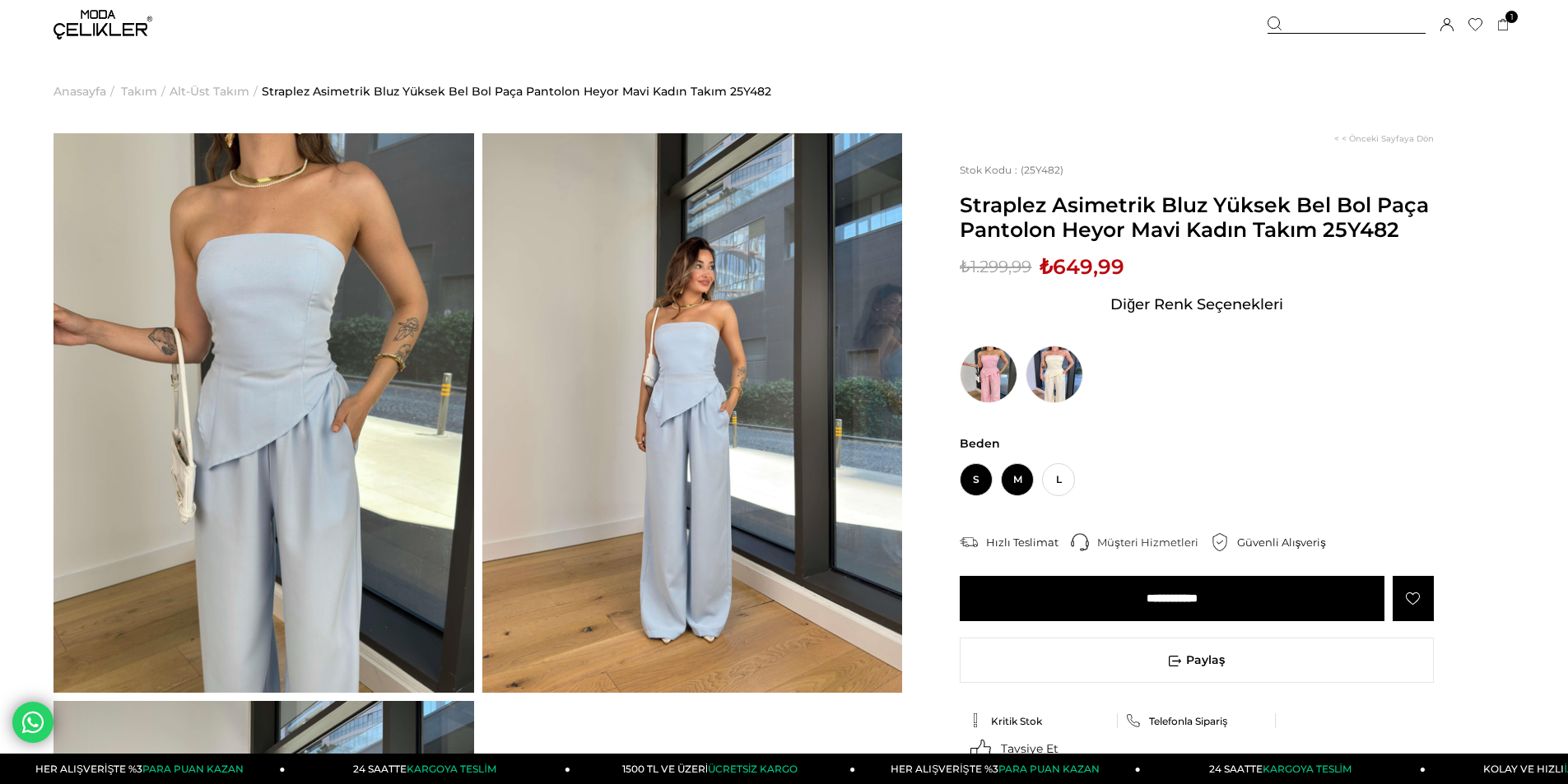
click at [1019, 481] on span "M" at bounding box center [1017, 479] width 33 height 33
click at [1080, 613] on input "**********" at bounding box center [1172, 598] width 425 height 45
click at [1078, 599] on input "**********" at bounding box center [1172, 598] width 425 height 45
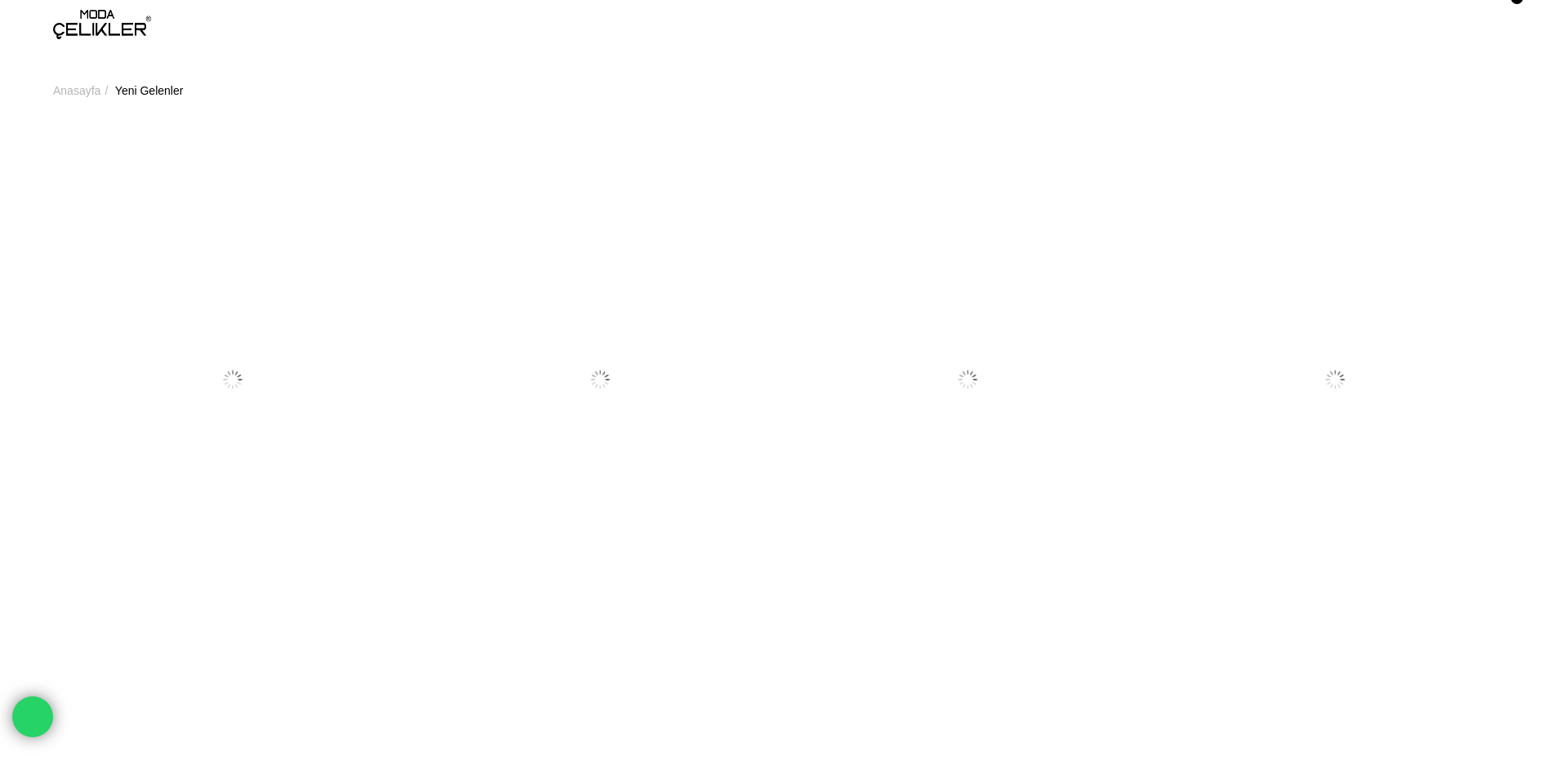
click at [122, 203] on link at bounding box center [233, 379] width 359 height 478
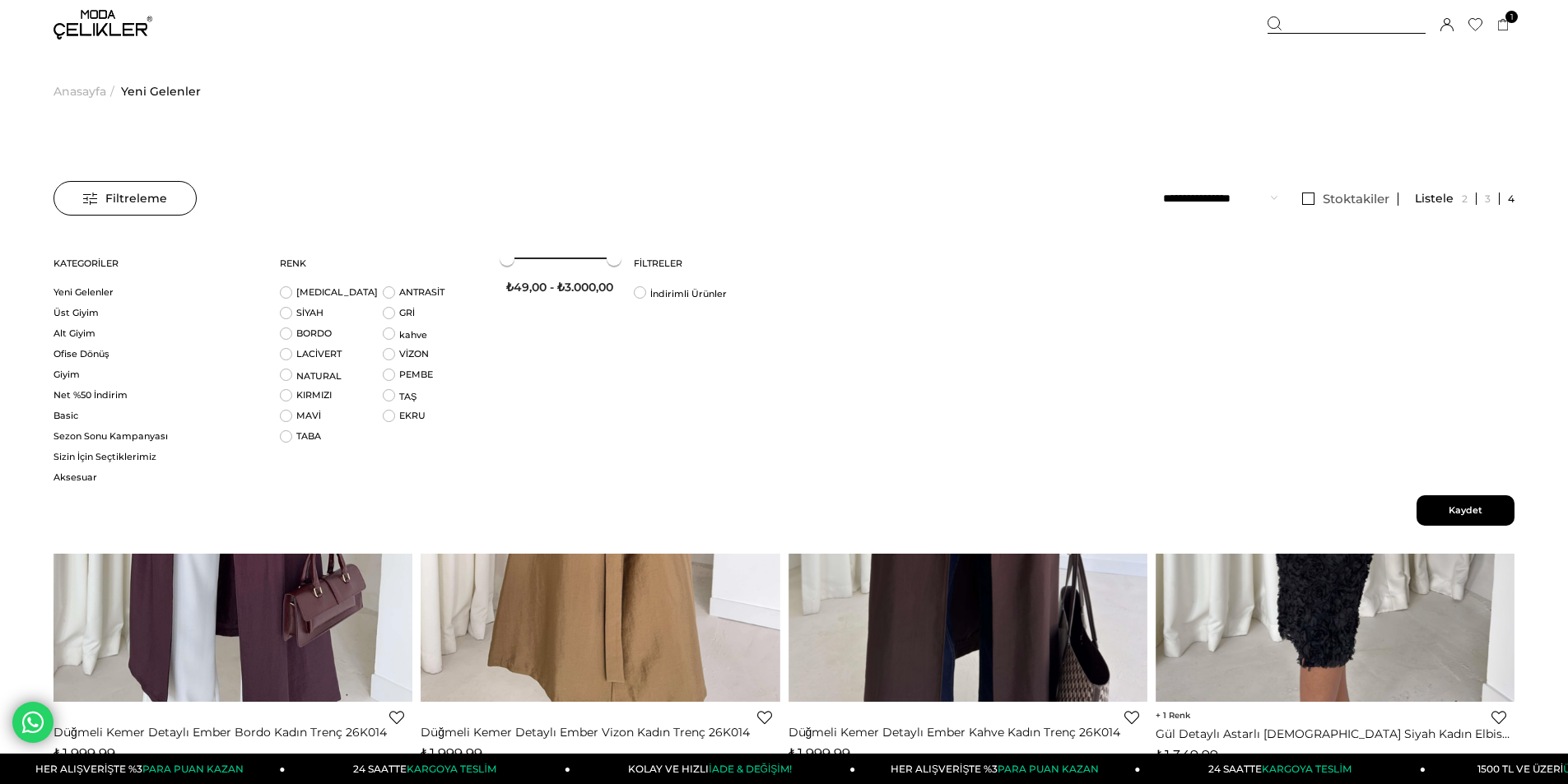
scroll to position [60, 0]
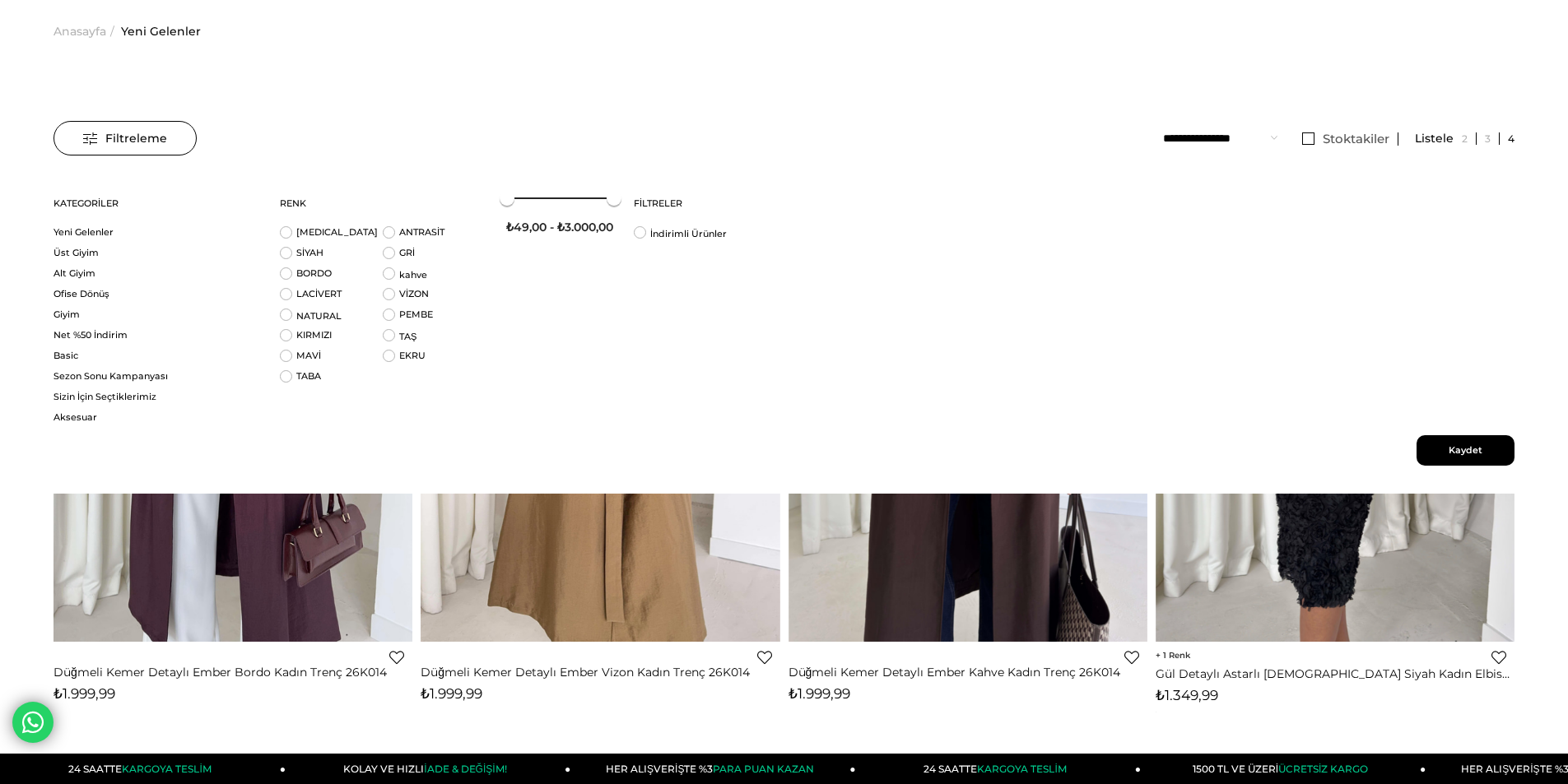
click at [137, 139] on span "Filtreleme" at bounding box center [125, 138] width 84 height 33
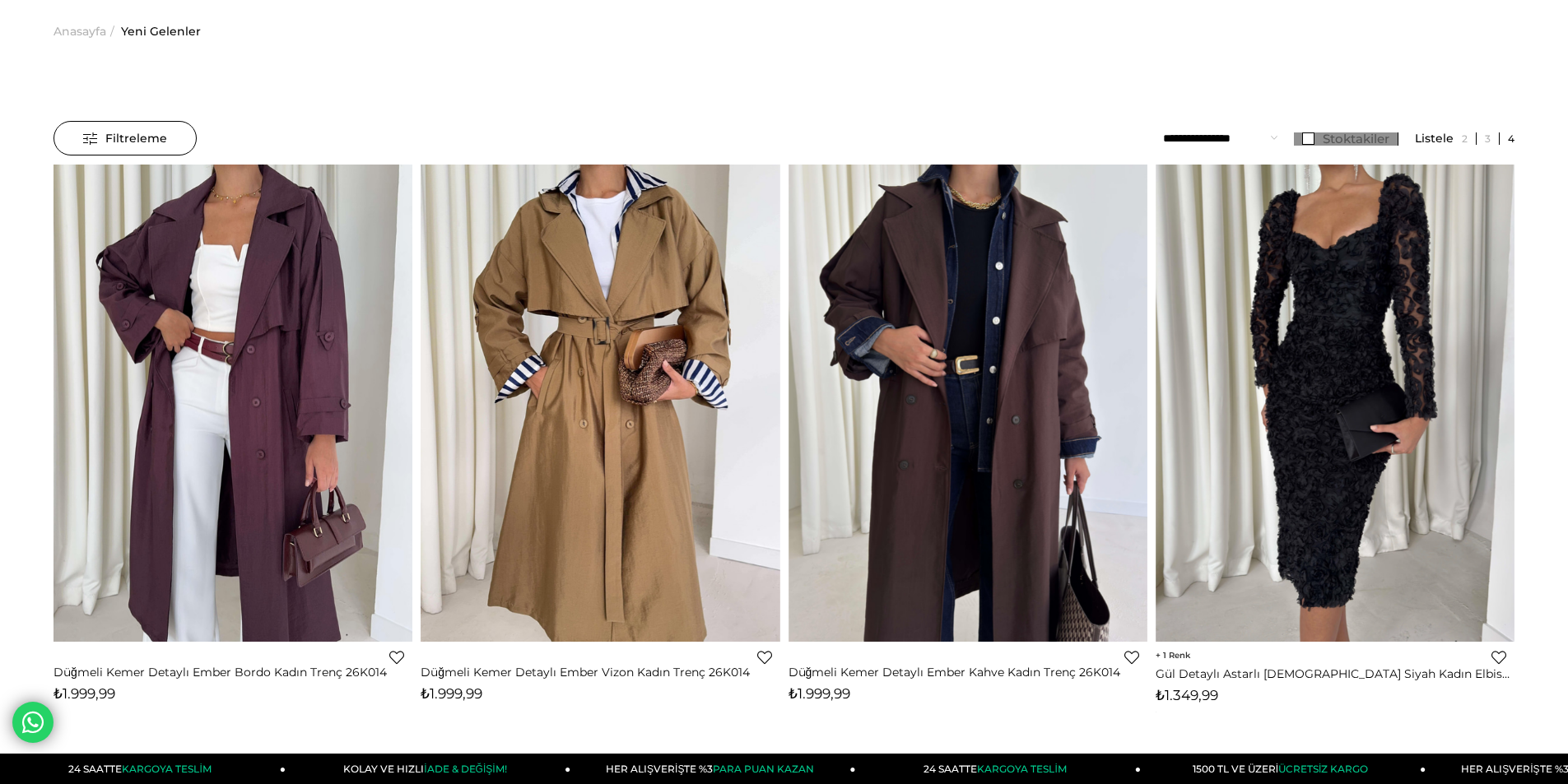
click at [1311, 140] on link "Stoktakiler" at bounding box center [1346, 138] width 105 height 13
click at [1221, 138] on select "**********" at bounding box center [1220, 138] width 115 height 35
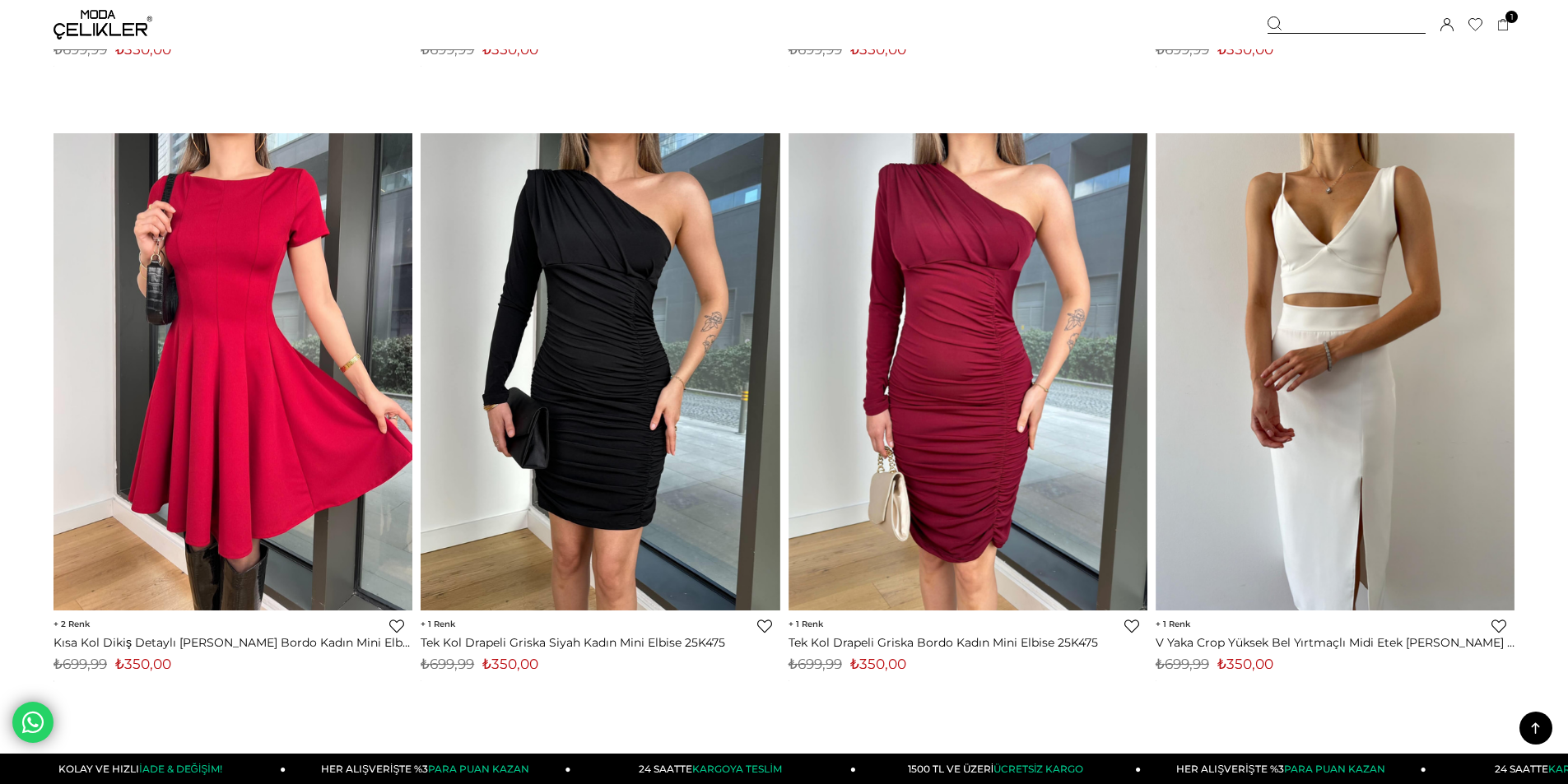
scroll to position [12564, 0]
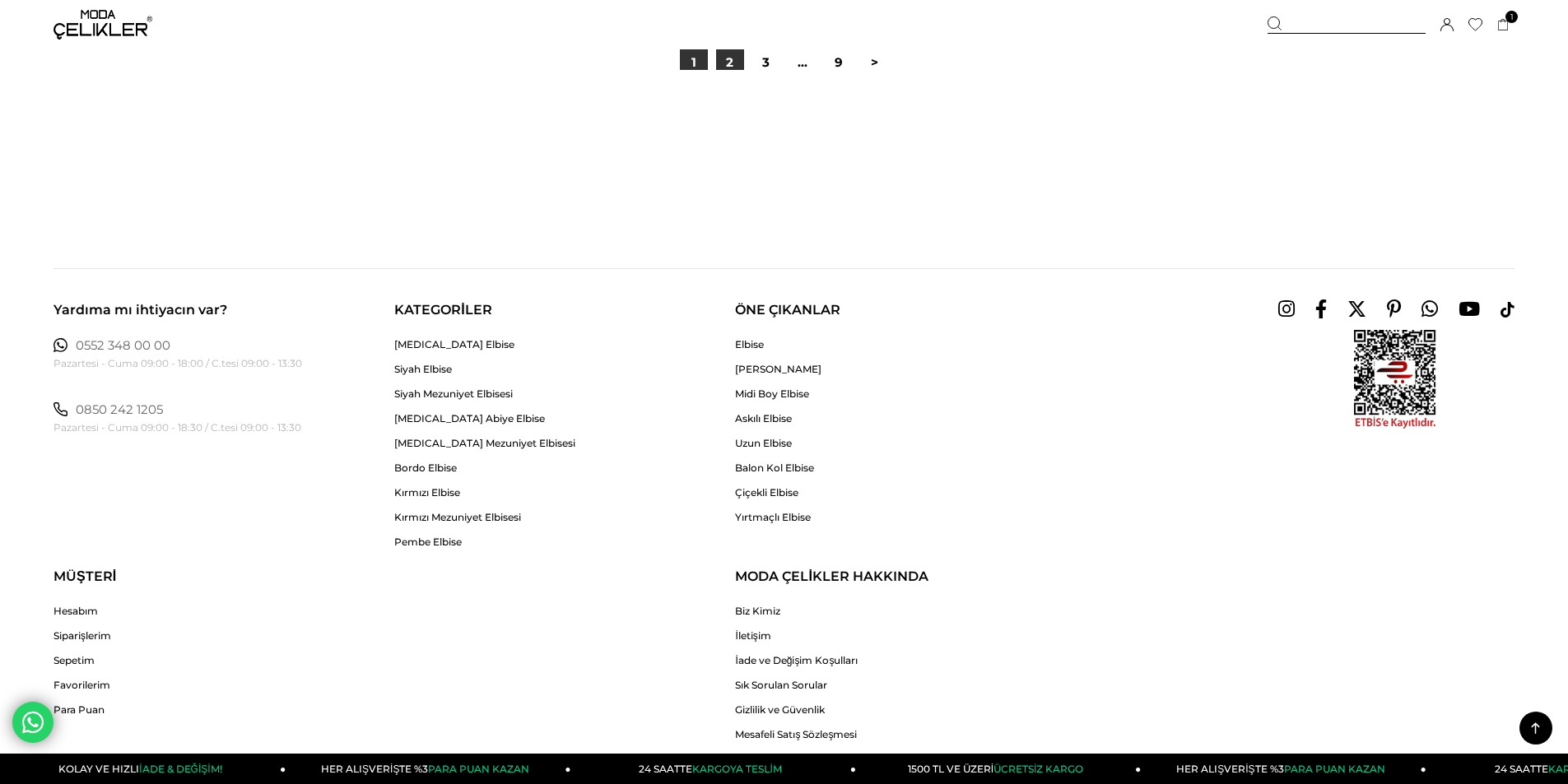
click at [720, 67] on link "2" at bounding box center [730, 62] width 28 height 28
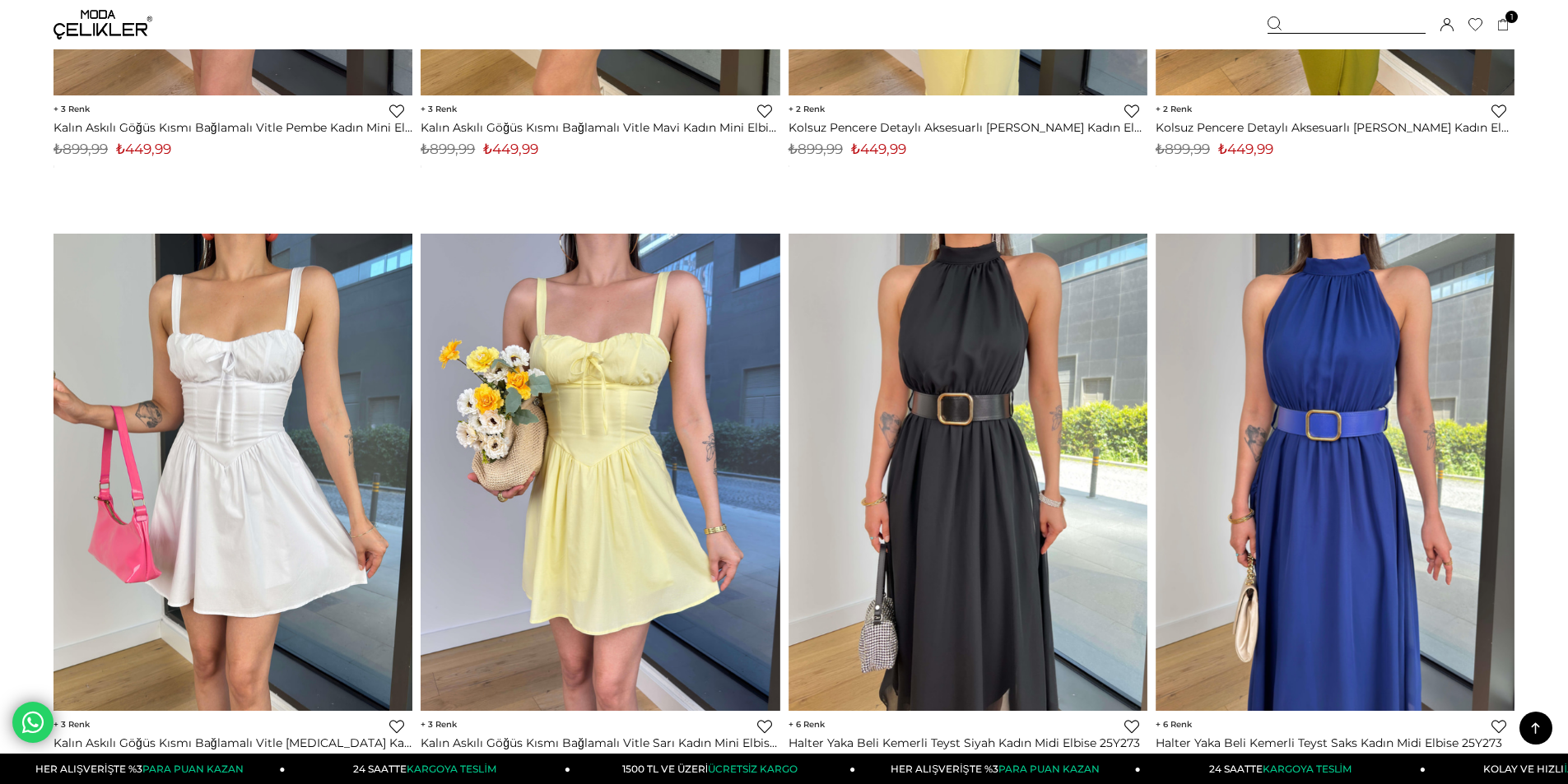
scroll to position [12258, 0]
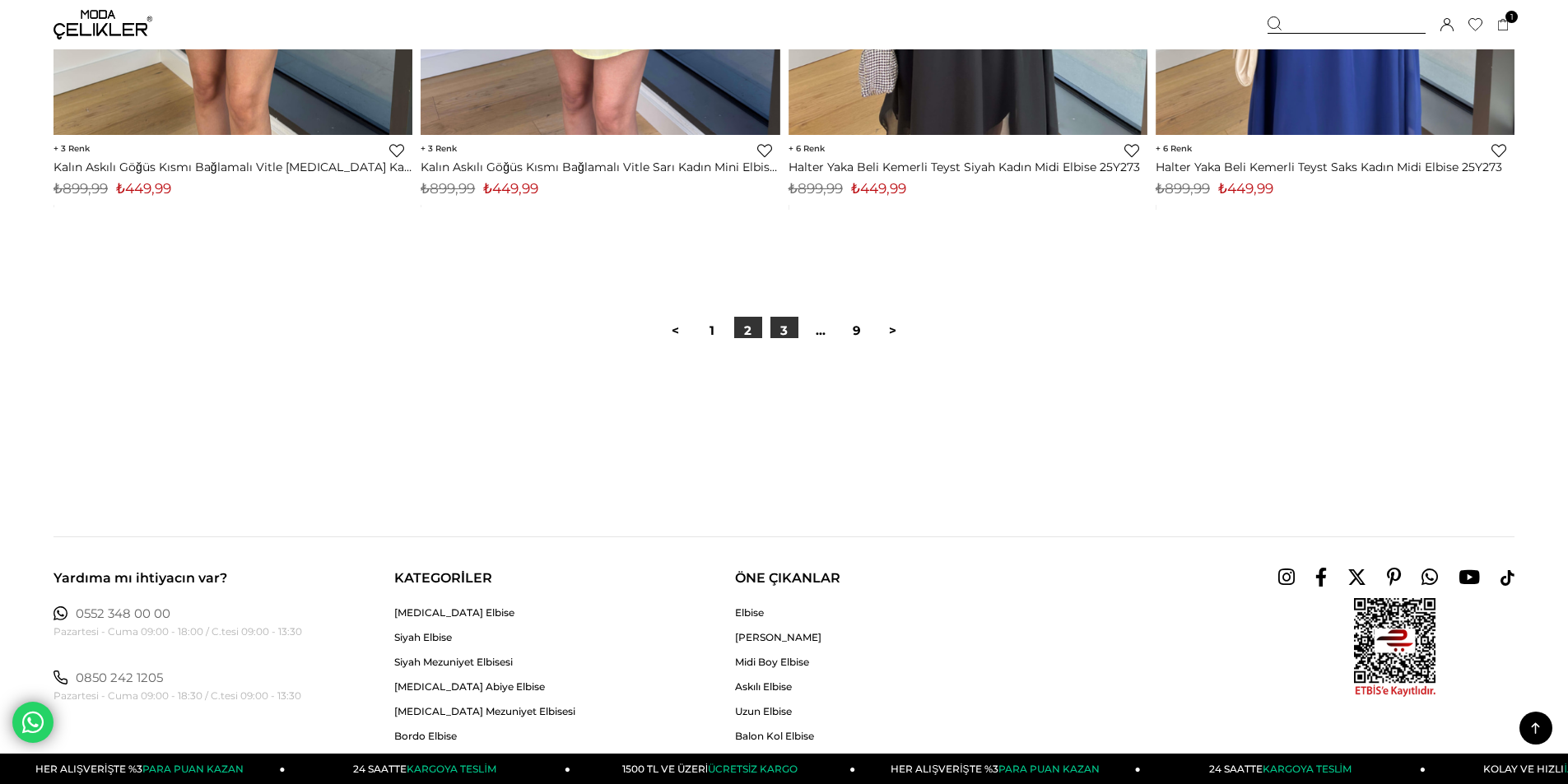
click at [778, 329] on link "3" at bounding box center [784, 330] width 28 height 28
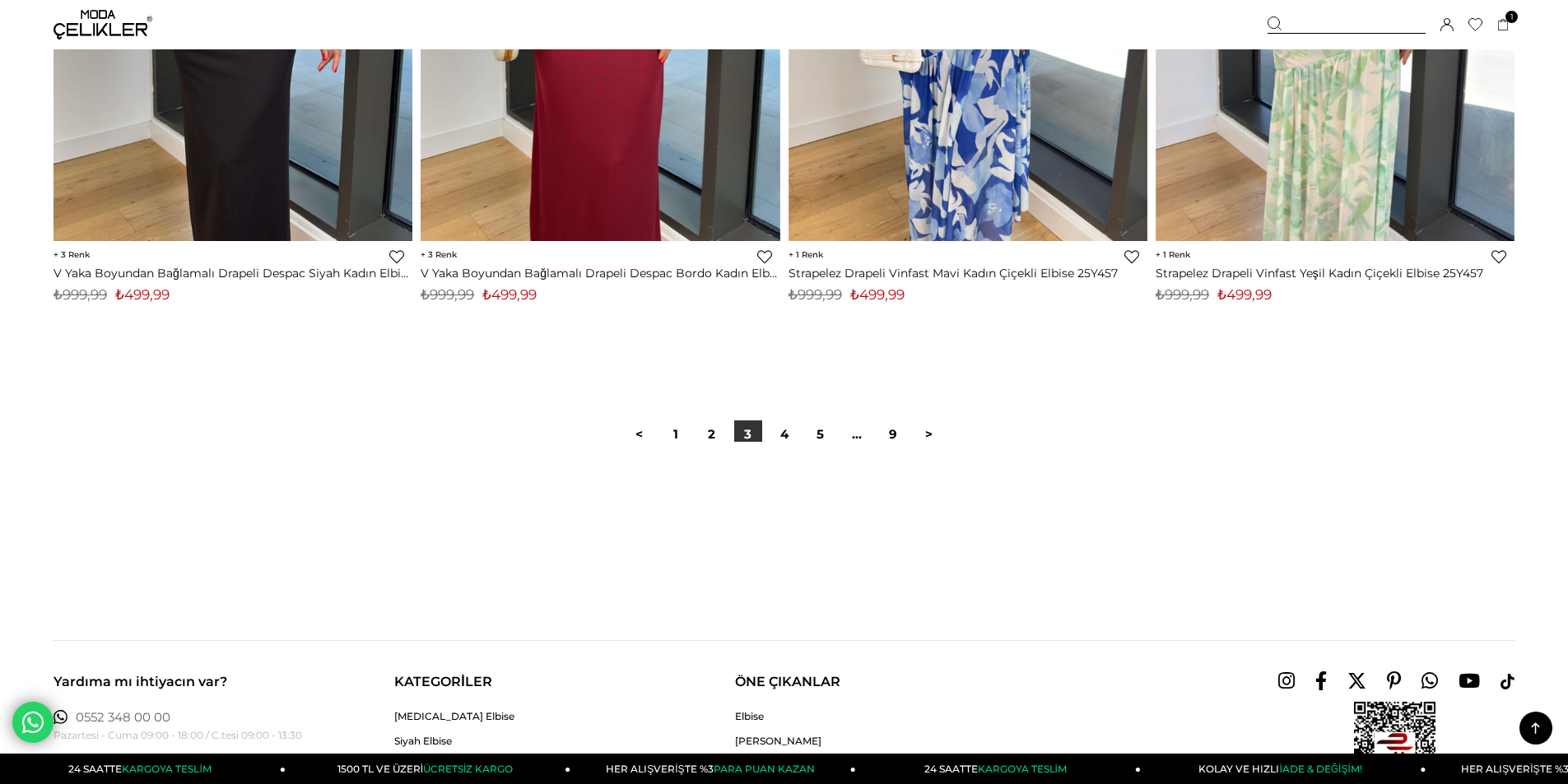
scroll to position [12175, 0]
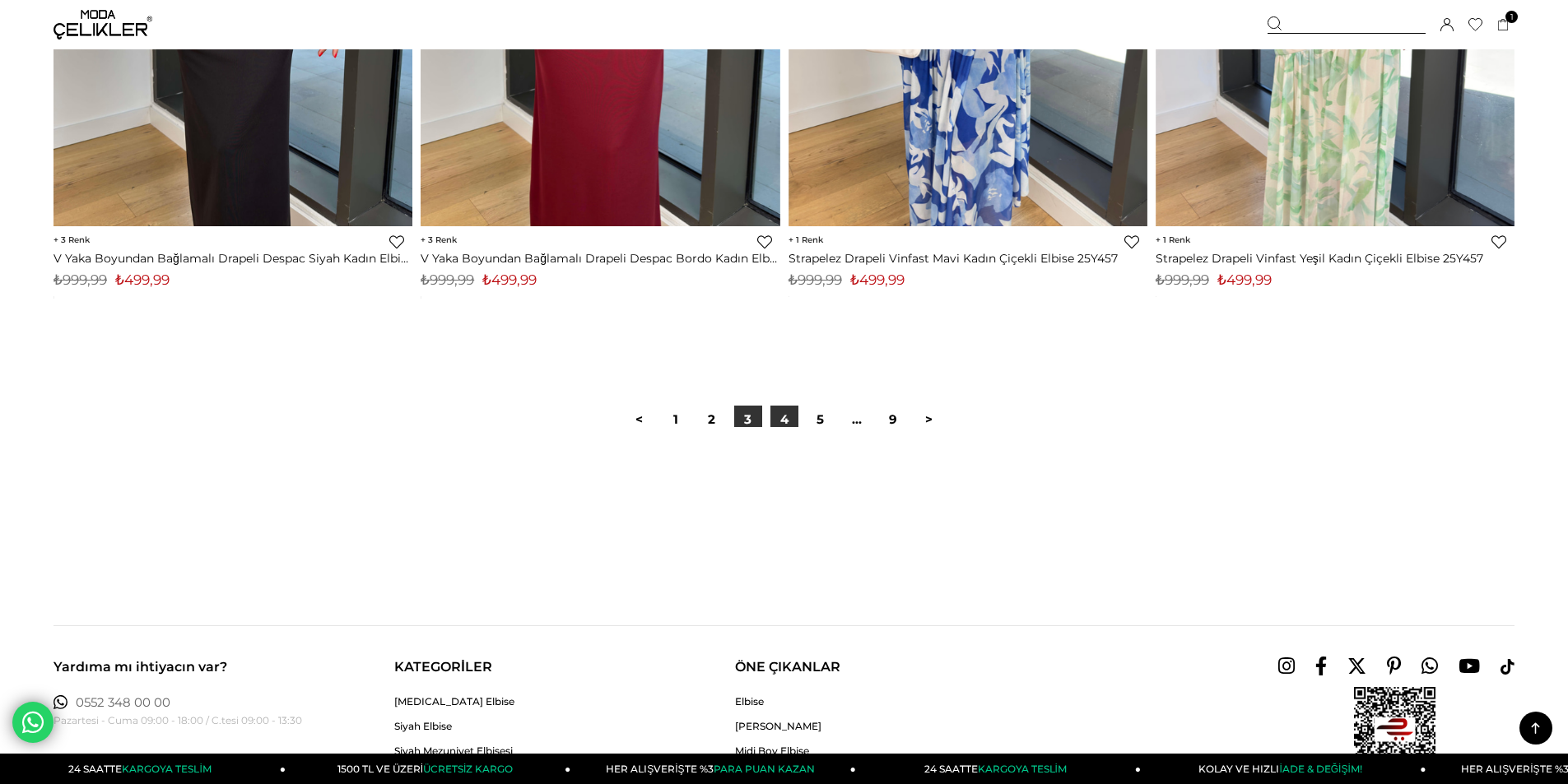
click at [789, 417] on link "4" at bounding box center [784, 419] width 28 height 28
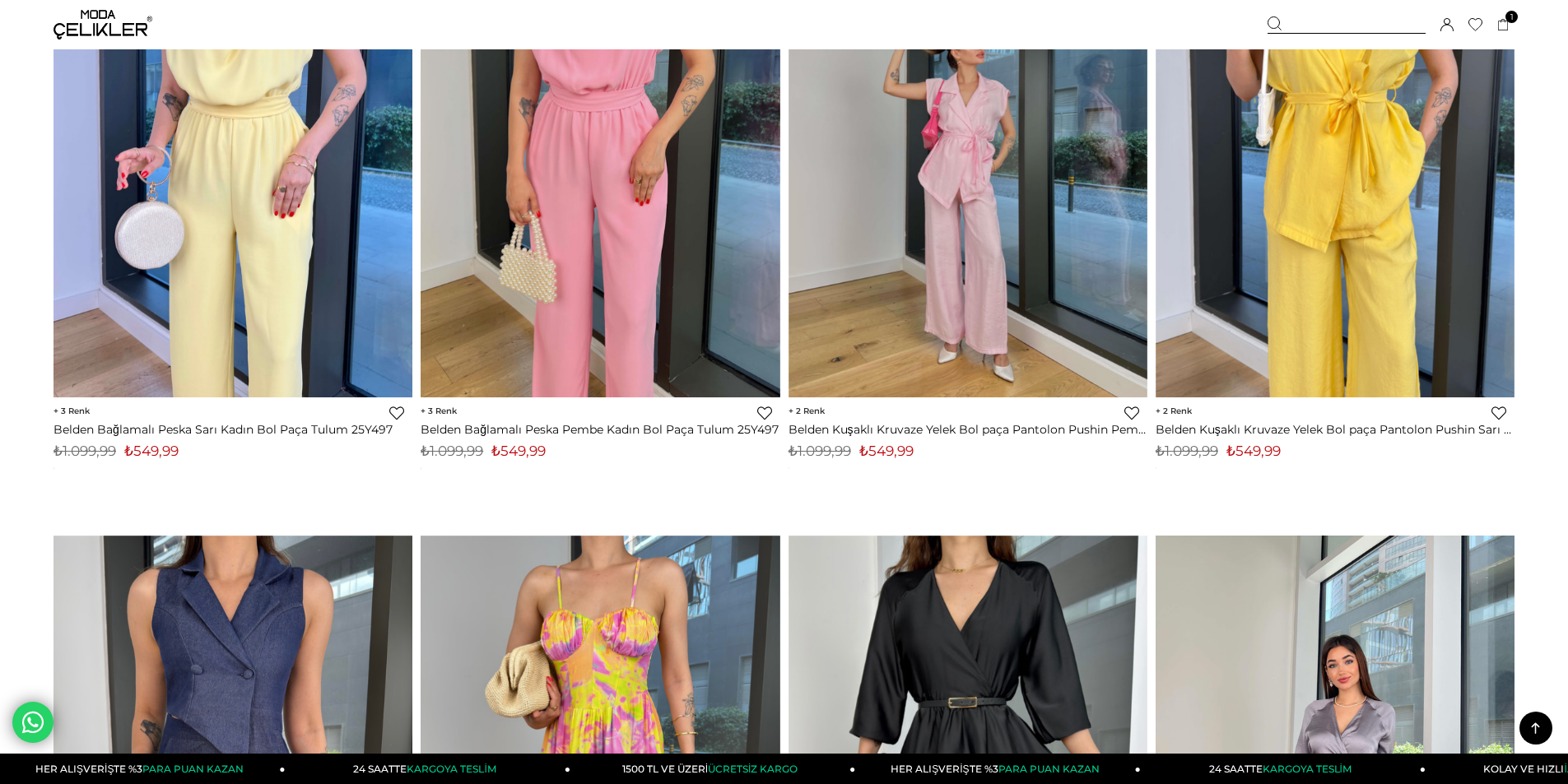
scroll to position [7157, 0]
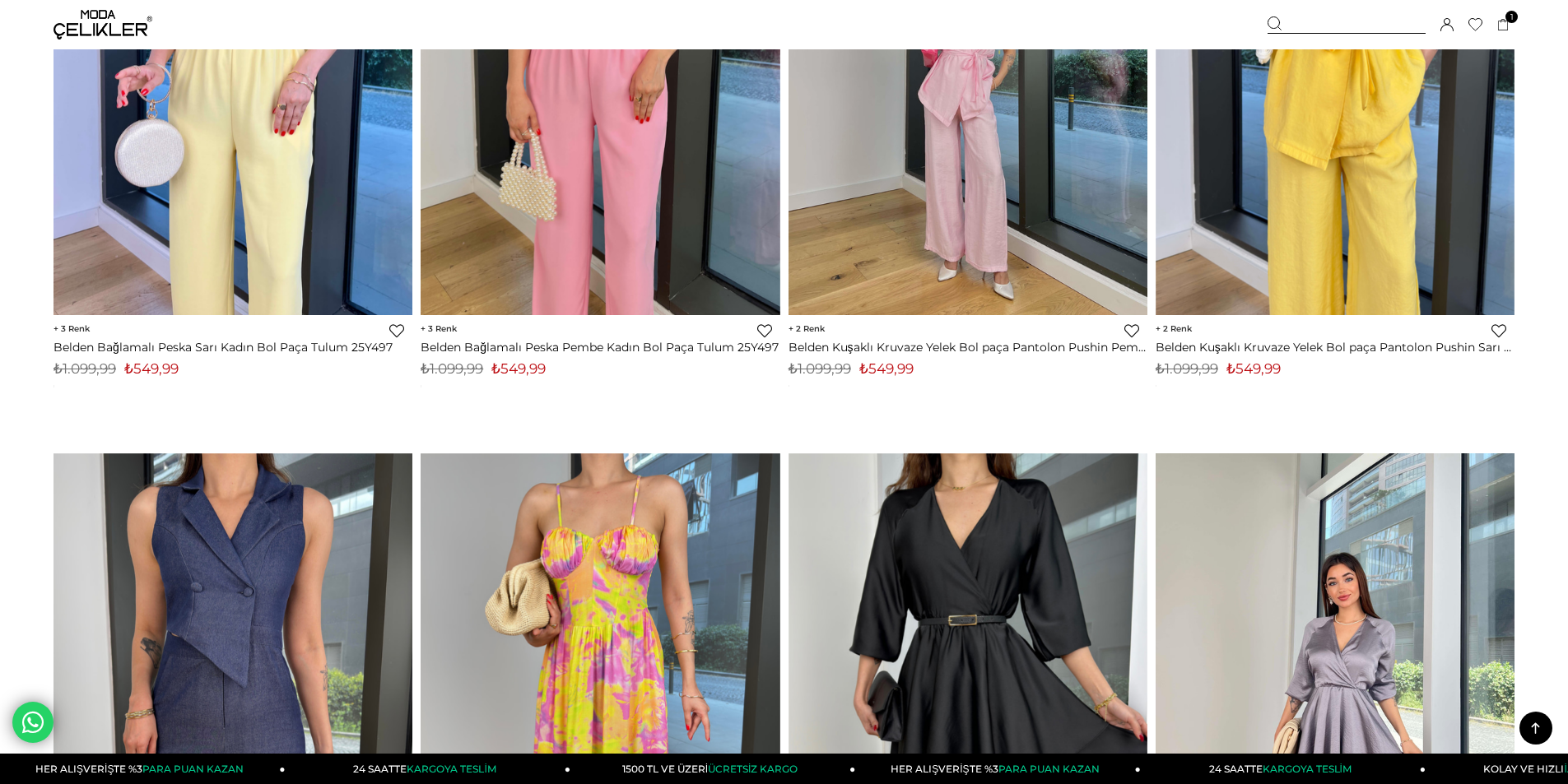
drag, startPoint x: 943, startPoint y: 260, endPoint x: 845, endPoint y: 412, distance: 180.9
click at [850, 432] on div "‹ › 2 Favorilere Ekle Moda Celikler Belden Kuşaklı Kruvaze Yelek Bol paça Panto…" at bounding box center [968, 145] width 367 height 615
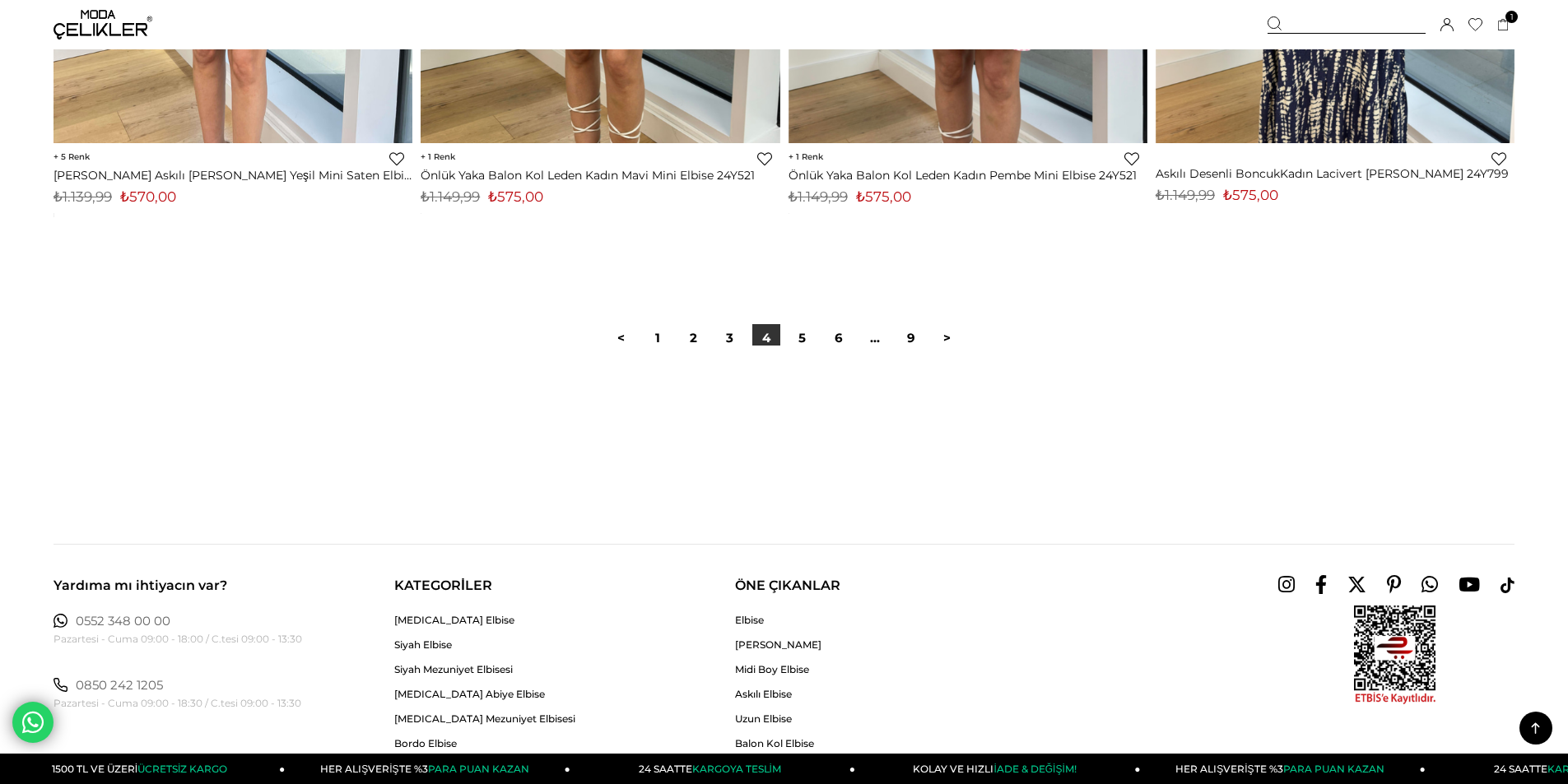
scroll to position [12258, 0]
click at [799, 336] on link "5" at bounding box center [802, 337] width 28 height 28
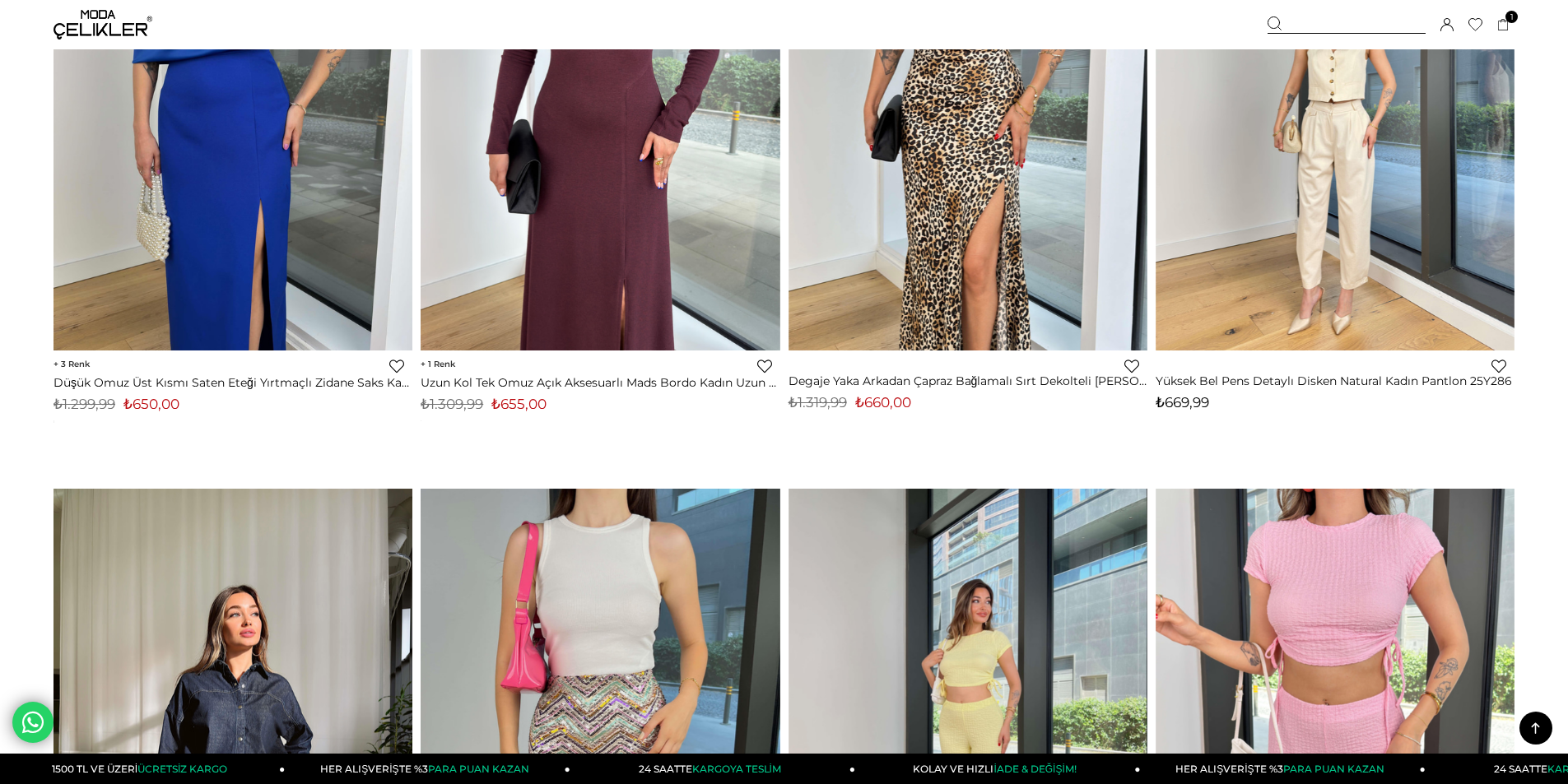
scroll to position [11435, 0]
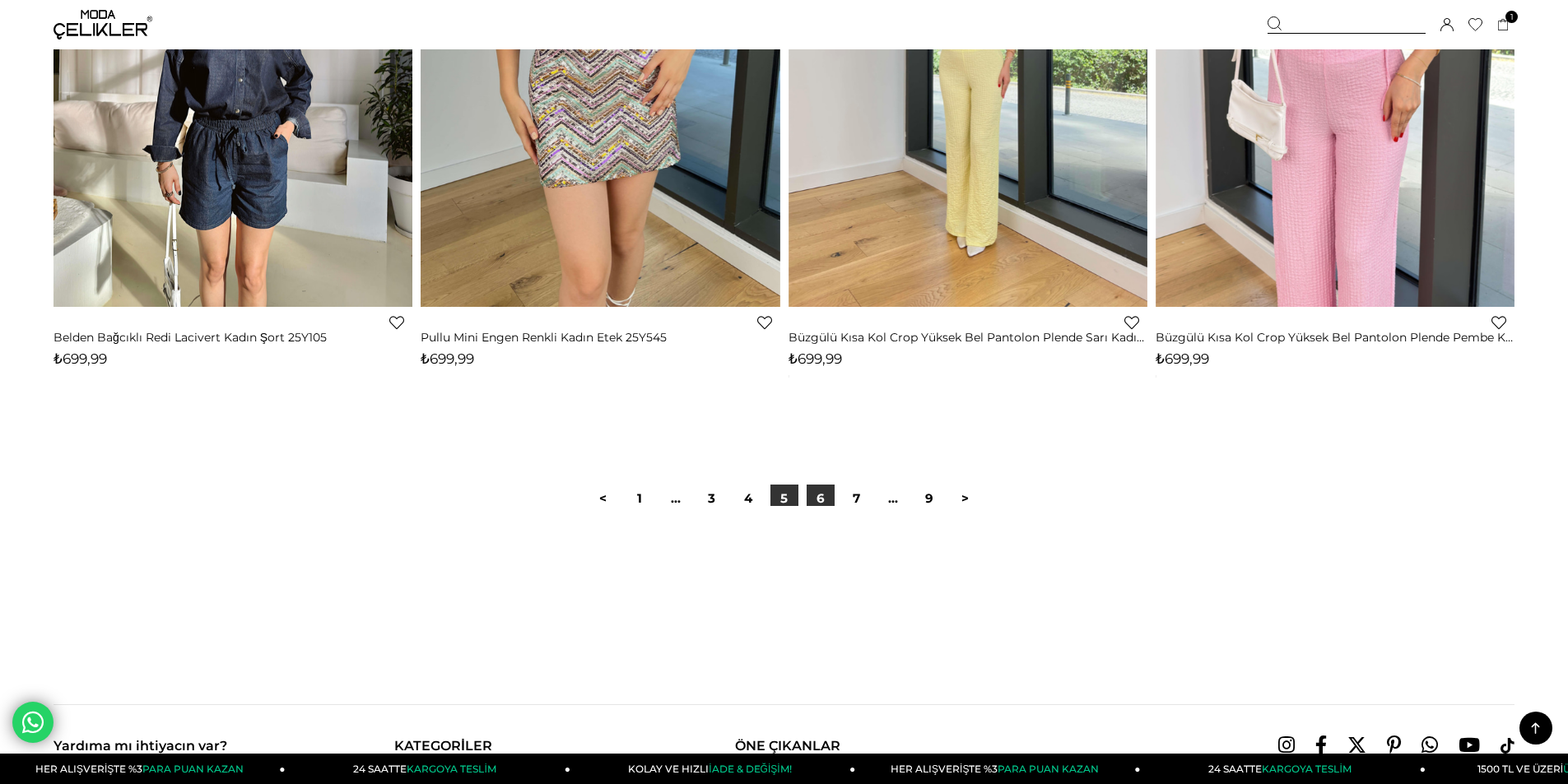
click at [823, 505] on link "6" at bounding box center [820, 498] width 28 height 28
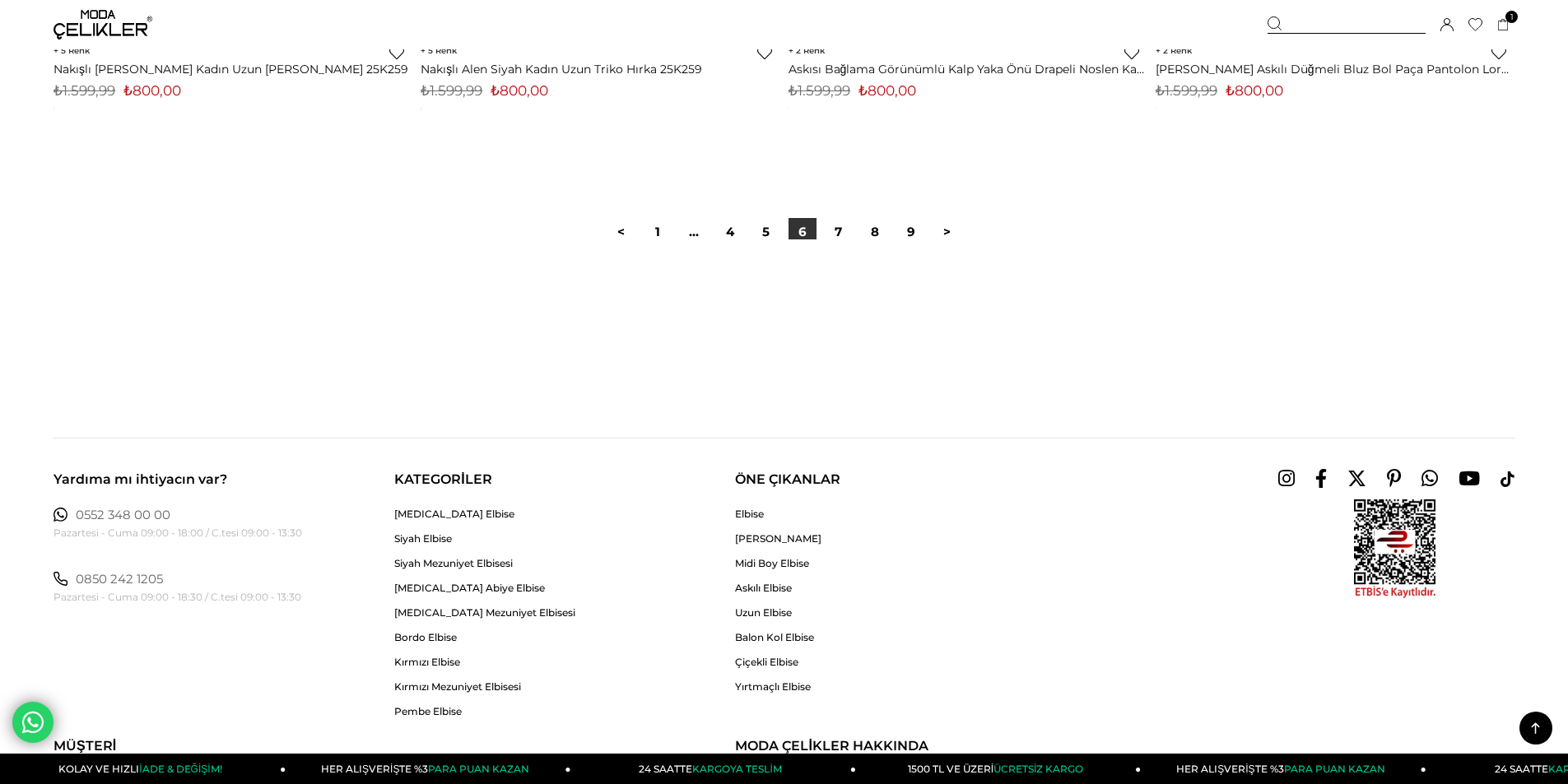
scroll to position [12423, 0]
click at [831, 232] on link "7" at bounding box center [838, 231] width 28 height 28
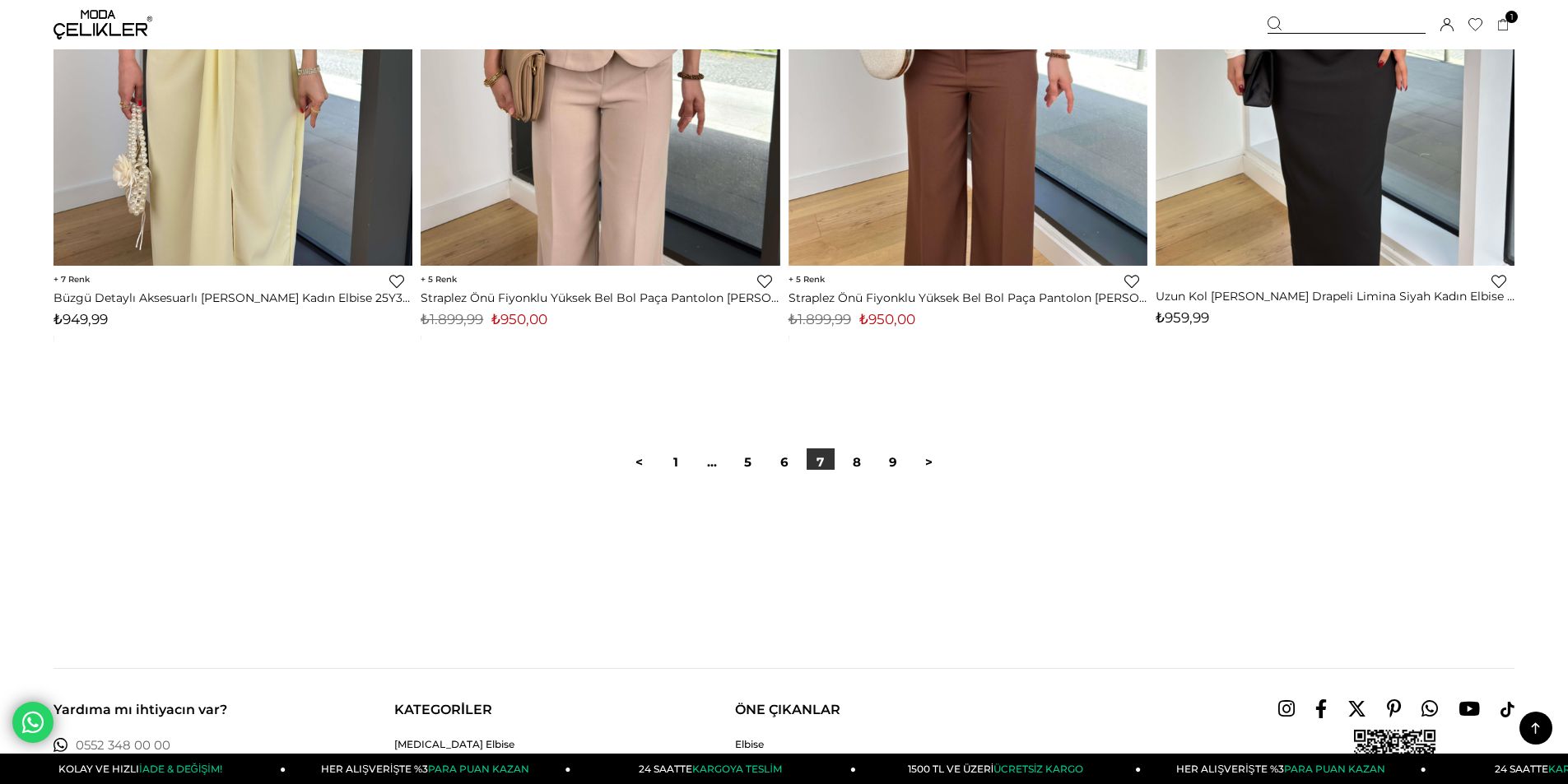
scroll to position [12340, 0]
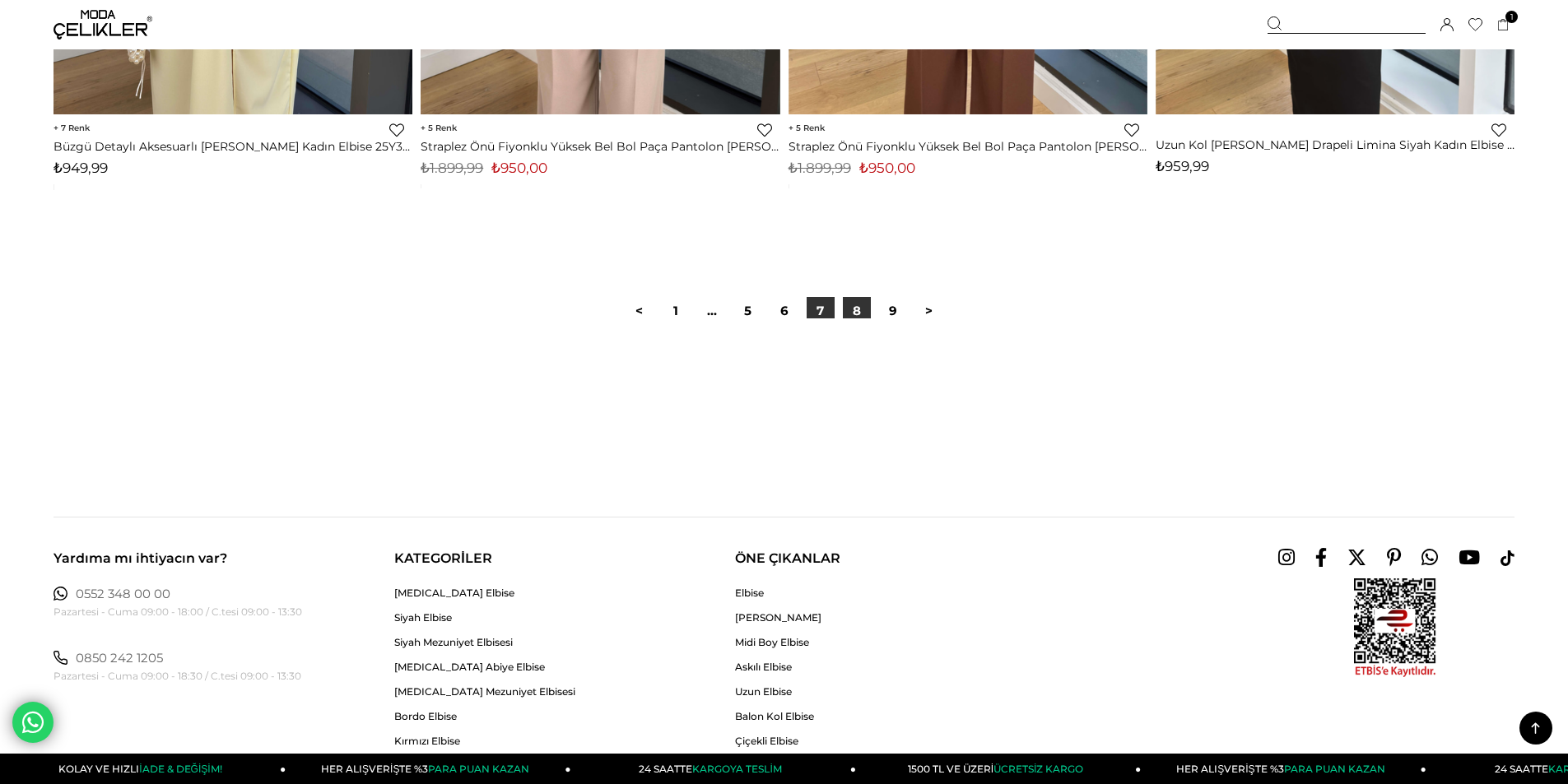
click at [863, 314] on link "8" at bounding box center [857, 311] width 28 height 28
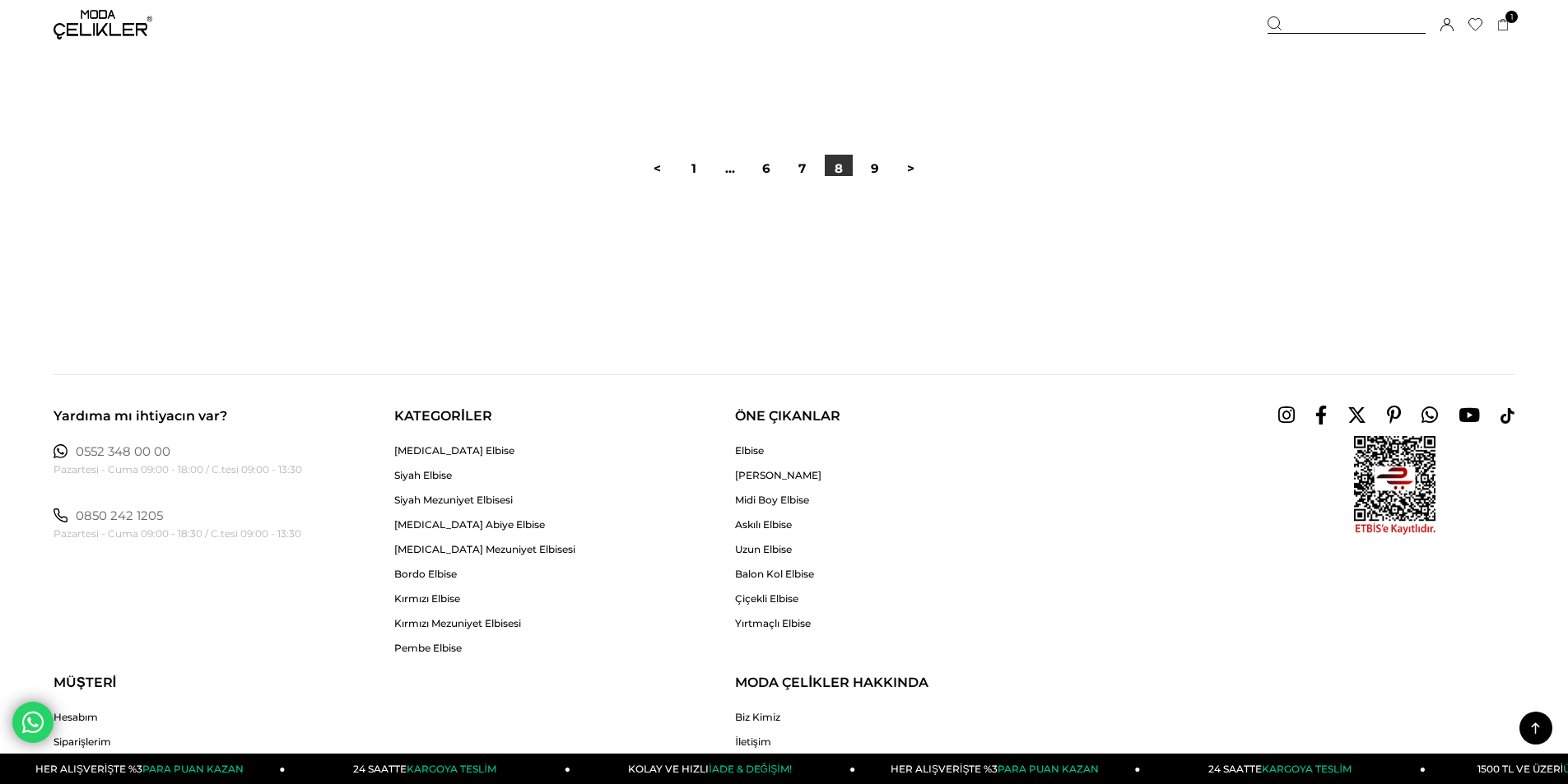
scroll to position [12175, 0]
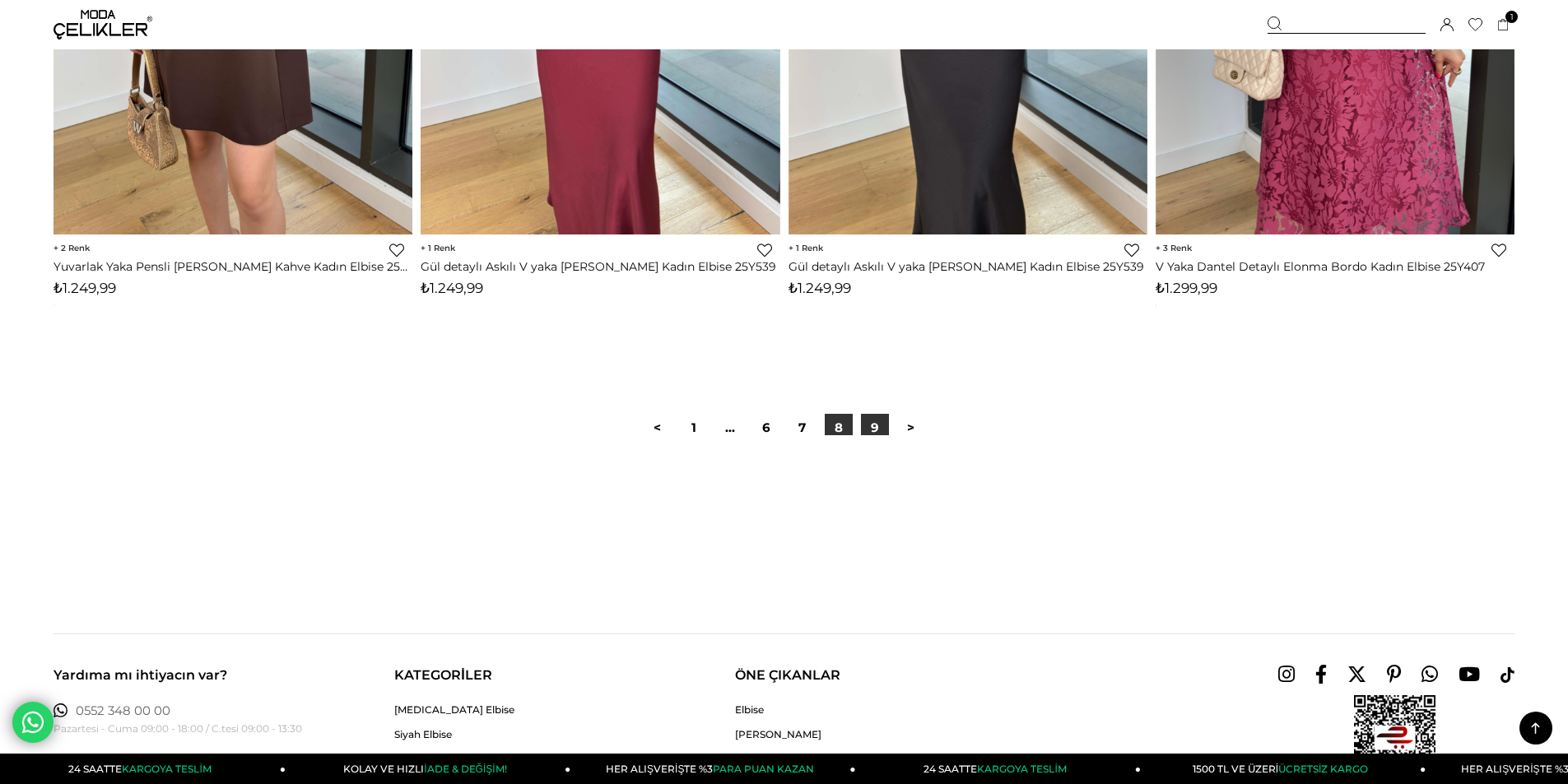
click at [863, 430] on link "9" at bounding box center [875, 427] width 28 height 28
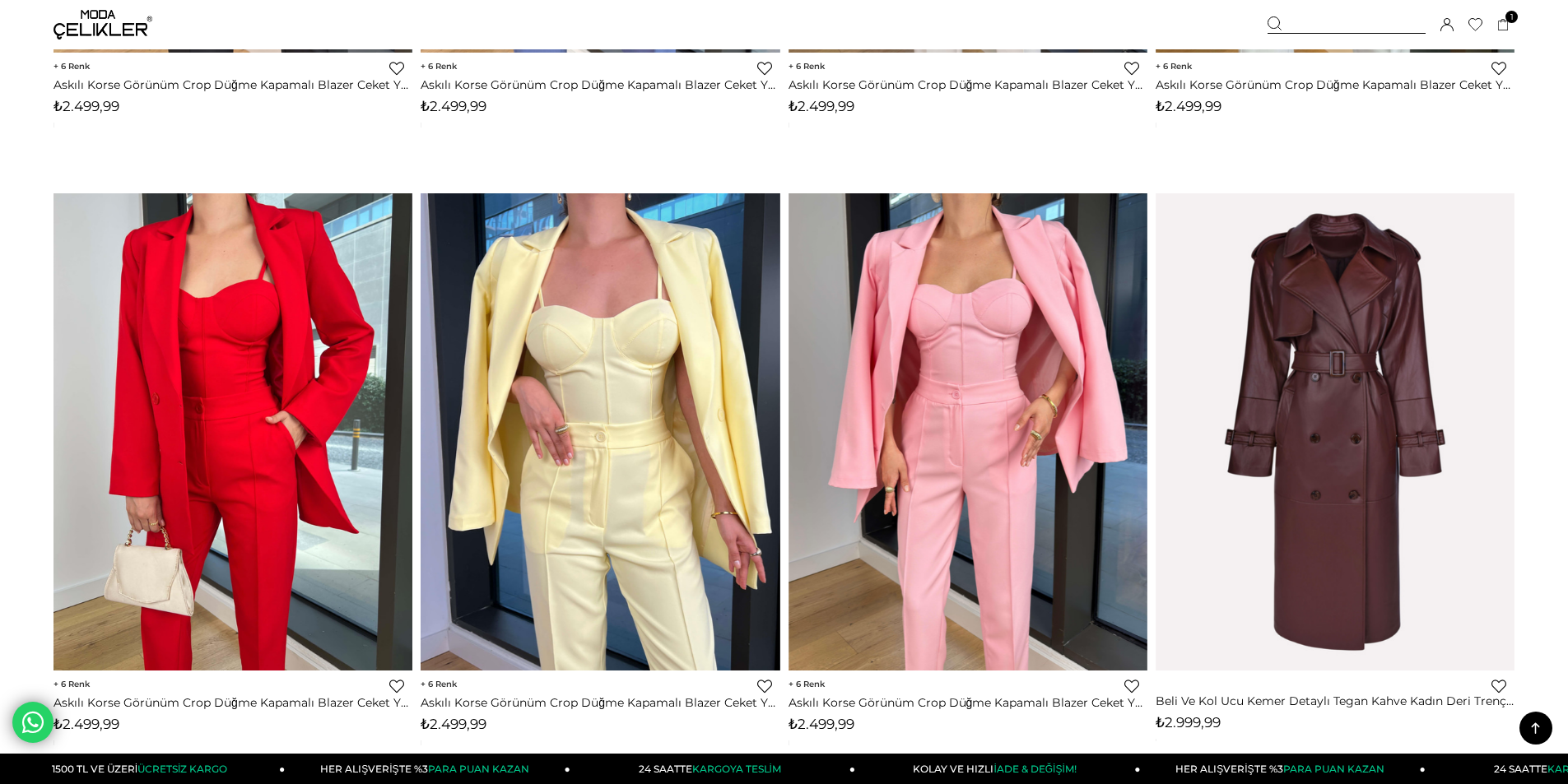
scroll to position [7980, 0]
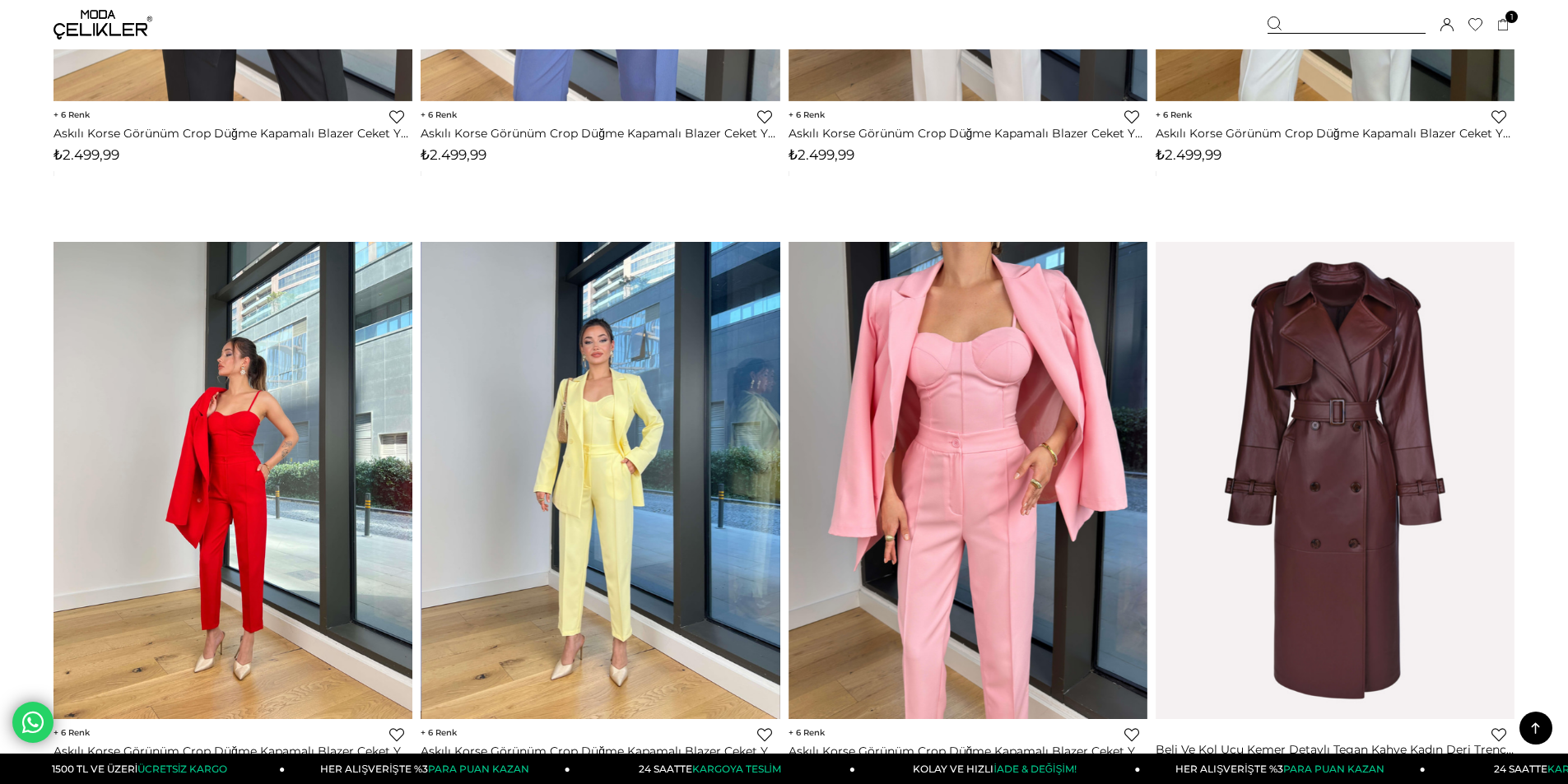
click at [263, 412] on img at bounding box center [234, 480] width 359 height 478
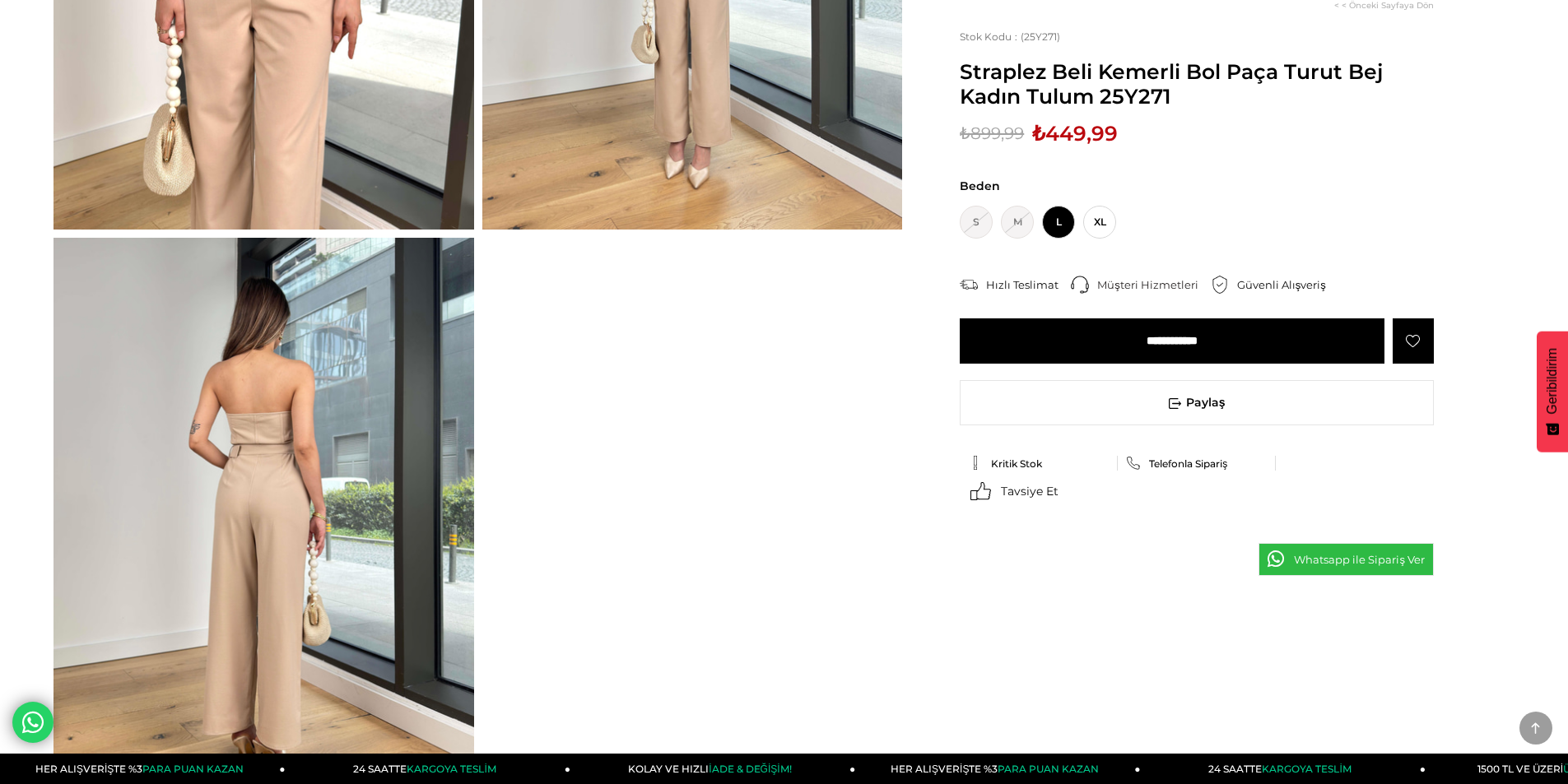
scroll to position [494, 0]
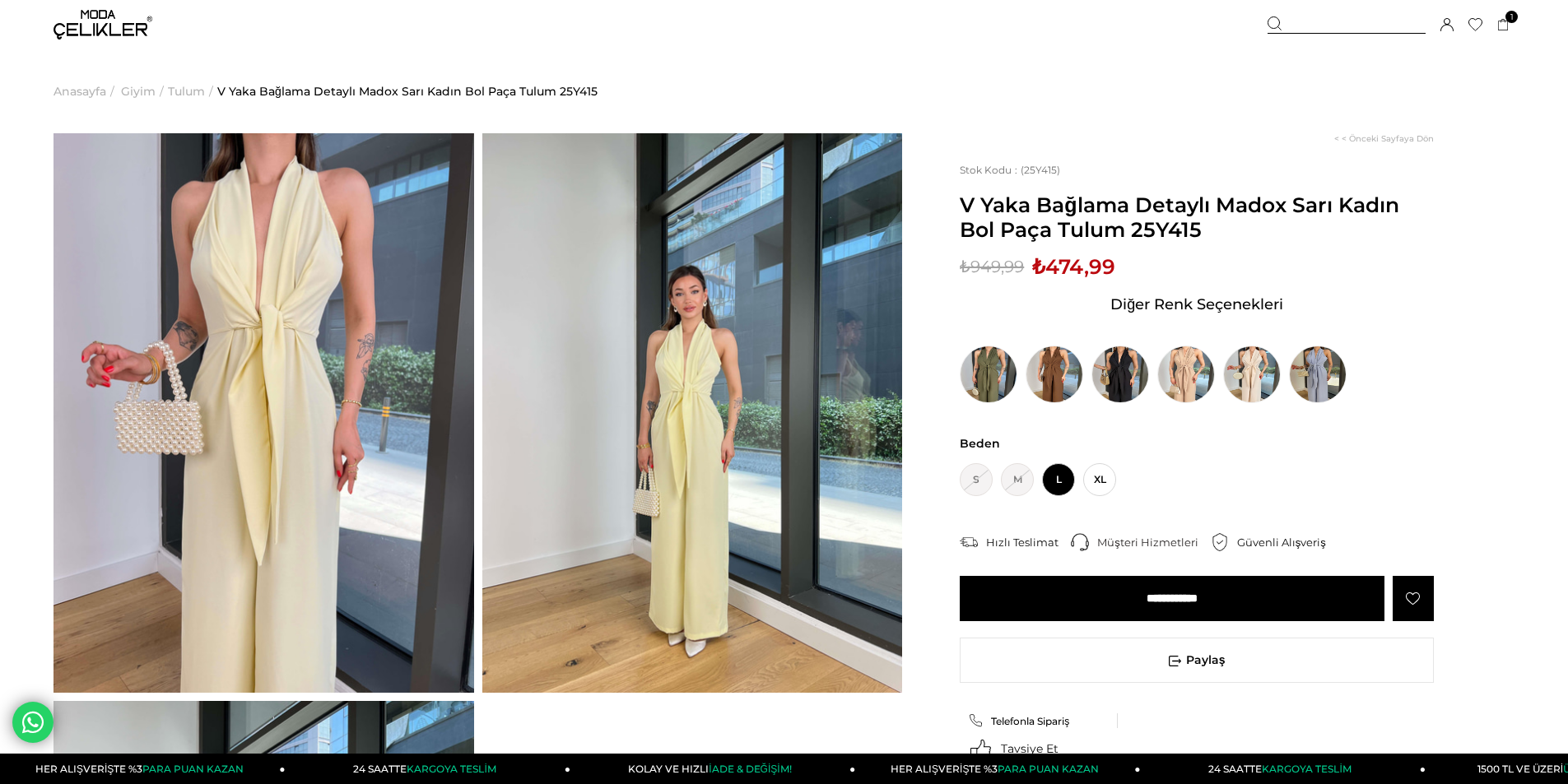
click at [260, 370] on img at bounding box center [263, 413] width 421 height 560
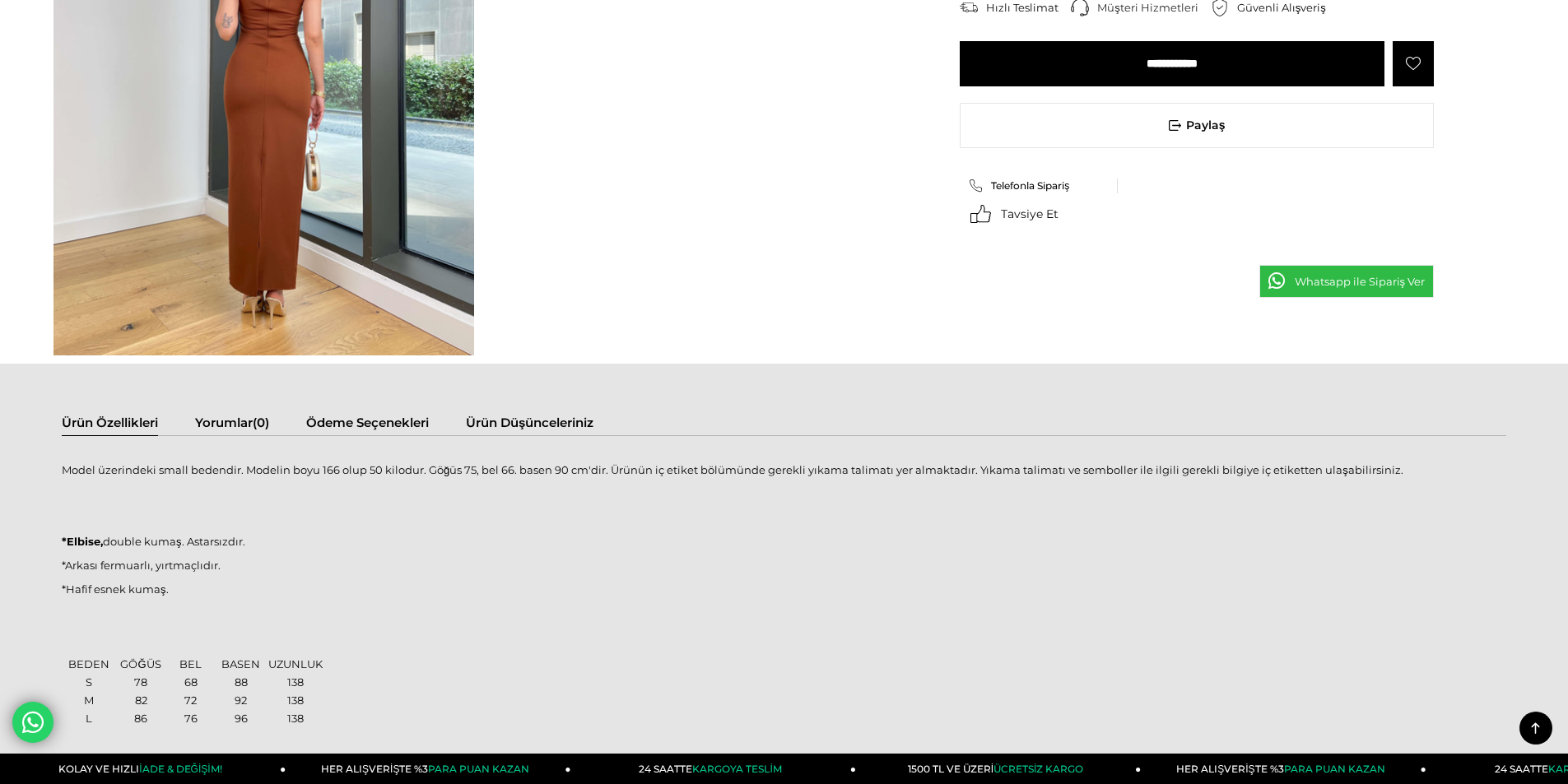
scroll to position [411, 0]
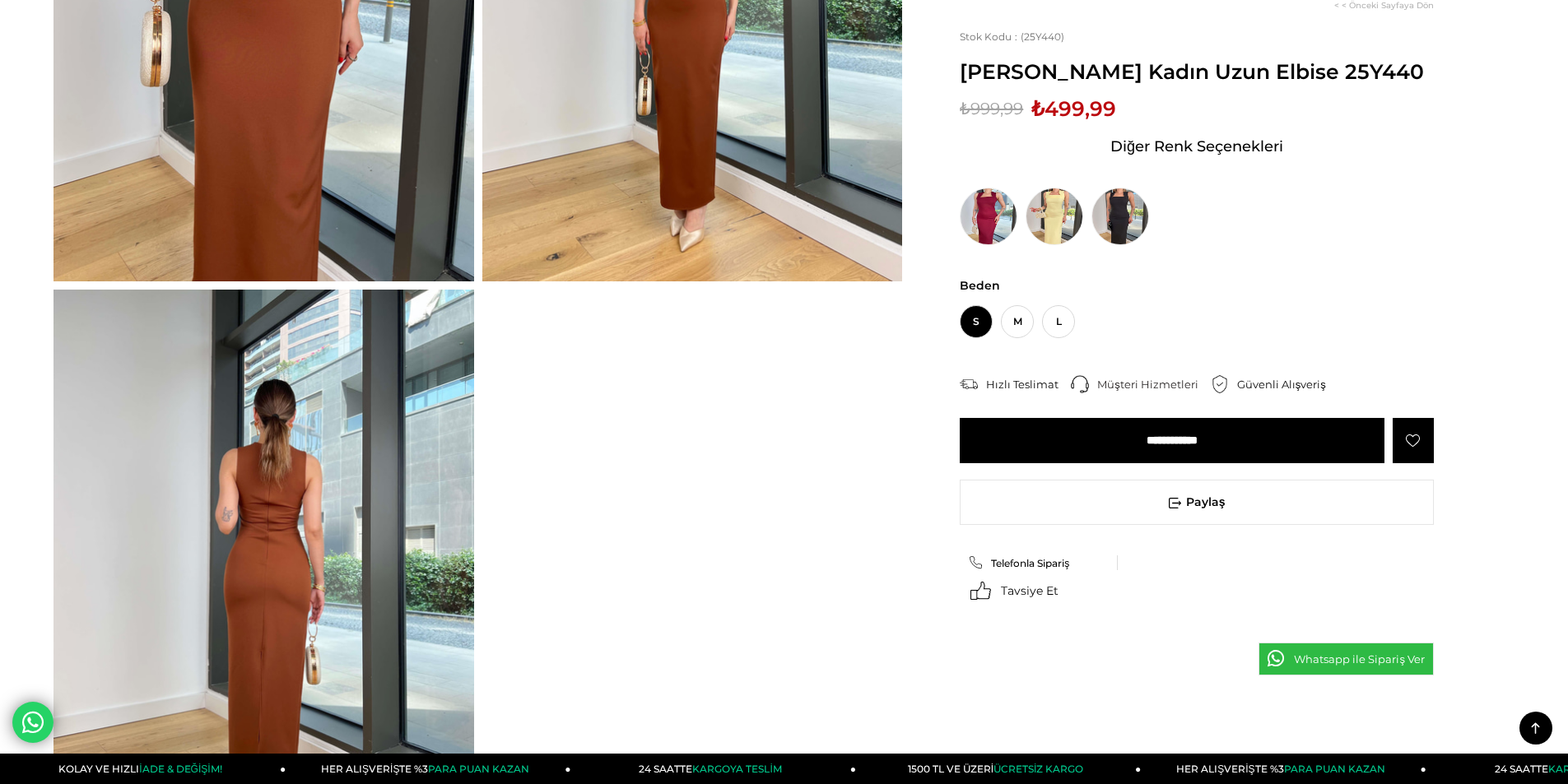
click at [378, 473] on img at bounding box center [263, 569] width 421 height 560
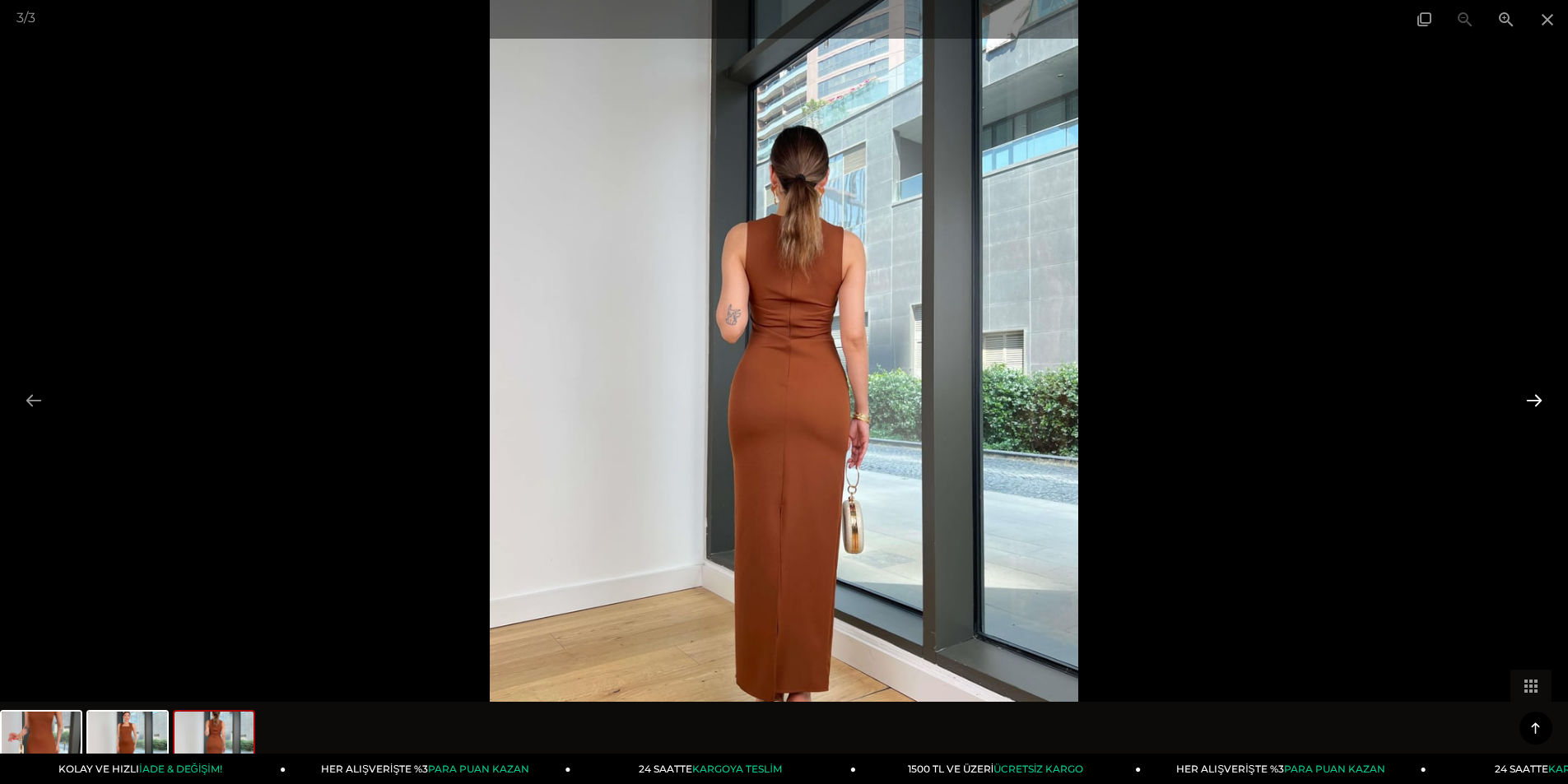
click at [1536, 403] on button at bounding box center [1534, 400] width 35 height 32
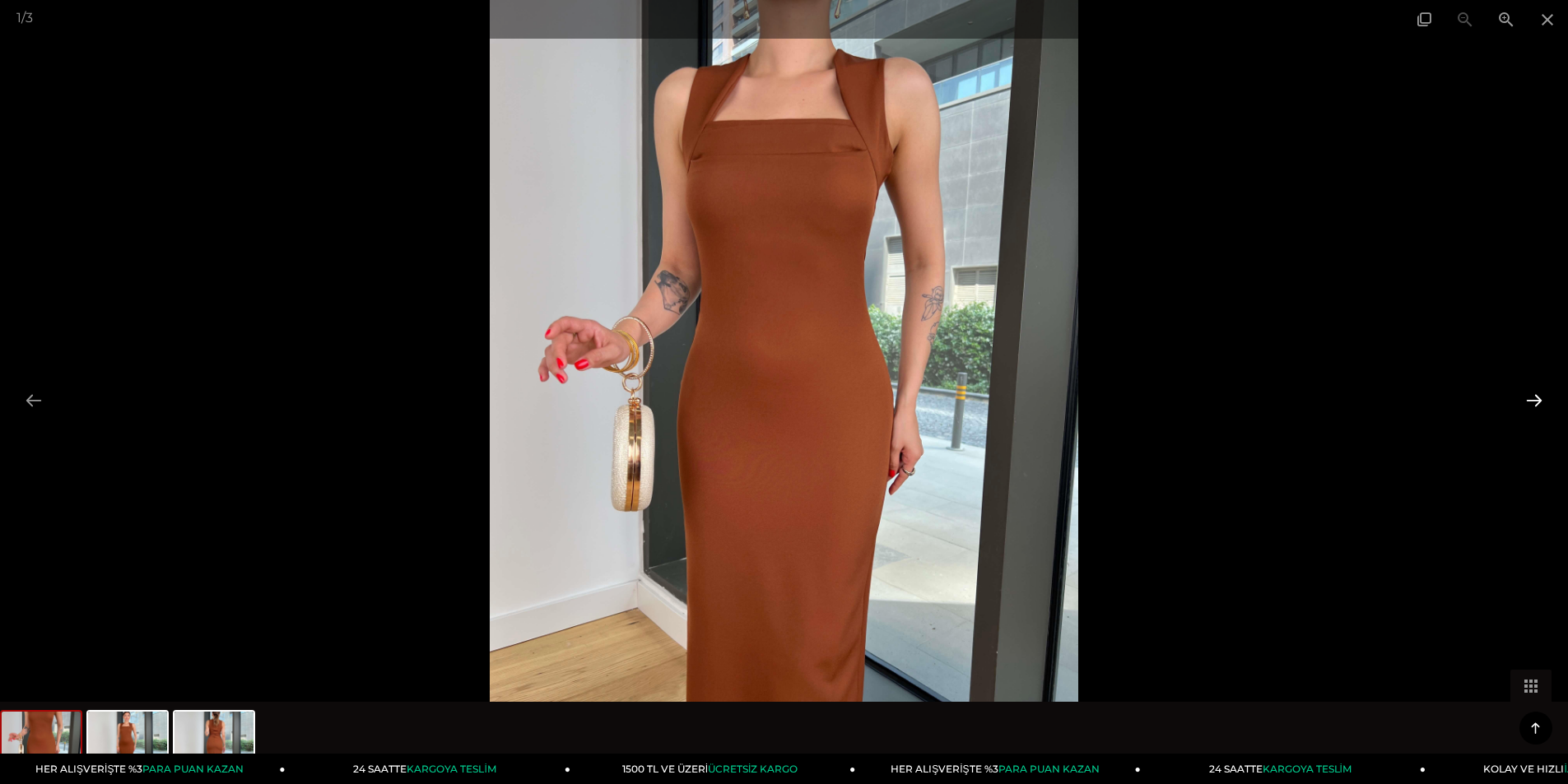
click at [1536, 403] on button at bounding box center [1534, 400] width 35 height 32
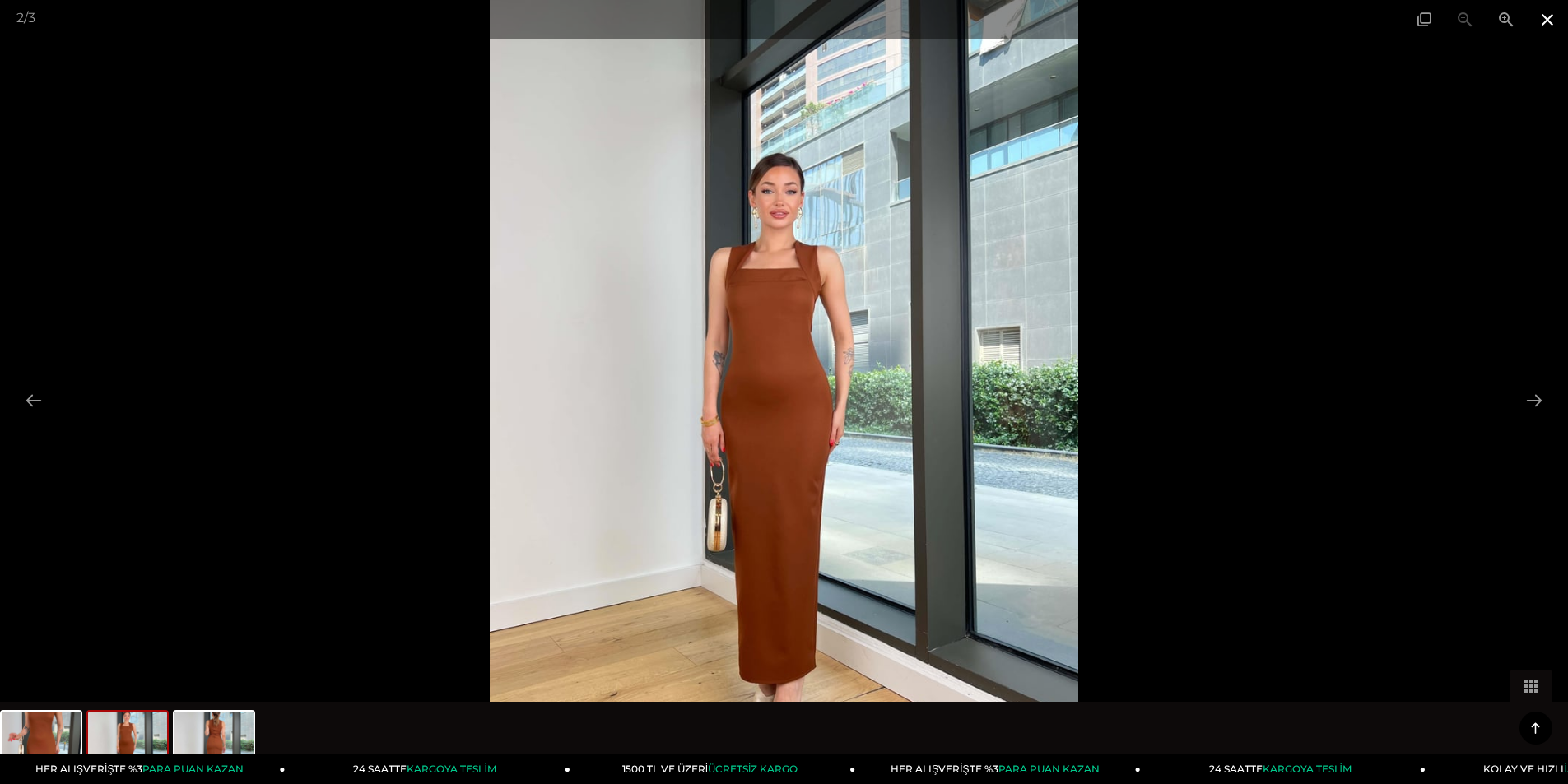
click at [1557, 8] on span at bounding box center [1548, 20] width 41 height 39
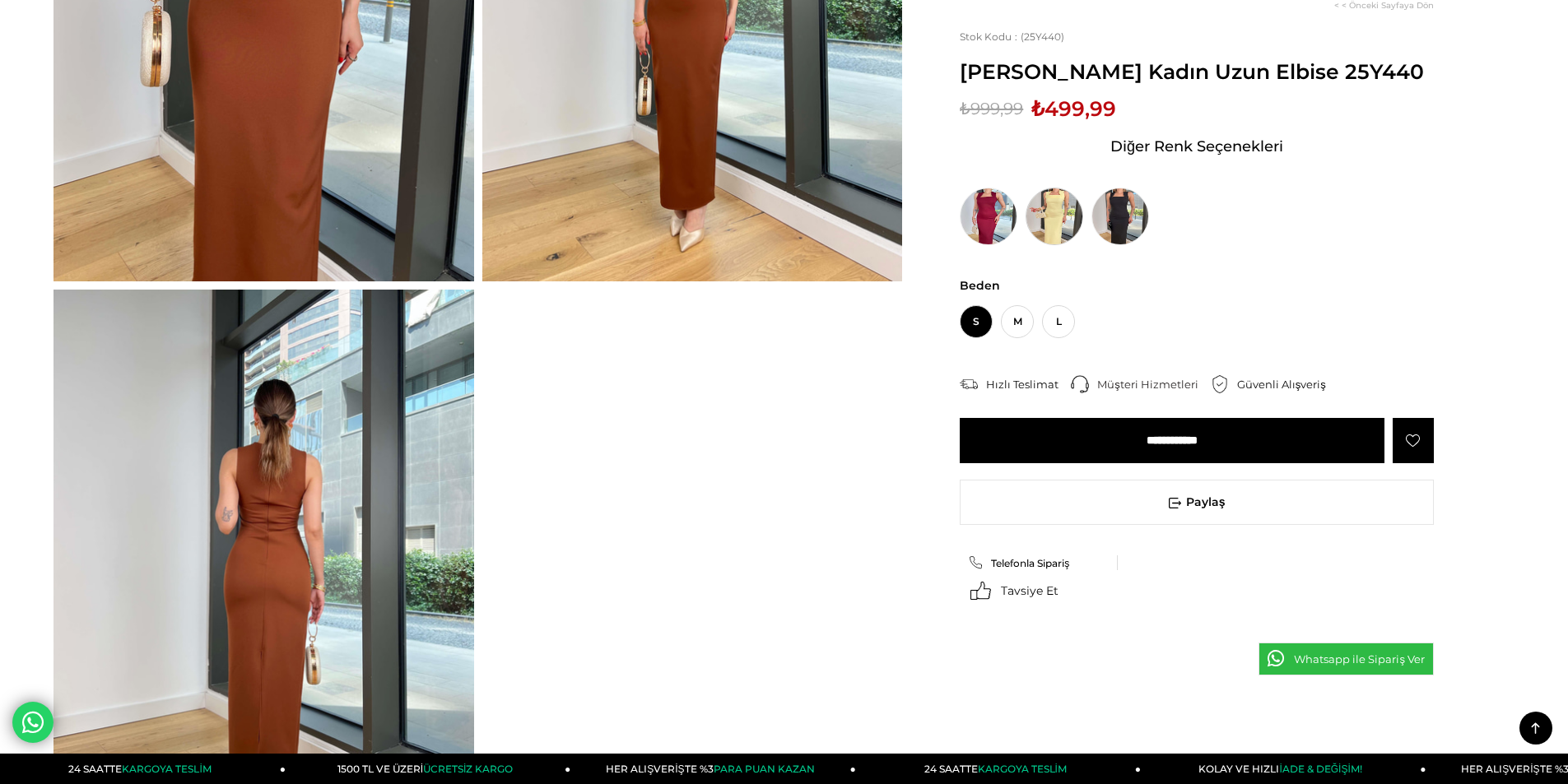
click at [1033, 245] on img at bounding box center [1055, 217] width 58 height 58
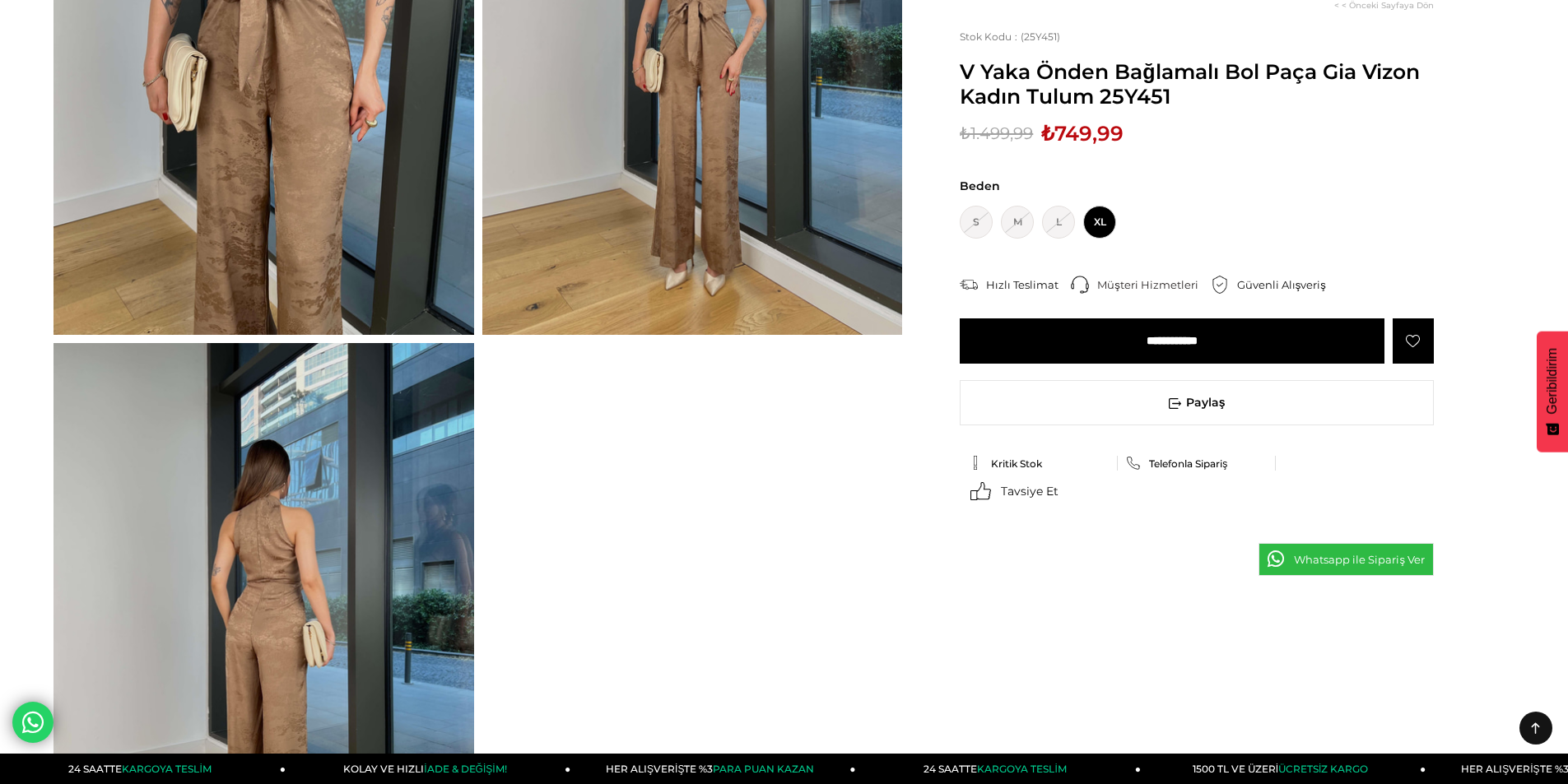
scroll to position [411, 0]
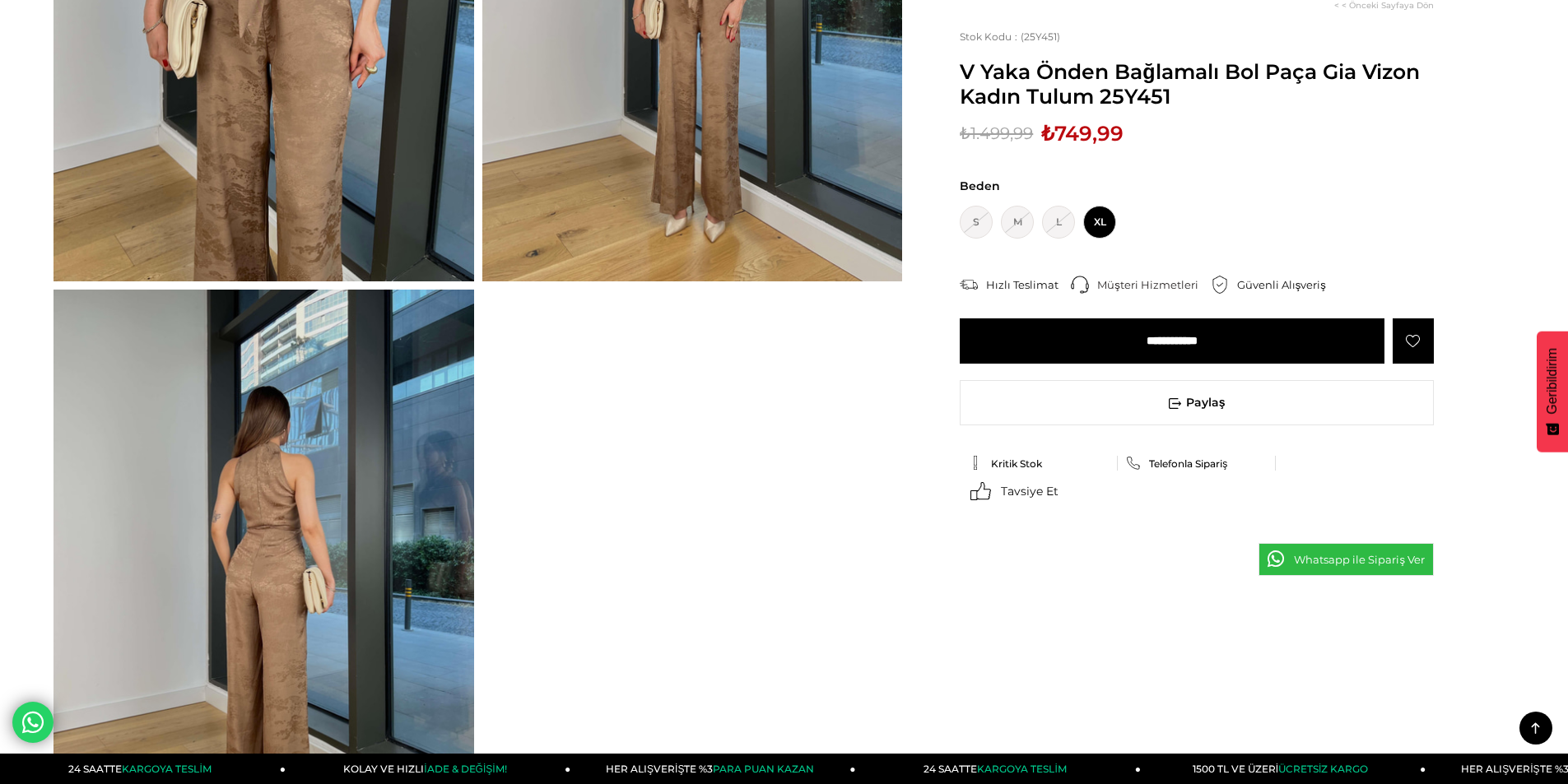
click at [232, 470] on img at bounding box center [263, 582] width 421 height 585
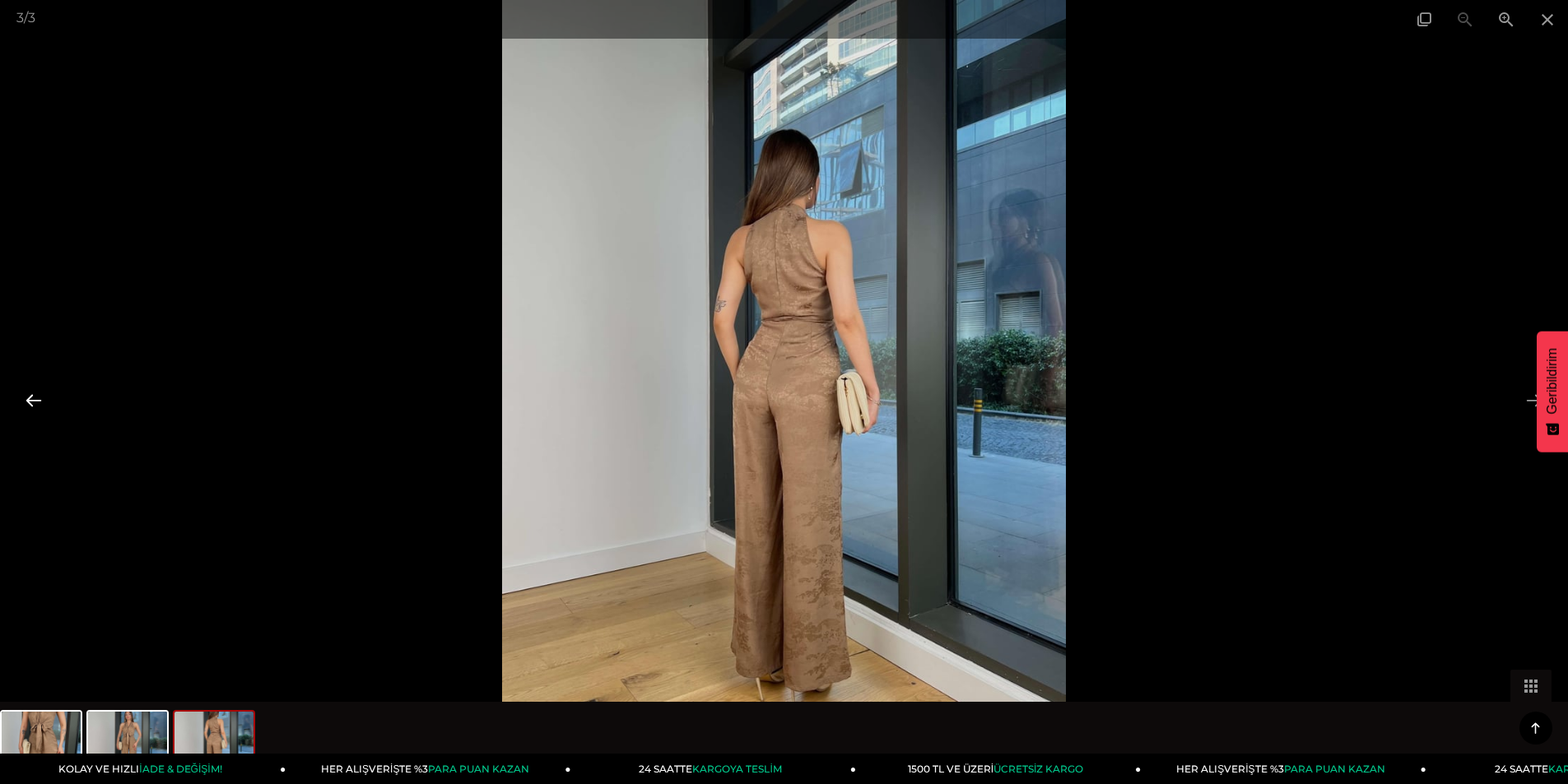
click at [26, 403] on button at bounding box center [33, 400] width 35 height 32
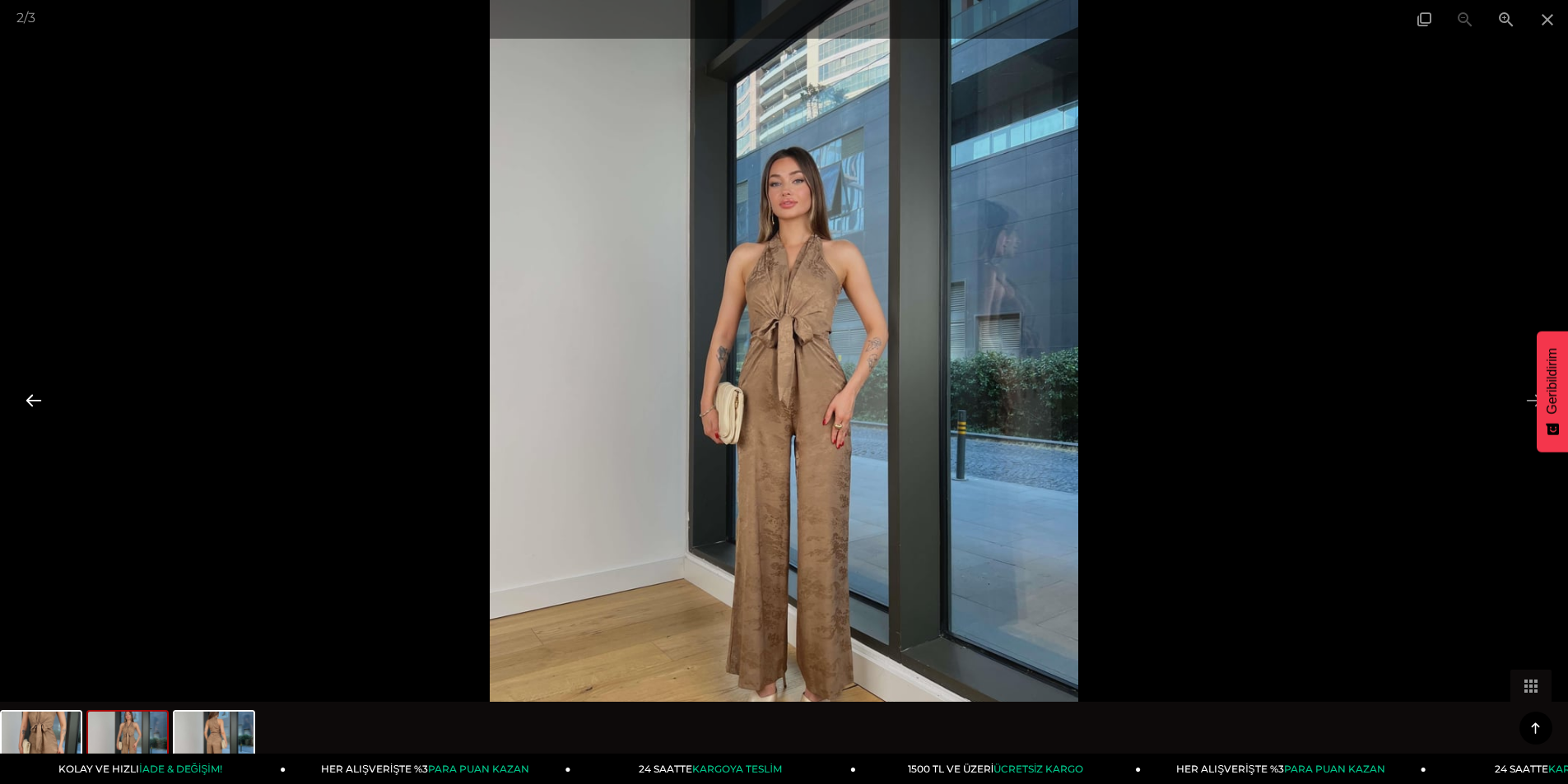
click at [26, 403] on button at bounding box center [33, 400] width 35 height 32
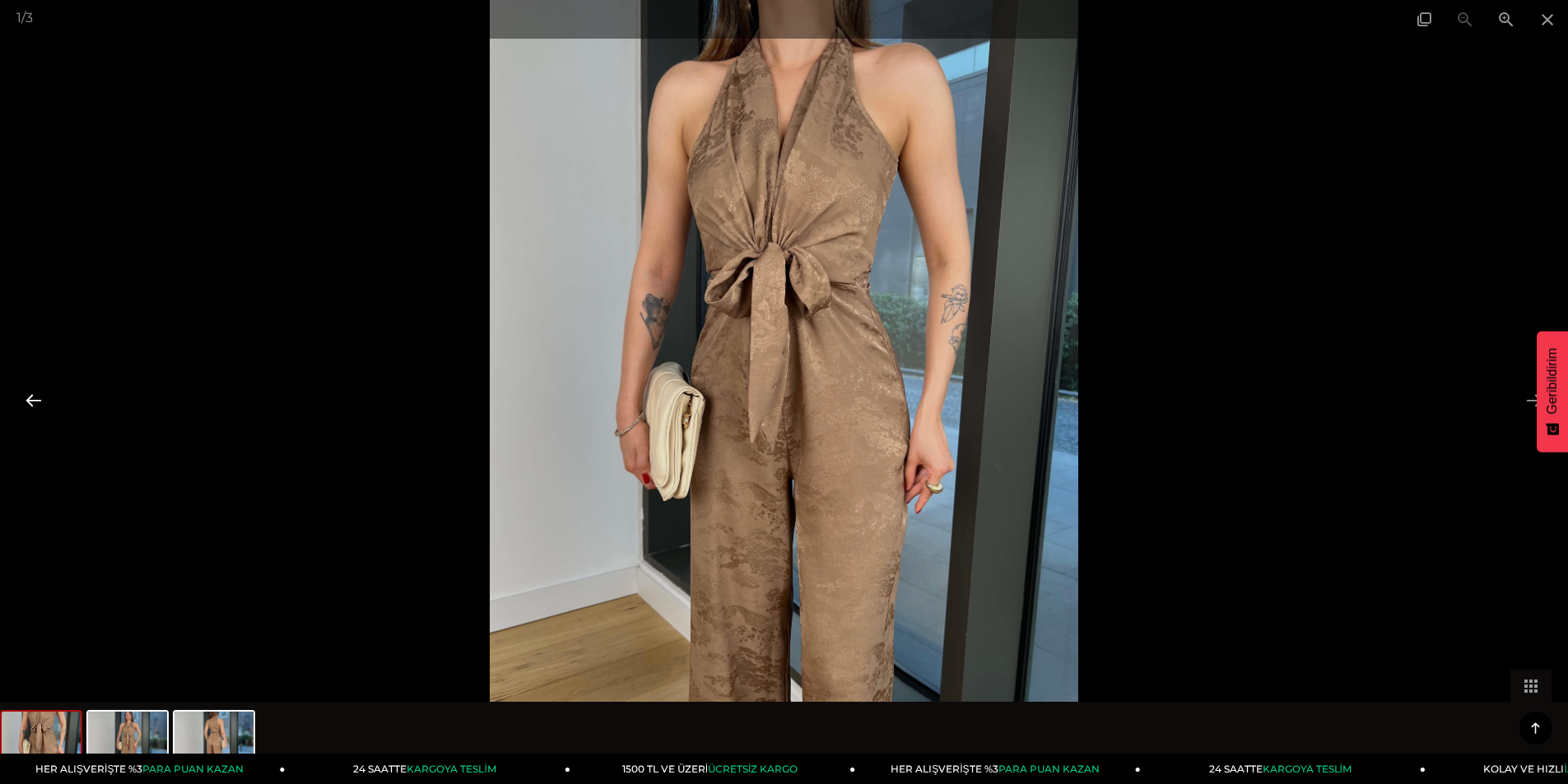
click at [26, 403] on button at bounding box center [33, 400] width 35 height 32
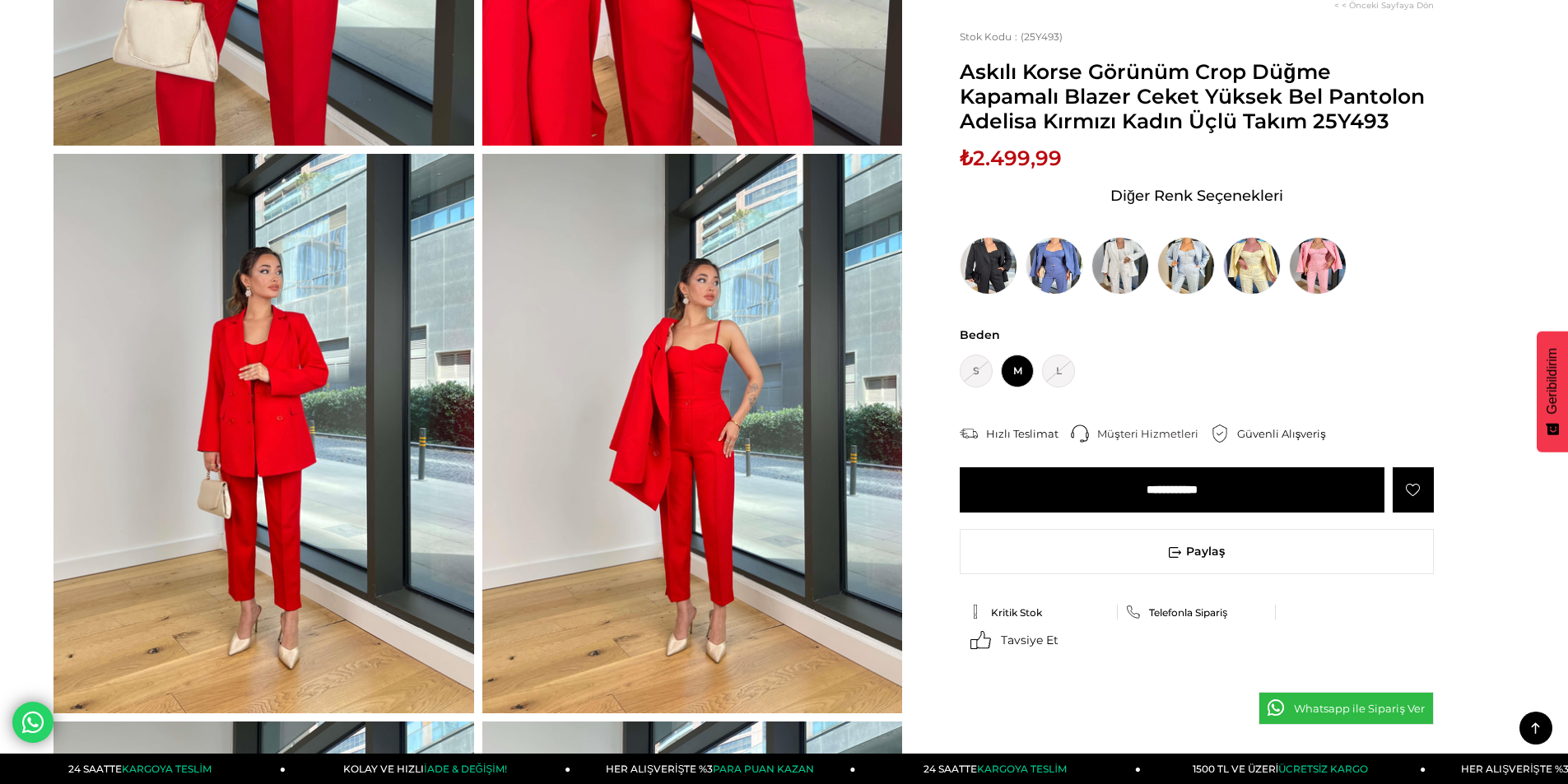
scroll to position [576, 0]
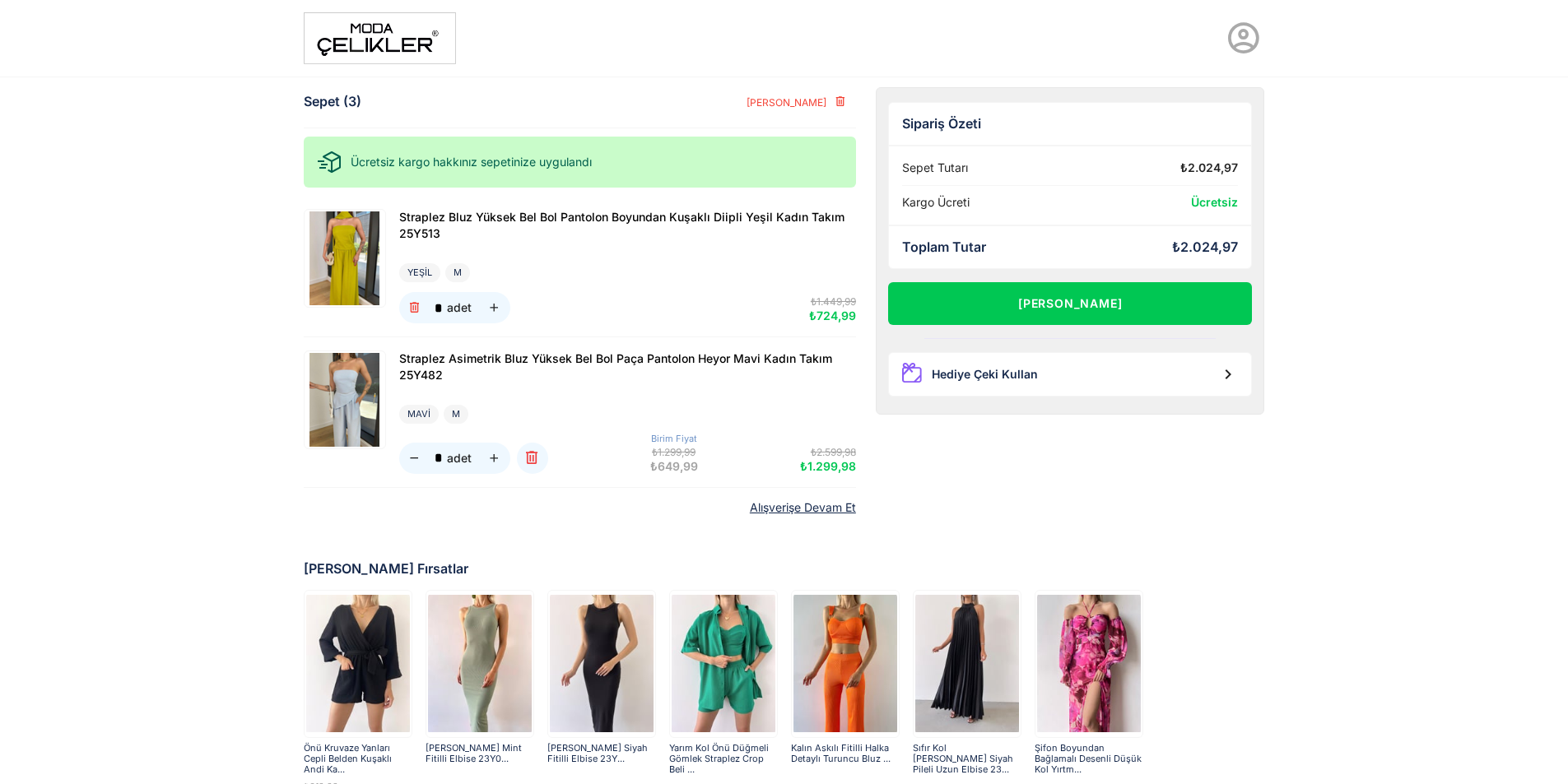
click at [394, 472] on div "Straplez Asimetrik Bluz Yüksek Bel Bol Paça Pantolon Heyor Mavi Kadın Takım 25Y…" at bounding box center [620, 412] width 470 height 123
click at [414, 461] on icon "button" at bounding box center [414, 459] width 14 height 14
